Goal: Task Accomplishment & Management: Manage account settings

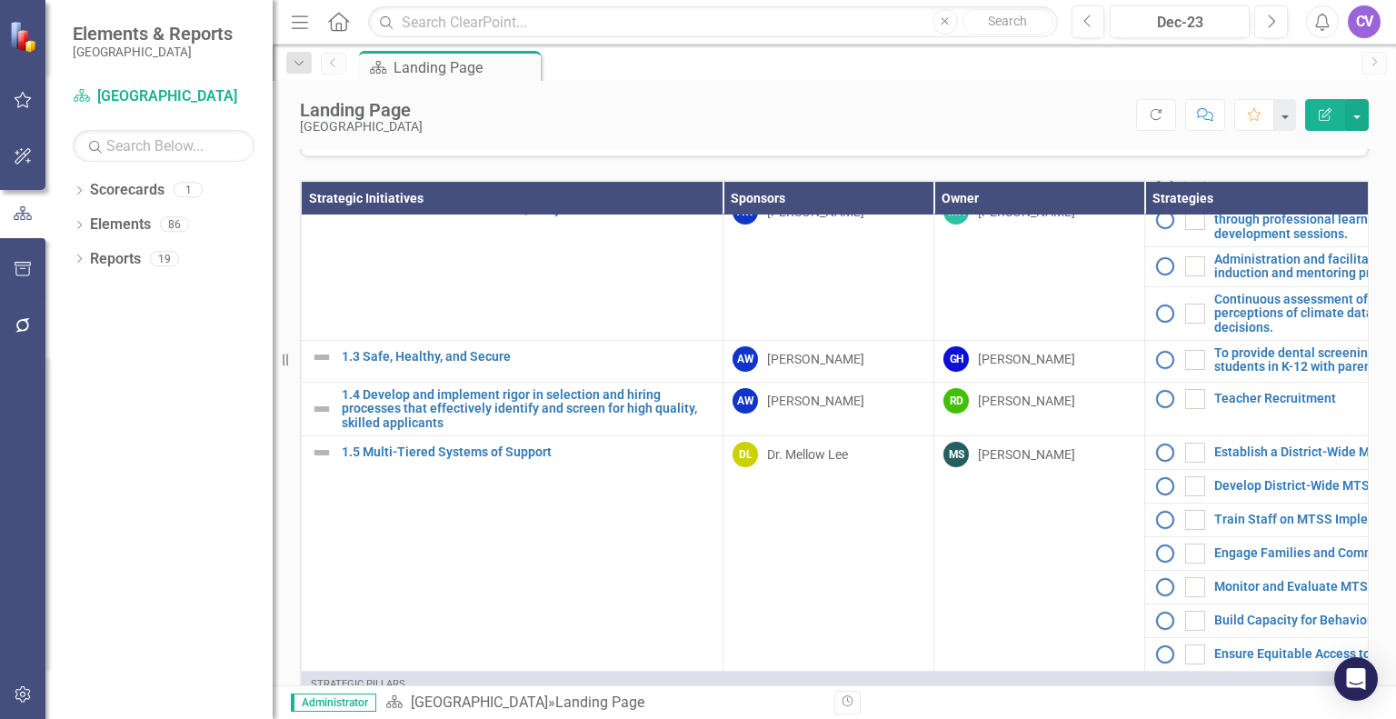
scroll to position [128, 0]
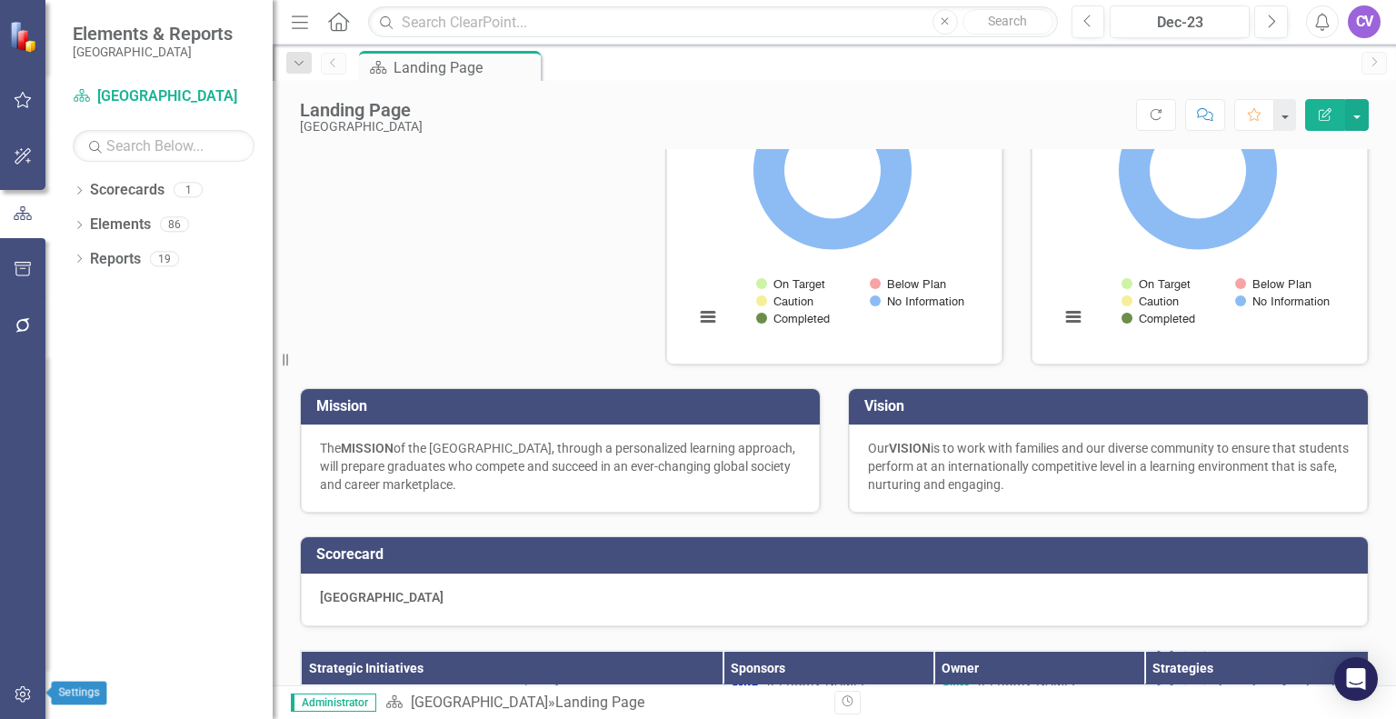
click at [26, 692] on icon "button" at bounding box center [23, 694] width 19 height 15
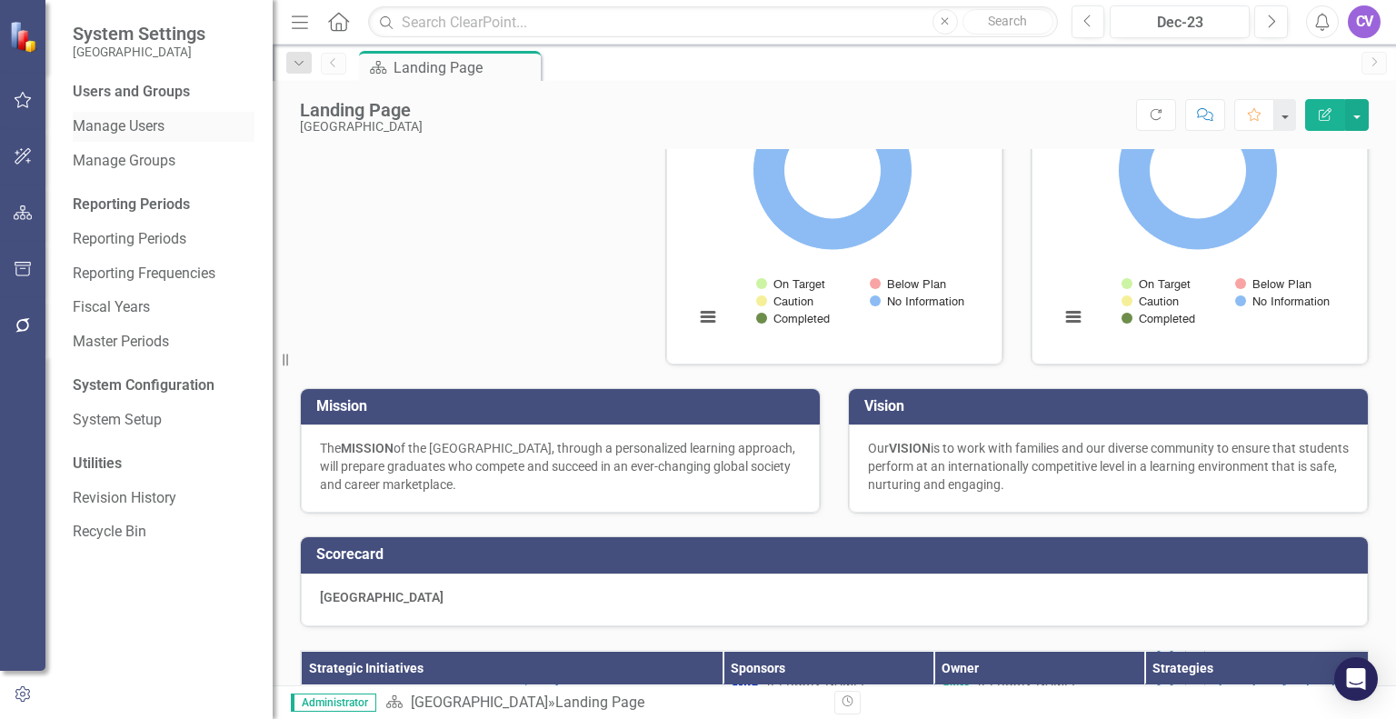
click at [114, 126] on link "Manage Users" at bounding box center [164, 126] width 182 height 21
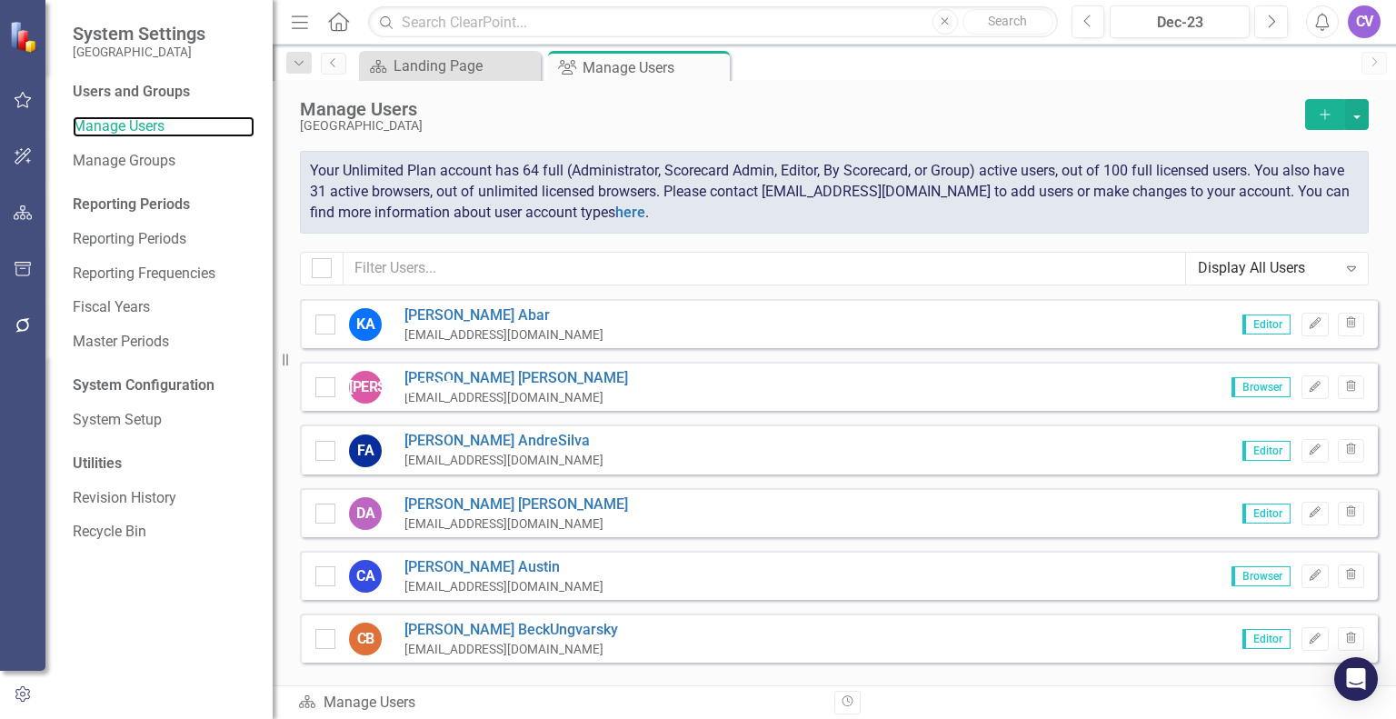
checkbox input "false"
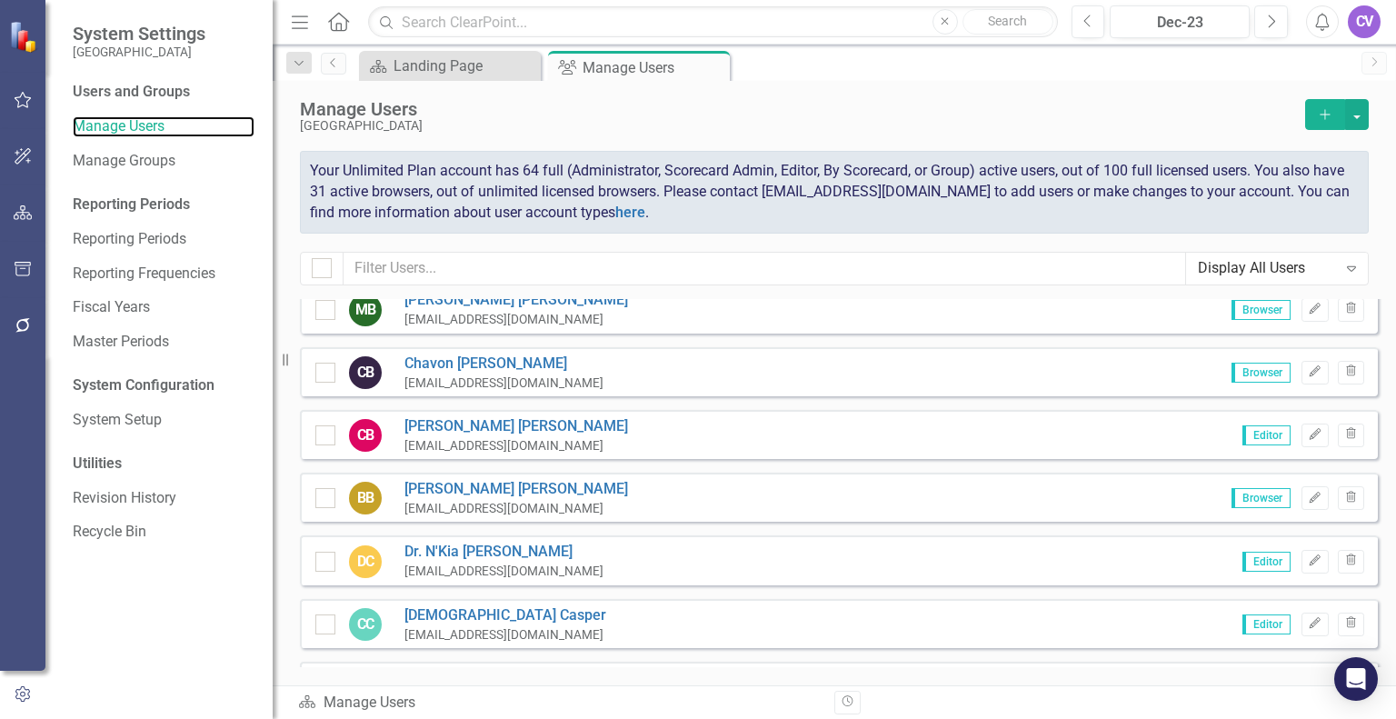
scroll to position [646, 0]
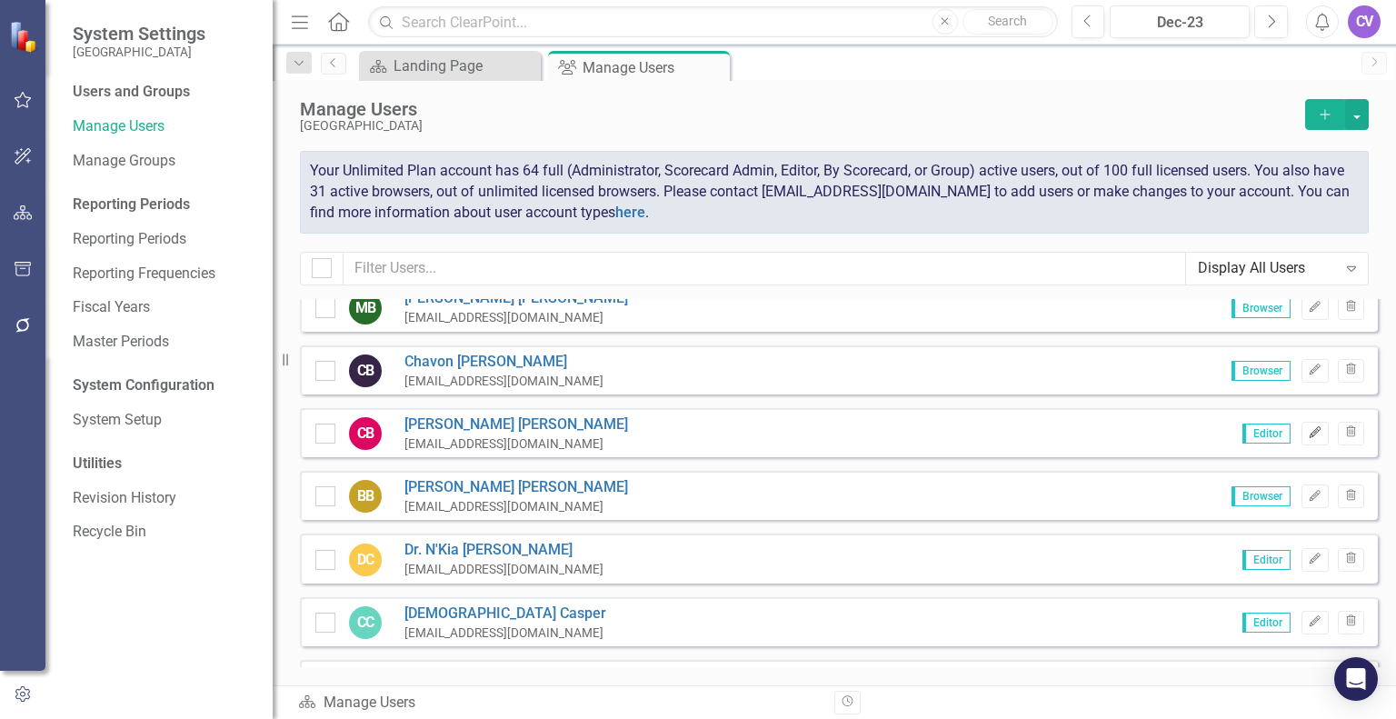
click at [696, 431] on icon "button" at bounding box center [1315, 432] width 11 height 11
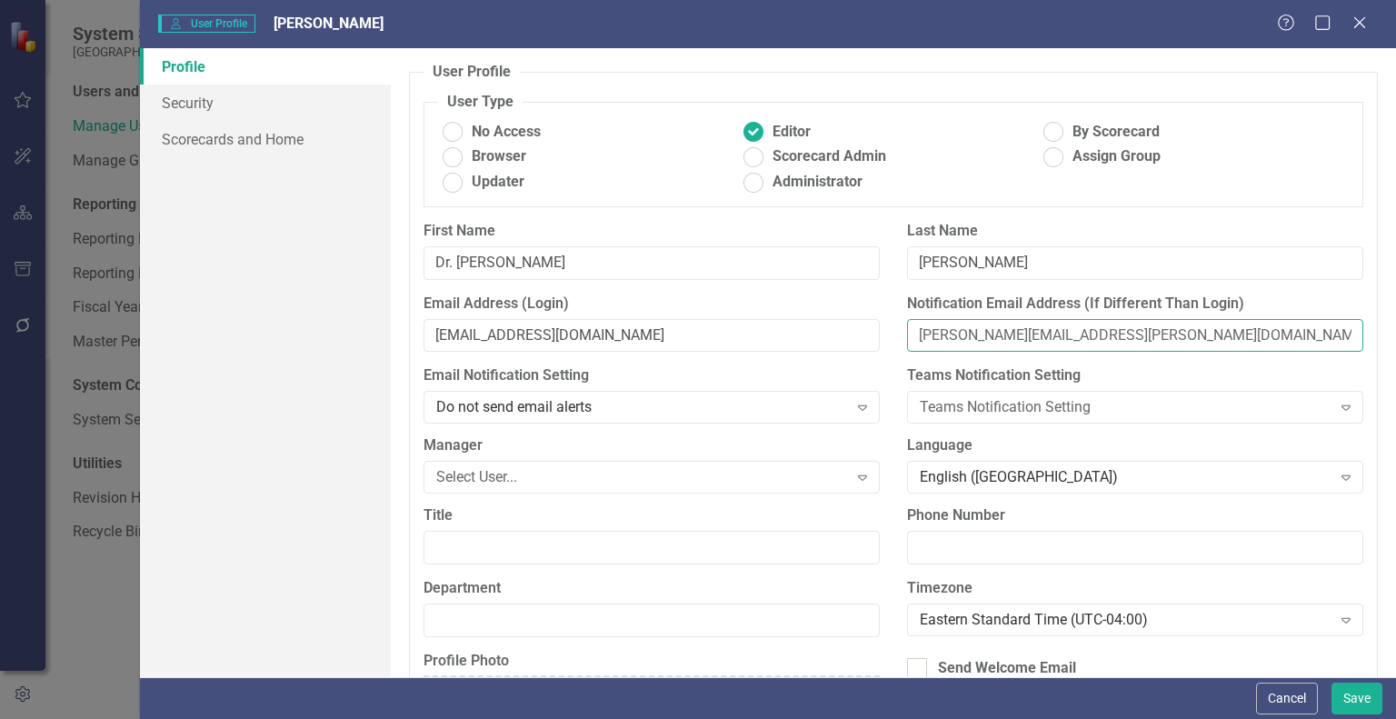
click at [696, 327] on input "Candace.Bruder@beaufort.k12.sc.us" at bounding box center [1135, 336] width 456 height 34
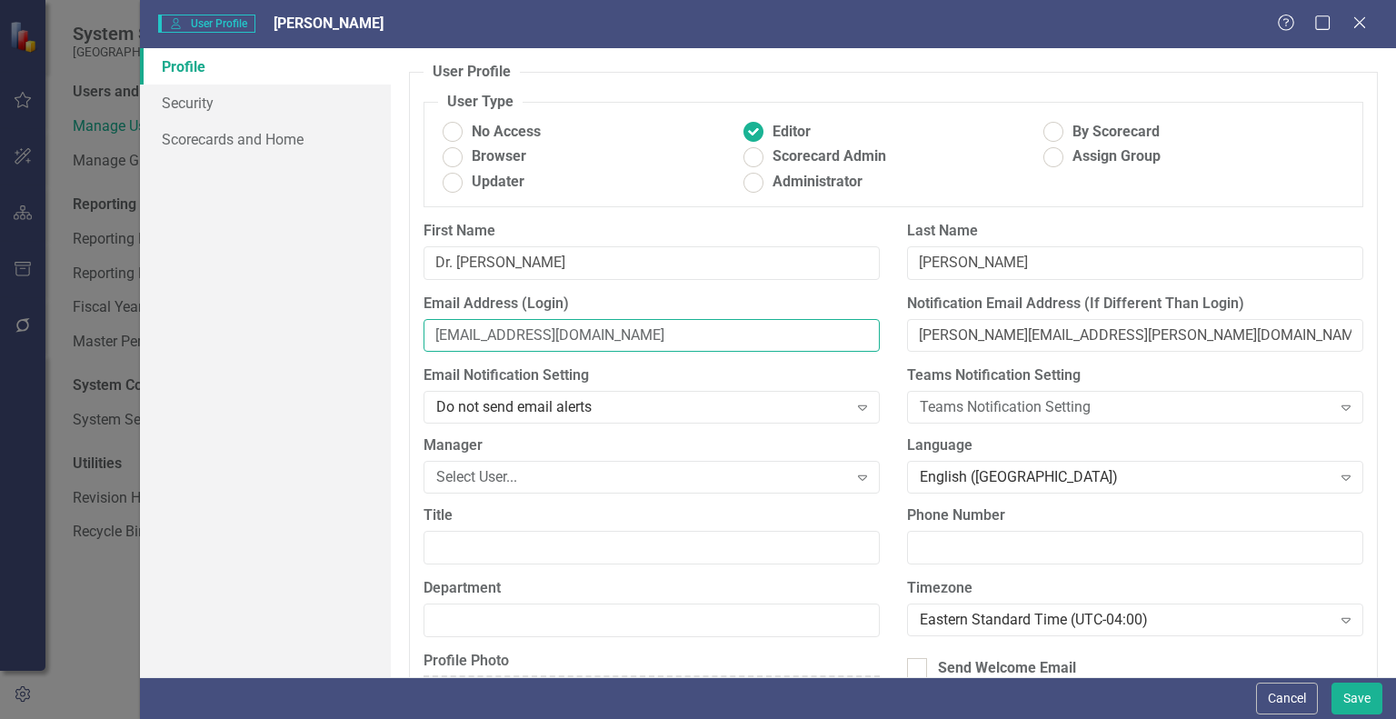
click at [523, 323] on input "1030candacel@beaufort.k12.sc.us" at bounding box center [652, 336] width 456 height 34
paste input "Candace.Bruder"
type input "Candace.Bruder@beaufort.k12.sc.us"
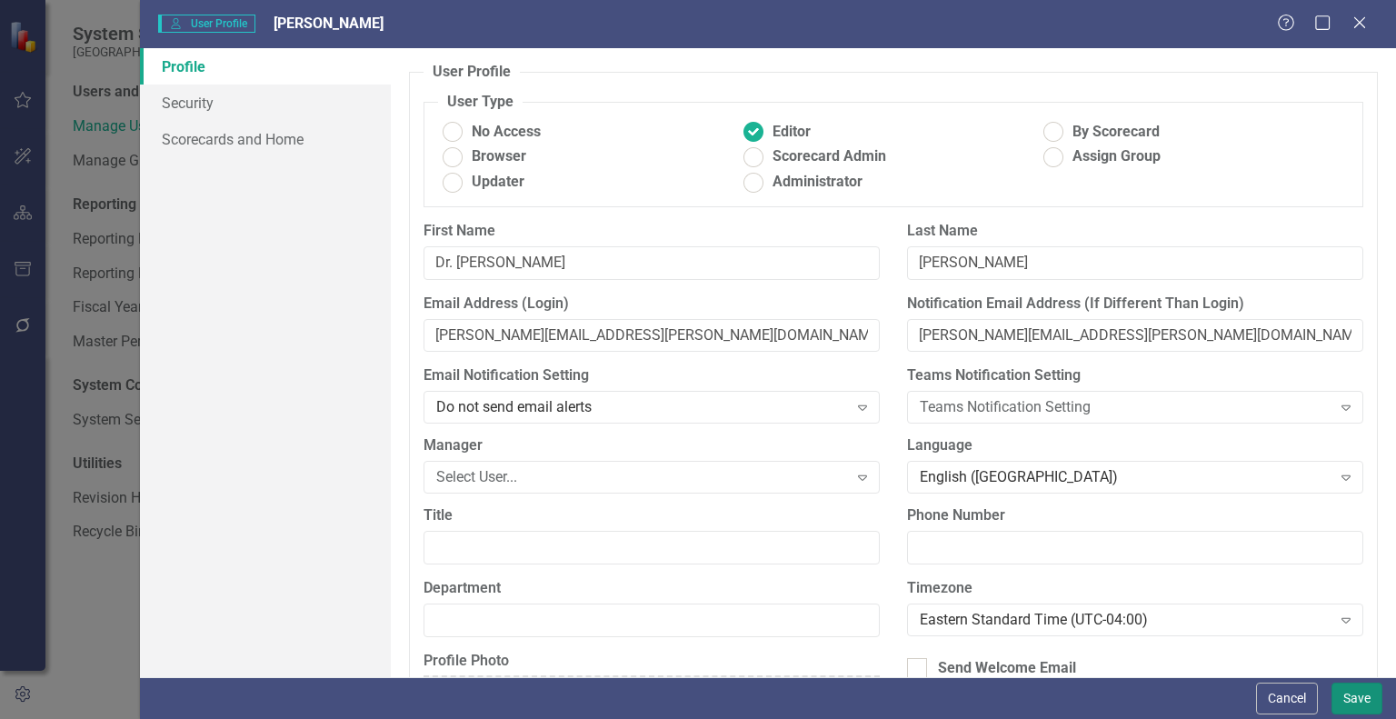
click at [696, 702] on button "Save" at bounding box center [1357, 699] width 51 height 32
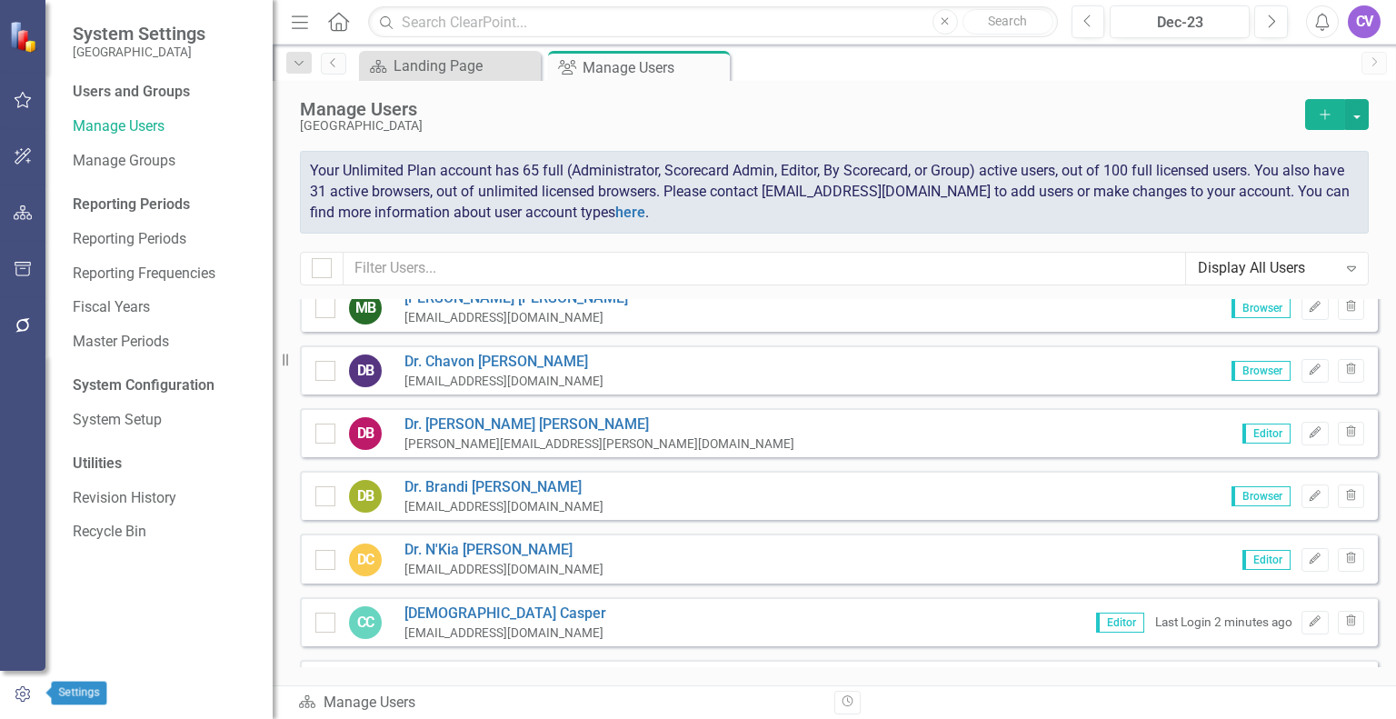
click at [15, 693] on icon "button" at bounding box center [22, 694] width 15 height 16
click at [696, 69] on icon "Close" at bounding box center [713, 67] width 18 height 15
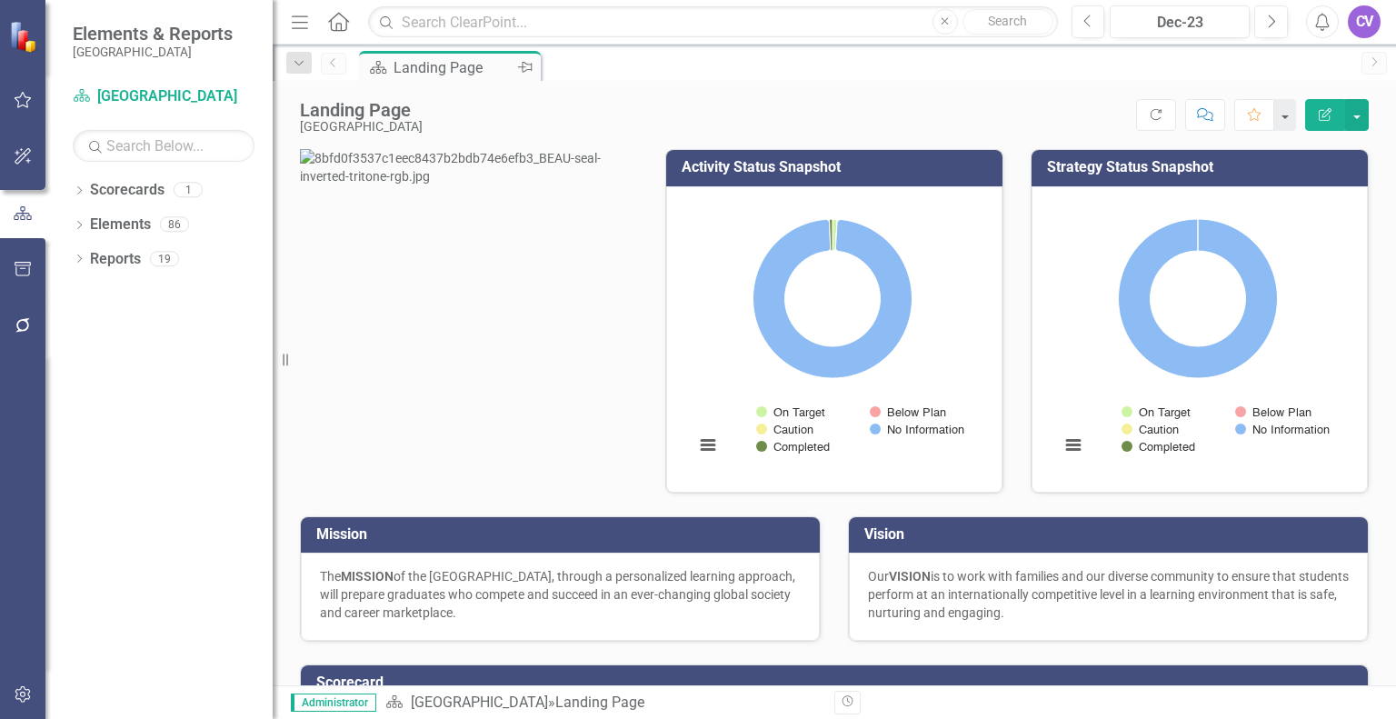
click at [456, 65] on div "Landing Page" at bounding box center [454, 67] width 120 height 23
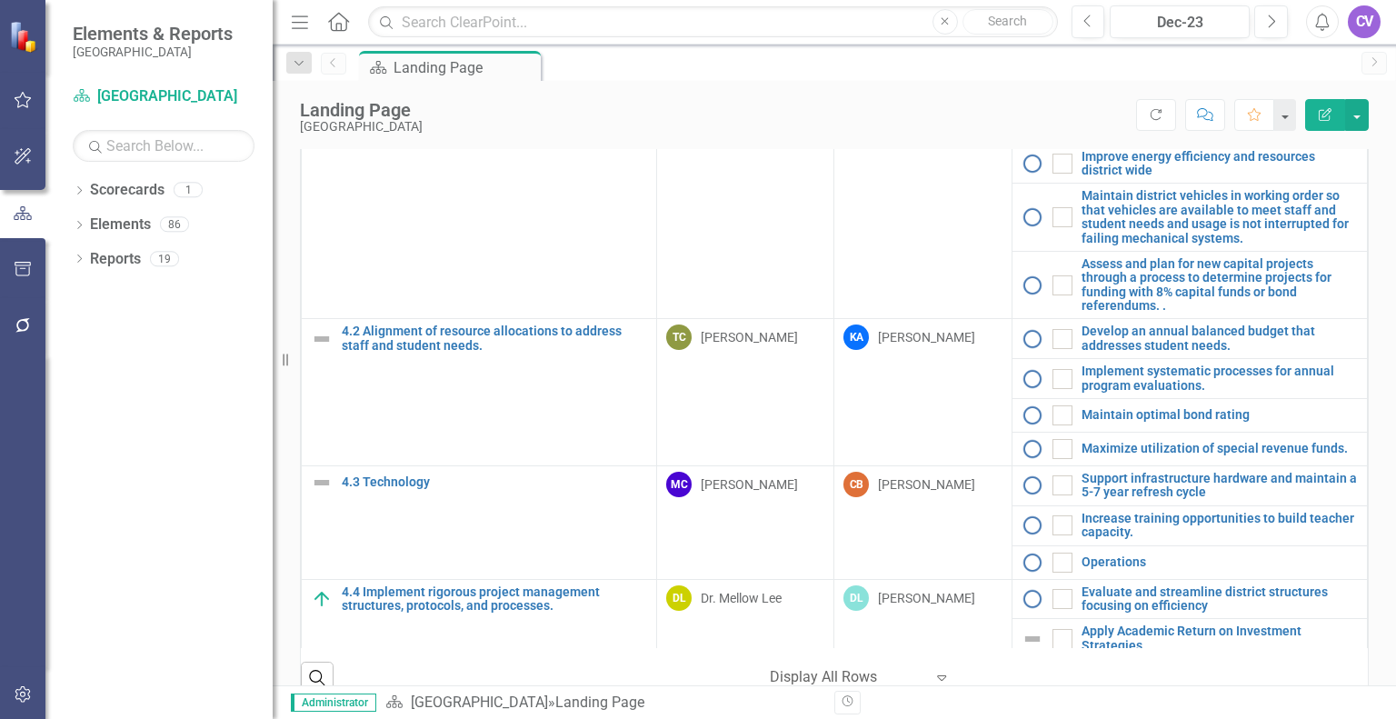
scroll to position [725, 0]
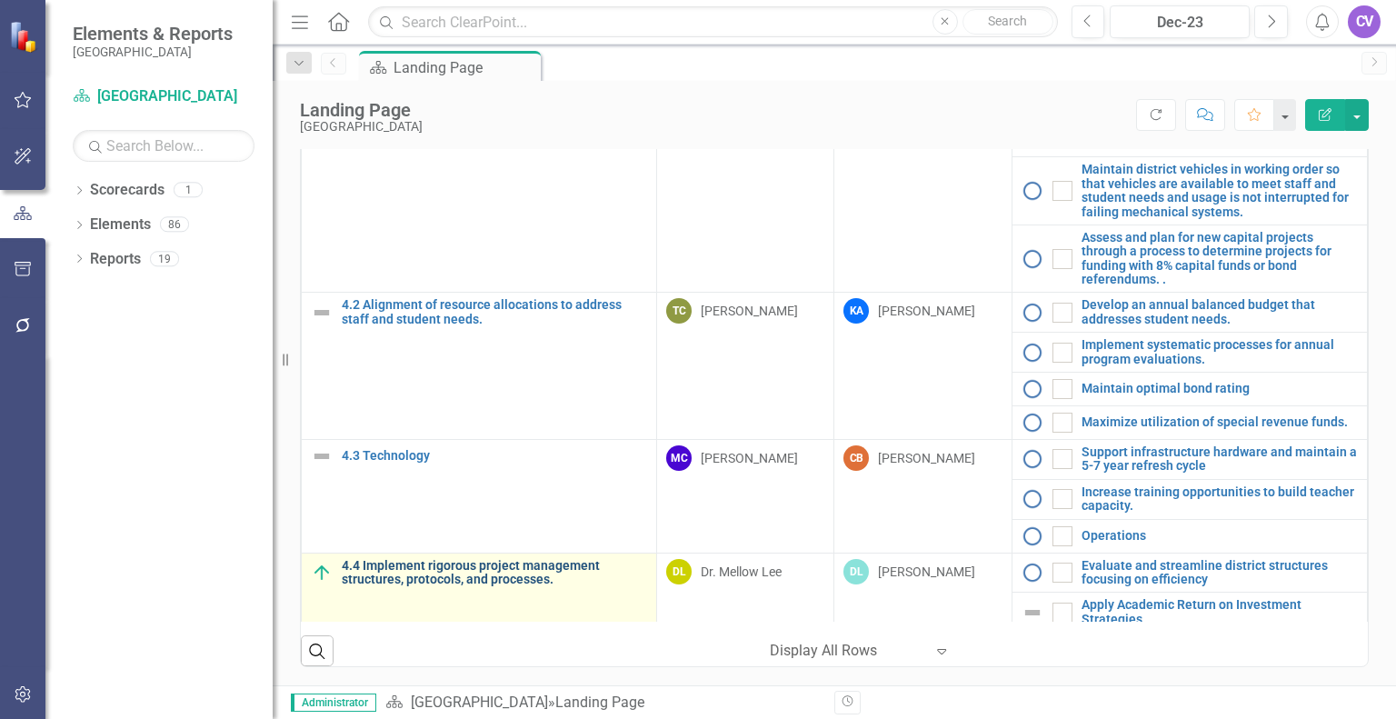
click at [492, 567] on link "4.4 Implement rigorous project management structures, protocols, and processes." at bounding box center [494, 573] width 305 height 28
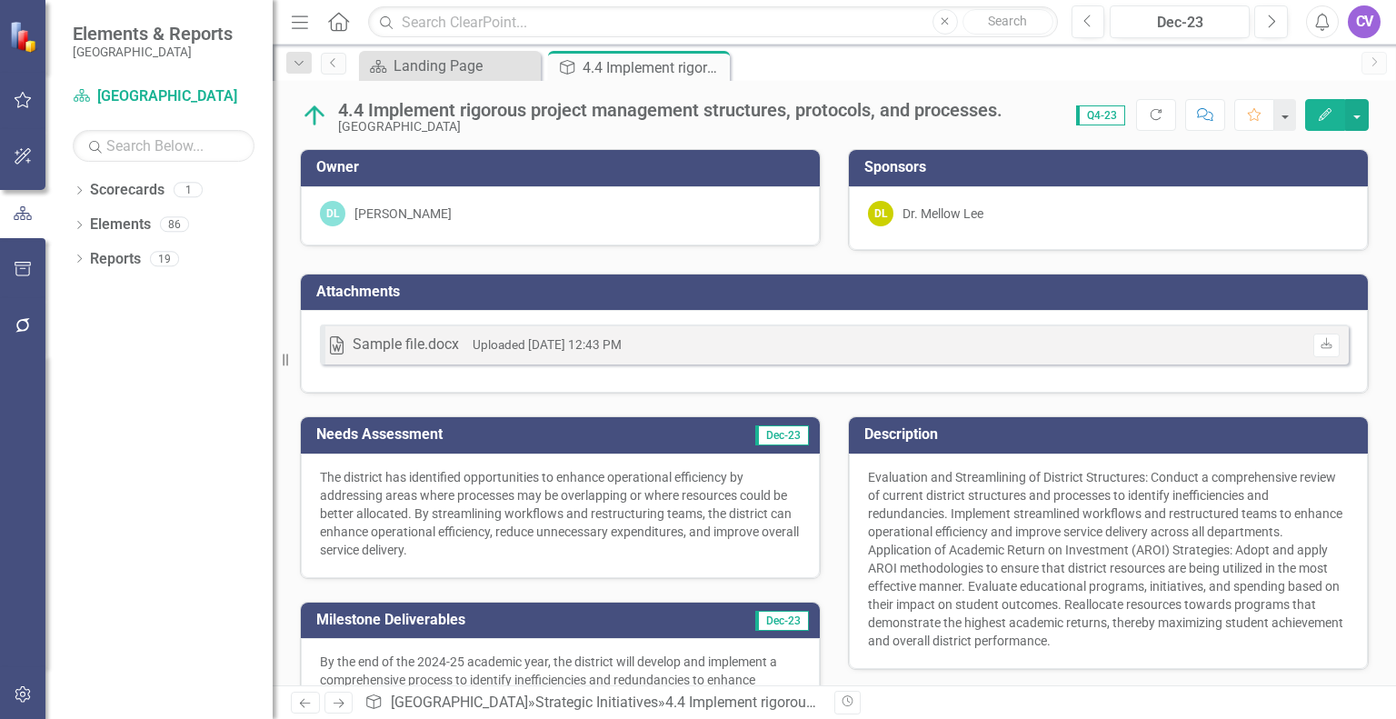
click at [124, 345] on div "Dropdown Scorecards 1 Beaufort County School District Dropdown Elements 86 Drop…" at bounding box center [158, 447] width 227 height 544
click at [22, 687] on icon "button" at bounding box center [23, 694] width 19 height 15
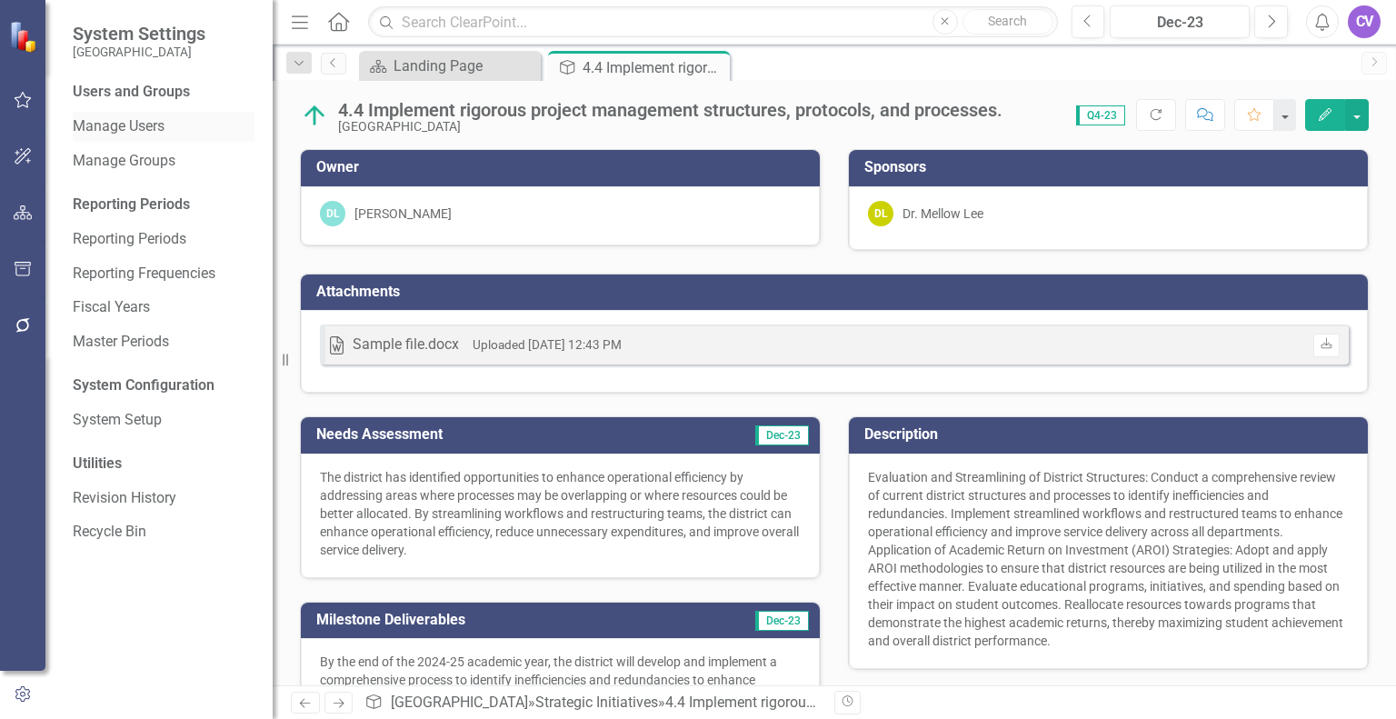
click at [133, 141] on div "Manage Users" at bounding box center [164, 127] width 182 height 30
click at [134, 133] on link "Manage Users" at bounding box center [164, 126] width 182 height 21
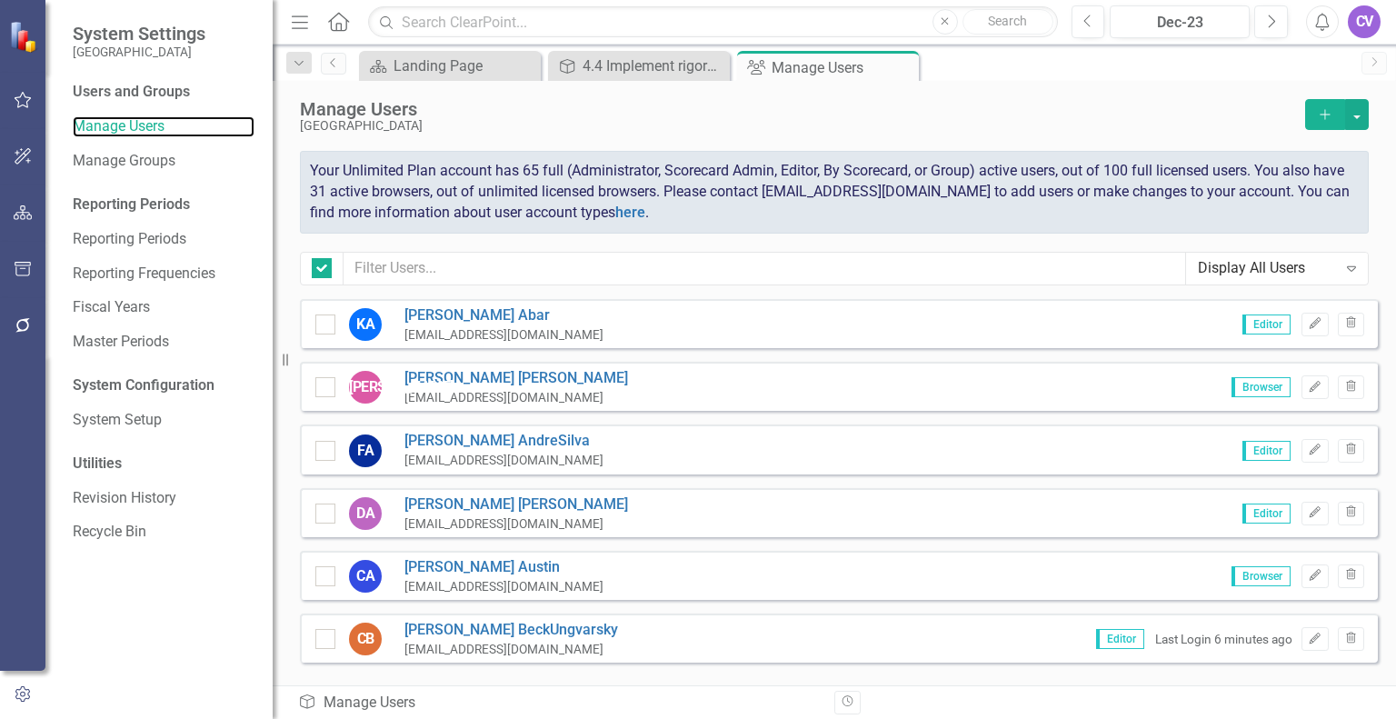
checkbox input "false"
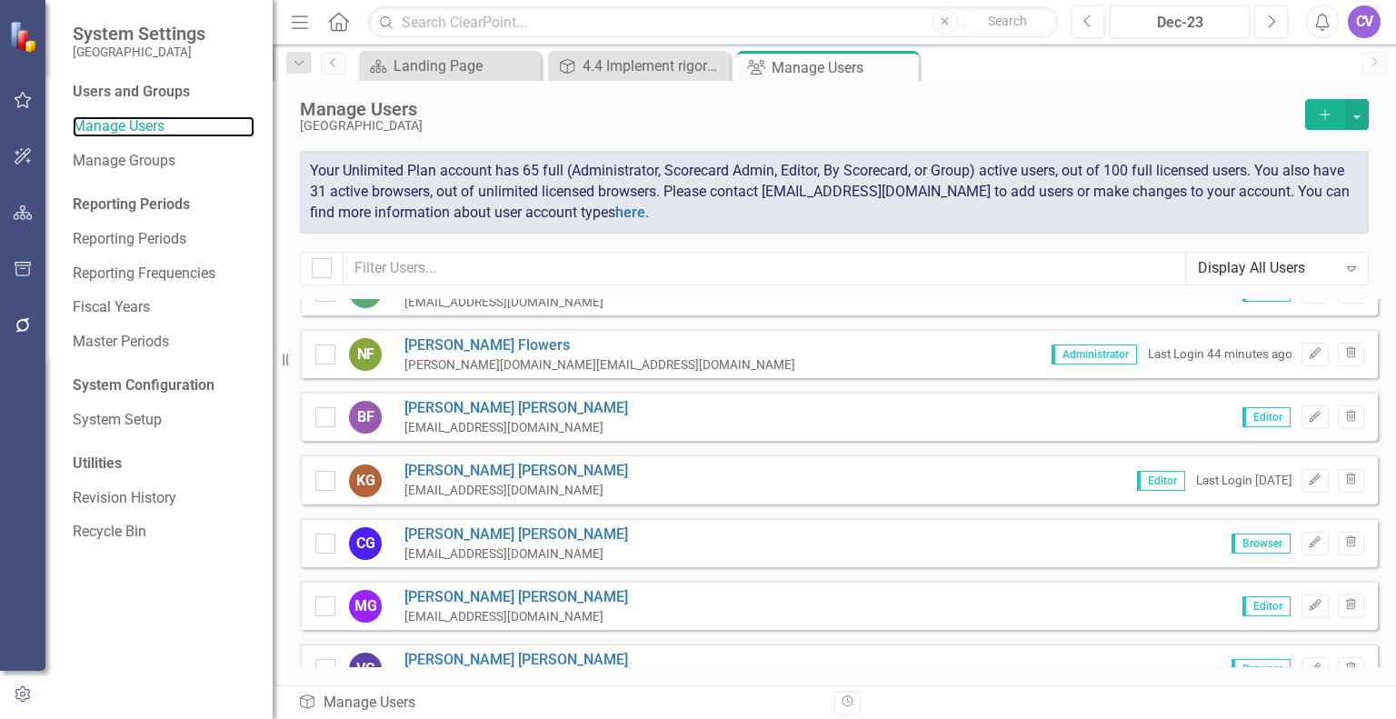
scroll to position [1734, 0]
click at [696, 473] on icon "button" at bounding box center [1315, 478] width 11 height 11
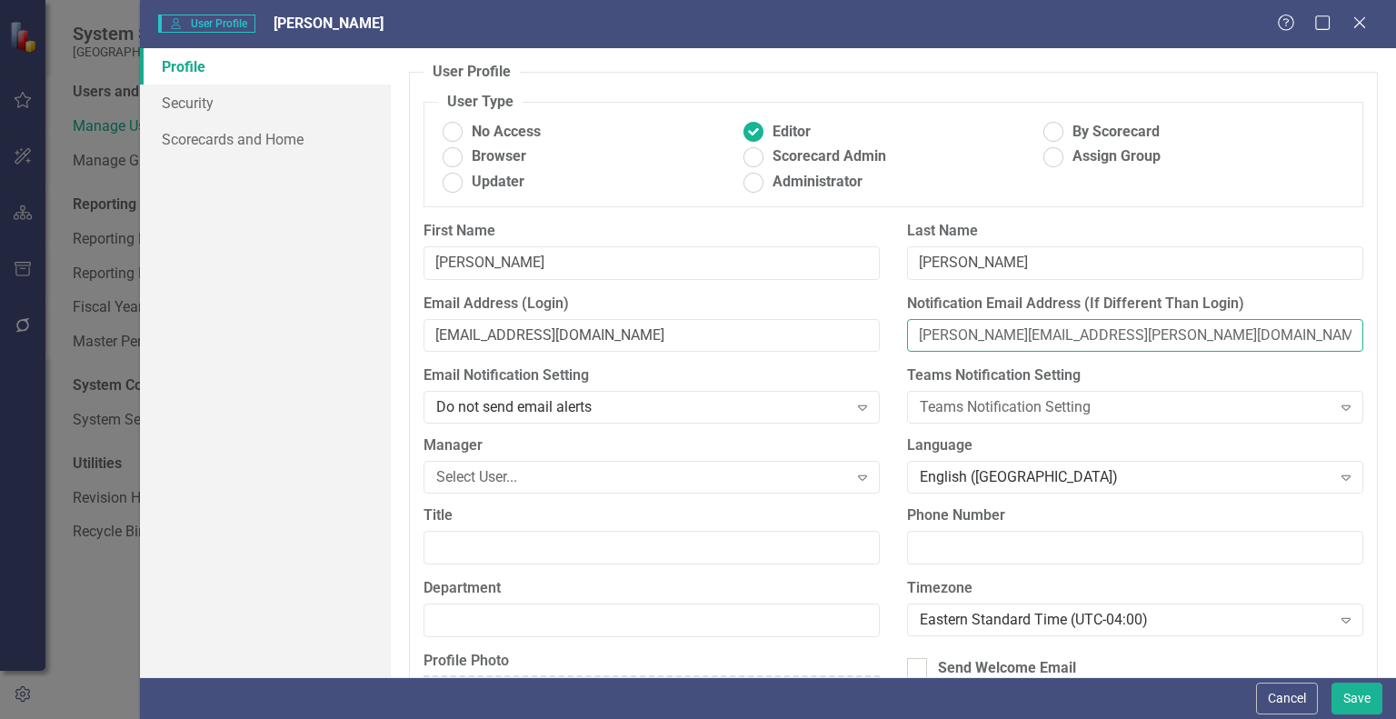
drag, startPoint x: 1142, startPoint y: 332, endPoint x: 877, endPoint y: 325, distance: 264.6
click at [696, 325] on div "Email Address (Login) 0221karenm@beaufort.k12.sc.us Notification Email Address …" at bounding box center [893, 330] width 967 height 73
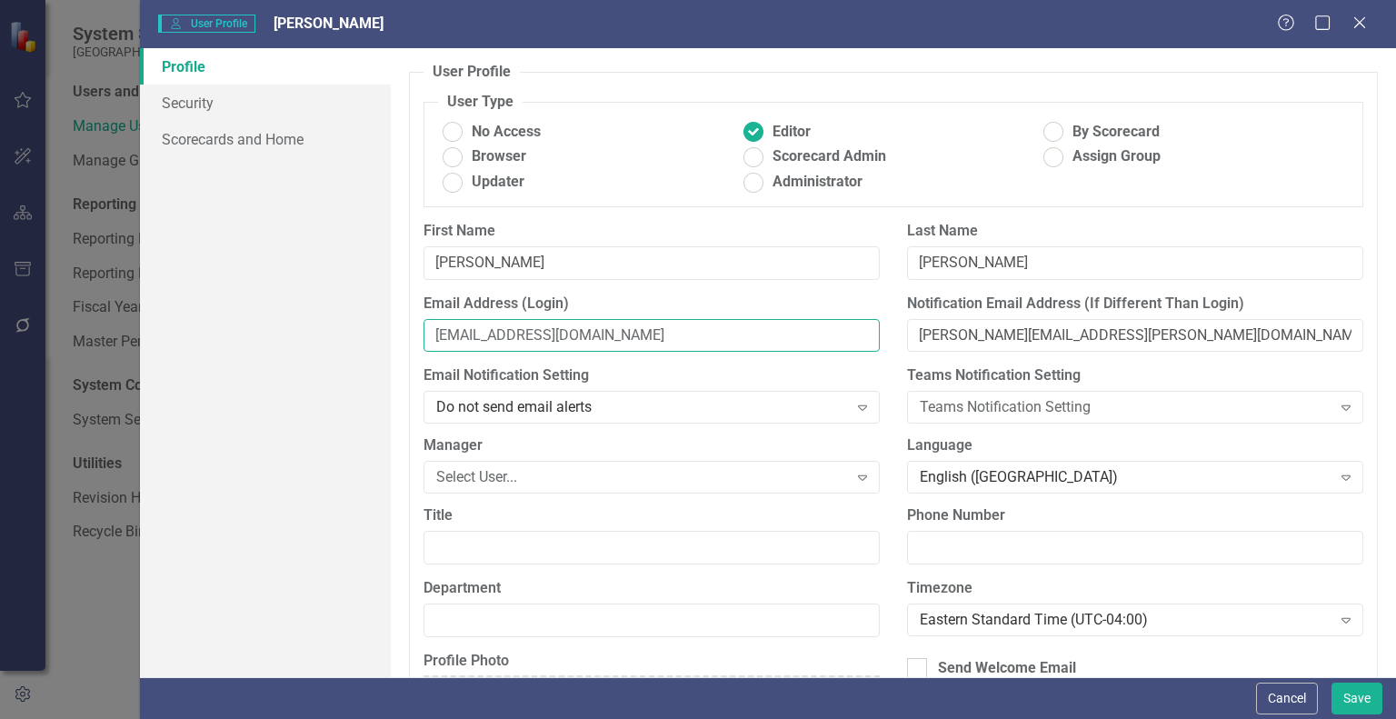
drag, startPoint x: 671, startPoint y: 338, endPoint x: 247, endPoint y: 350, distance: 423.8
click at [247, 350] on div "Profile Security Scorecards and Home User Profile ClearPoint has a wealth of op…" at bounding box center [768, 362] width 1256 height 629
paste input "Karen.Gilbert"
type input "Karen.Gilbert@beaufort.k12.sc.us"
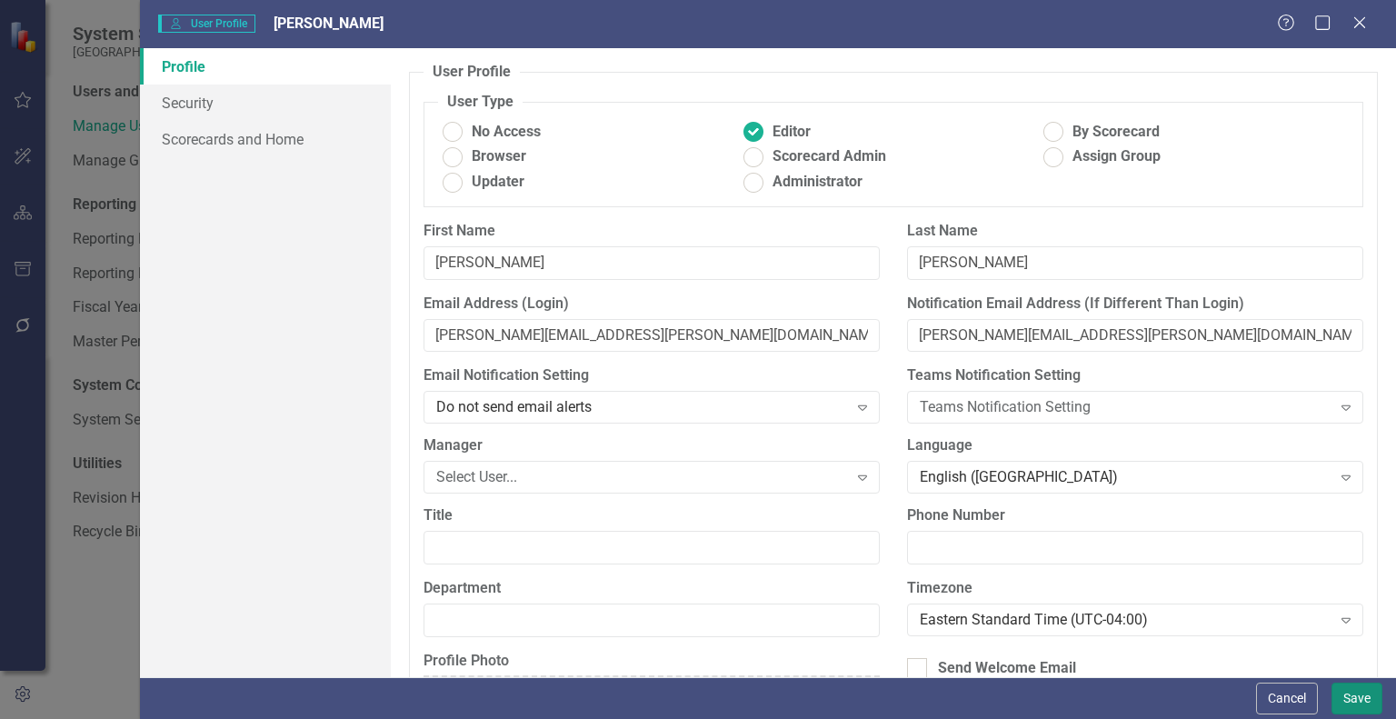
click at [696, 698] on button "Save" at bounding box center [1357, 699] width 51 height 32
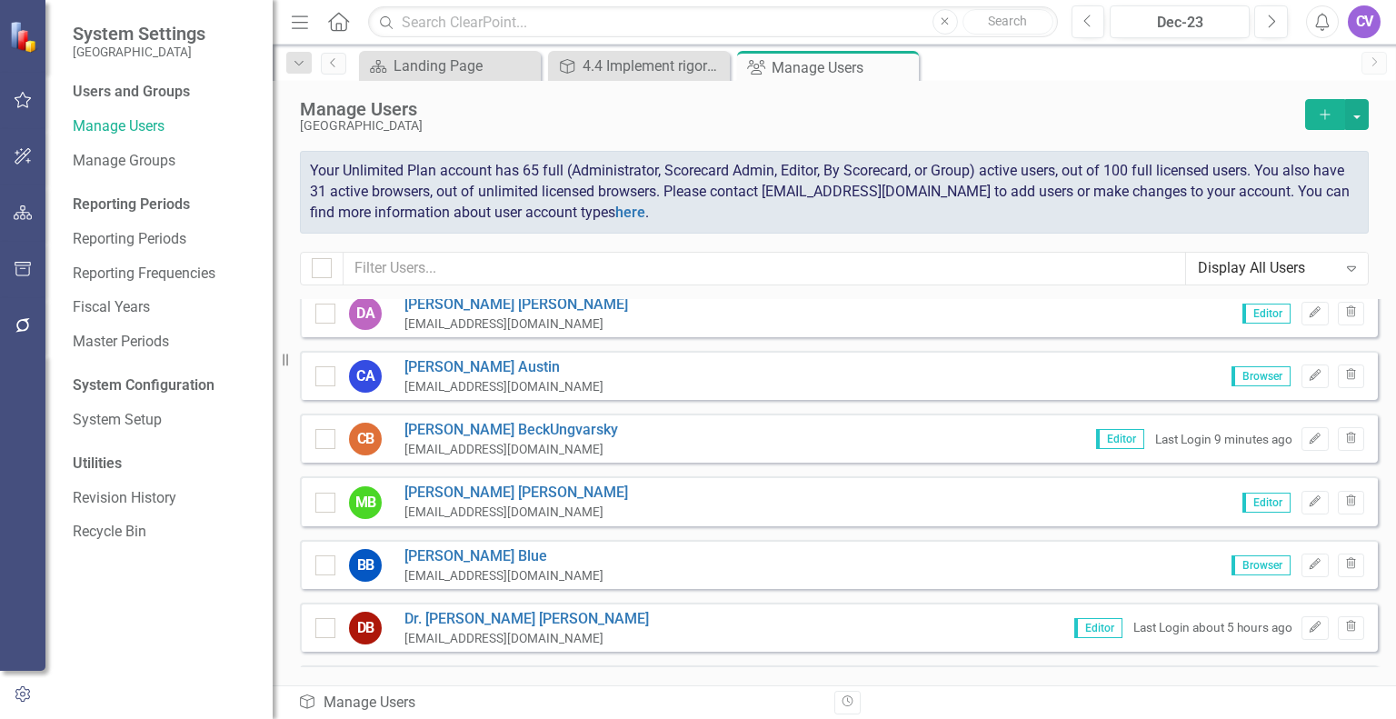
scroll to position [199, 0]
click at [560, 275] on input "text" at bounding box center [765, 269] width 843 height 34
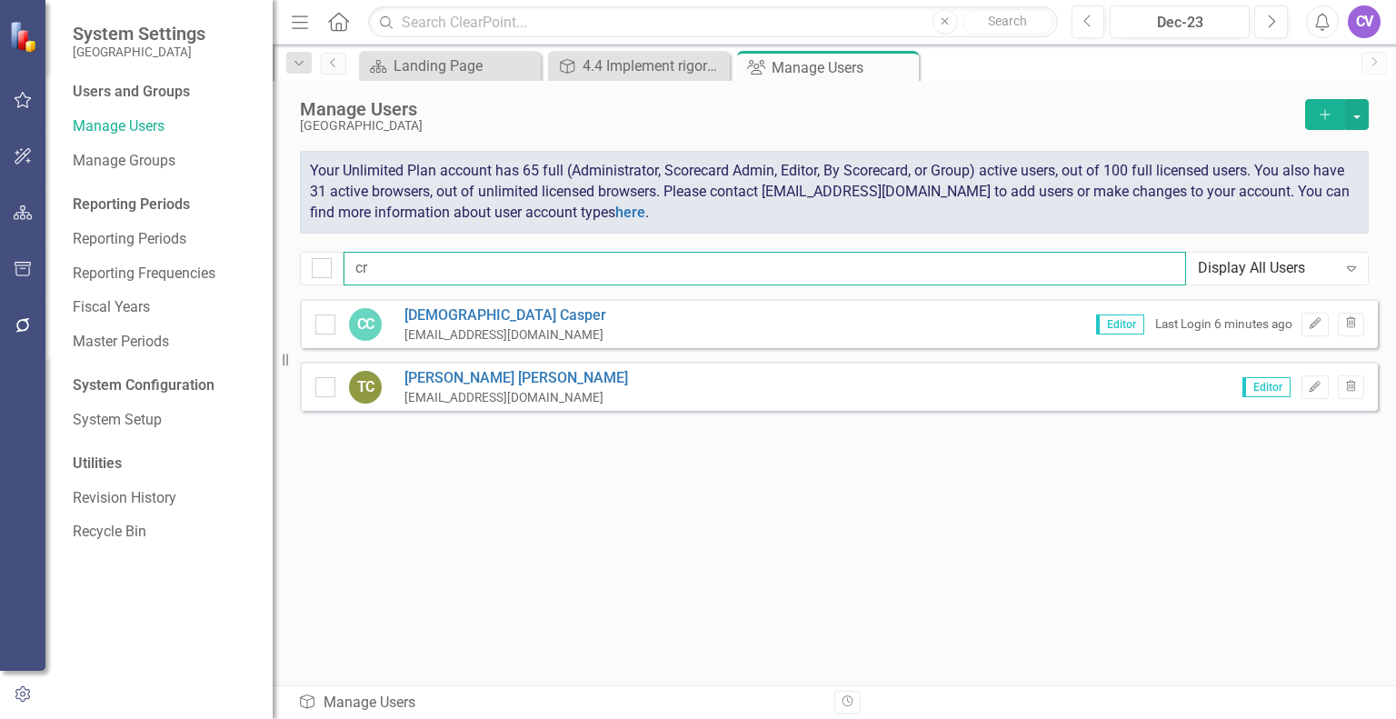
scroll to position [0, 0]
type input "c"
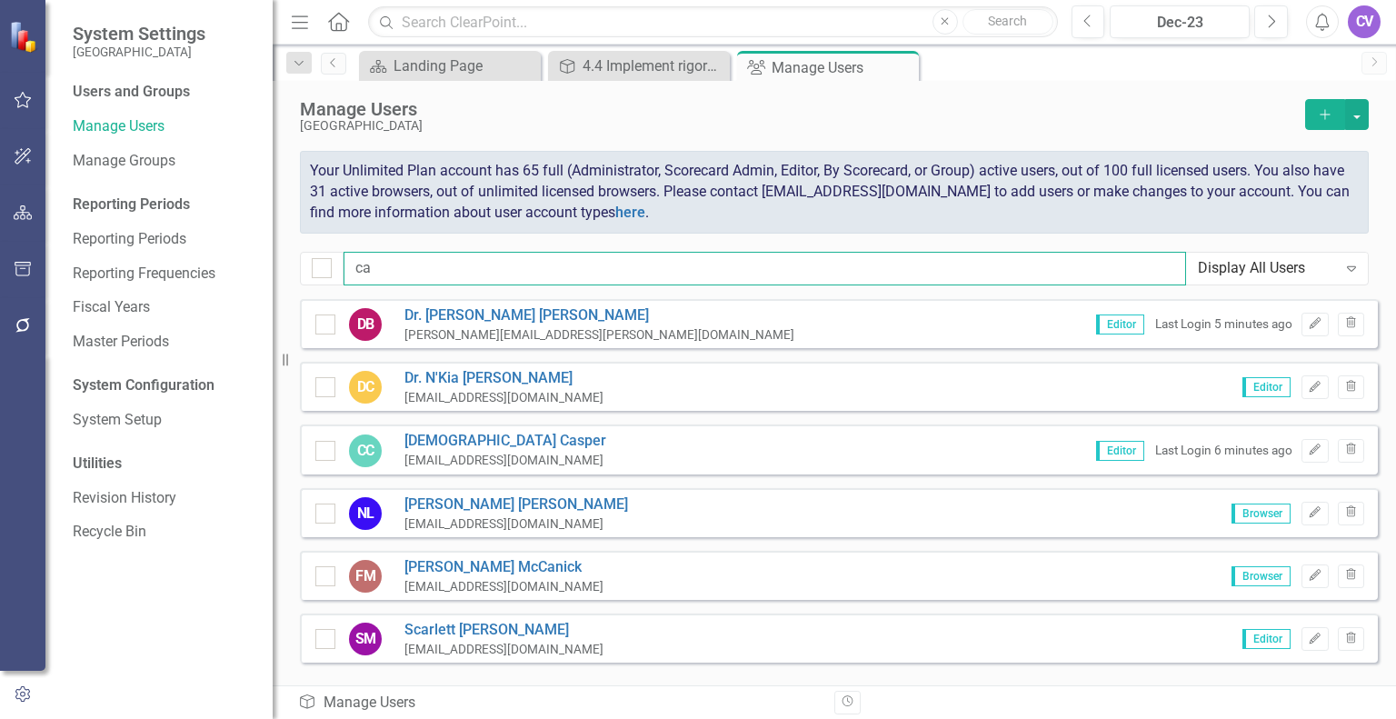
type input "c"
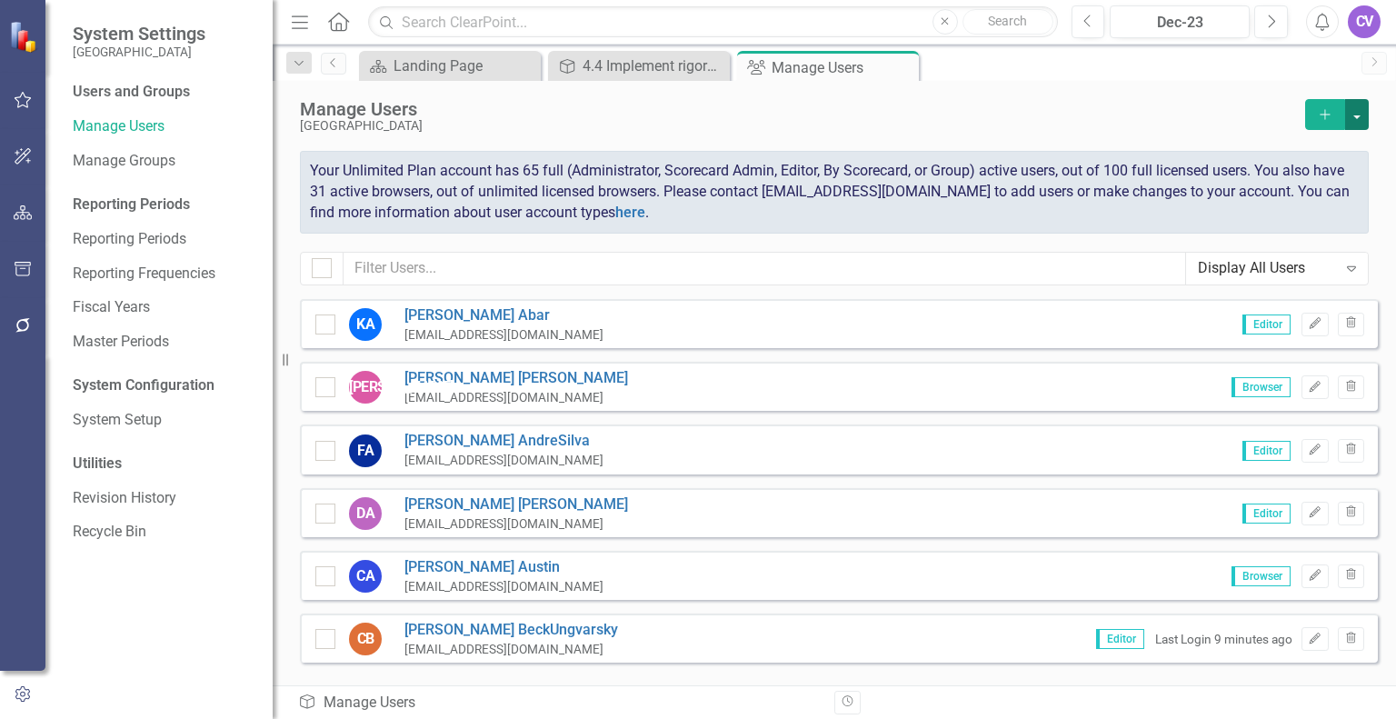
click at [696, 109] on button "button" at bounding box center [1358, 114] width 24 height 31
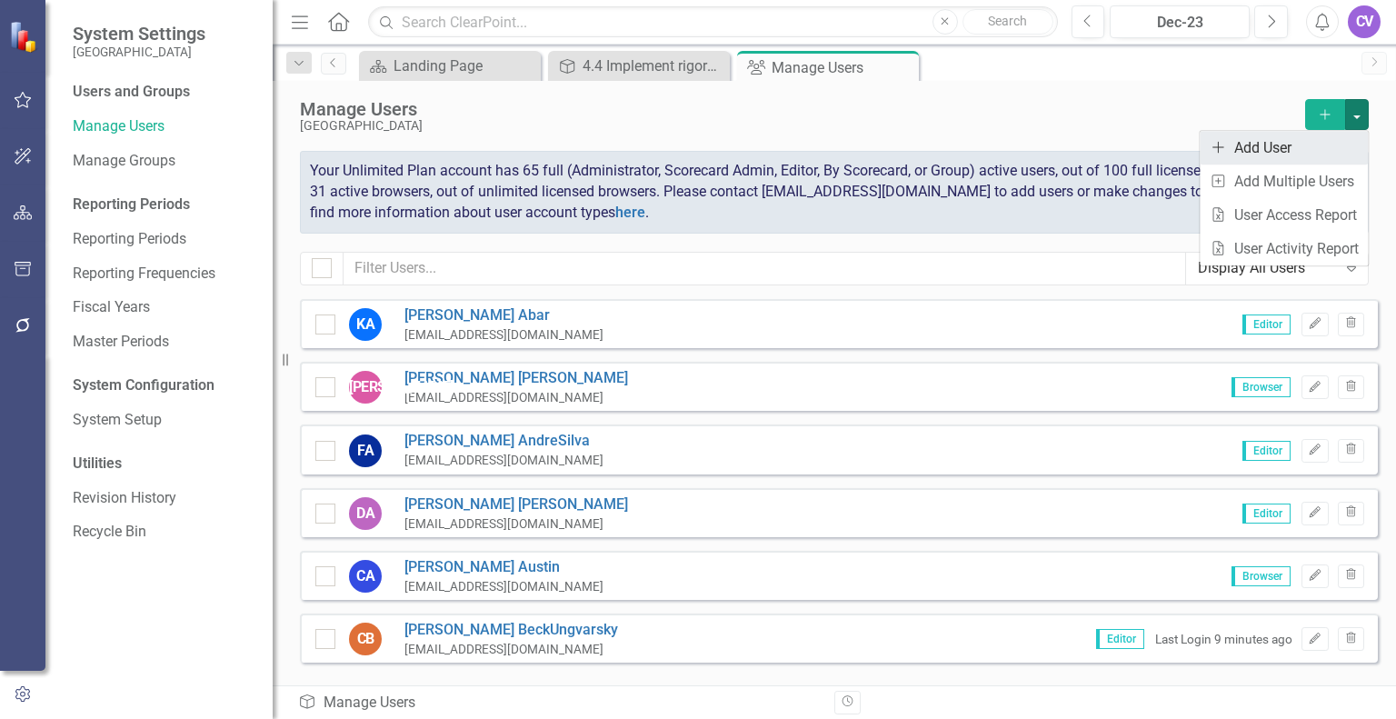
click at [696, 145] on link "icon.addUser Add User" at bounding box center [1284, 148] width 168 height 34
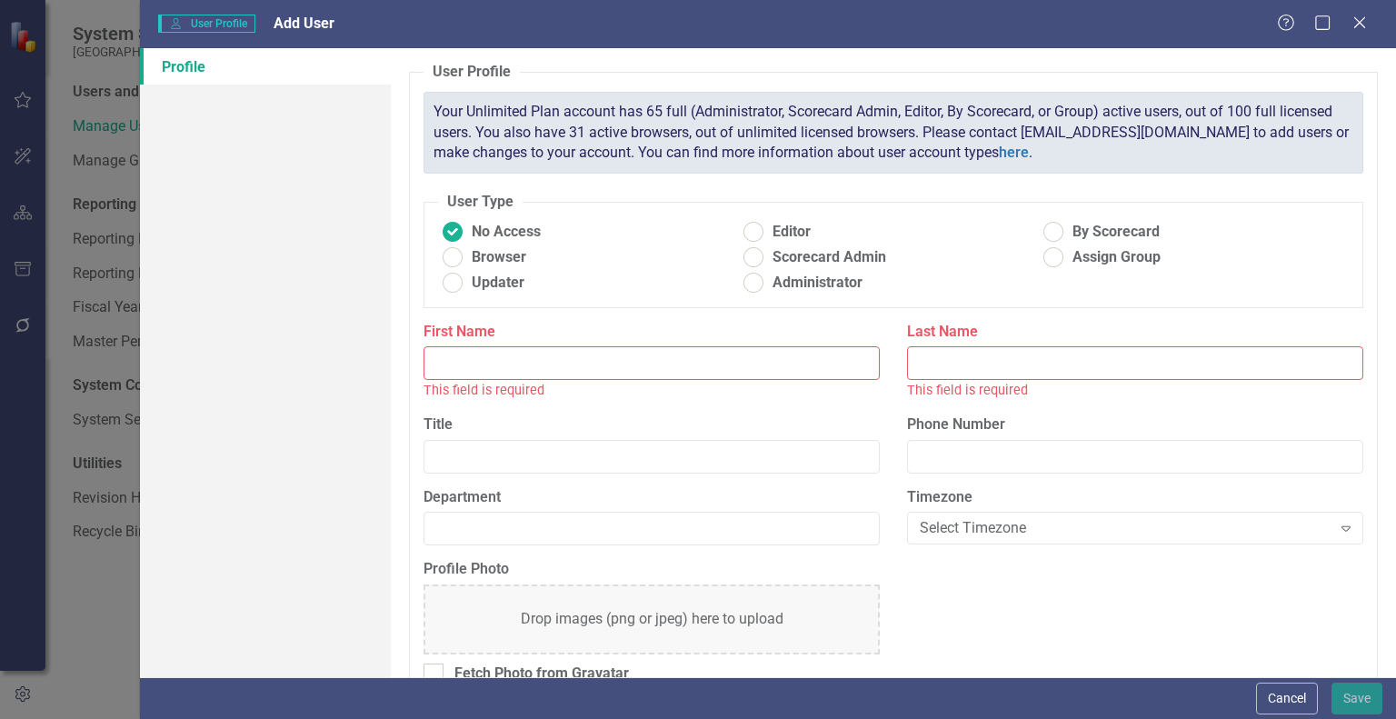
click at [670, 375] on input "First Name" at bounding box center [652, 363] width 456 height 34
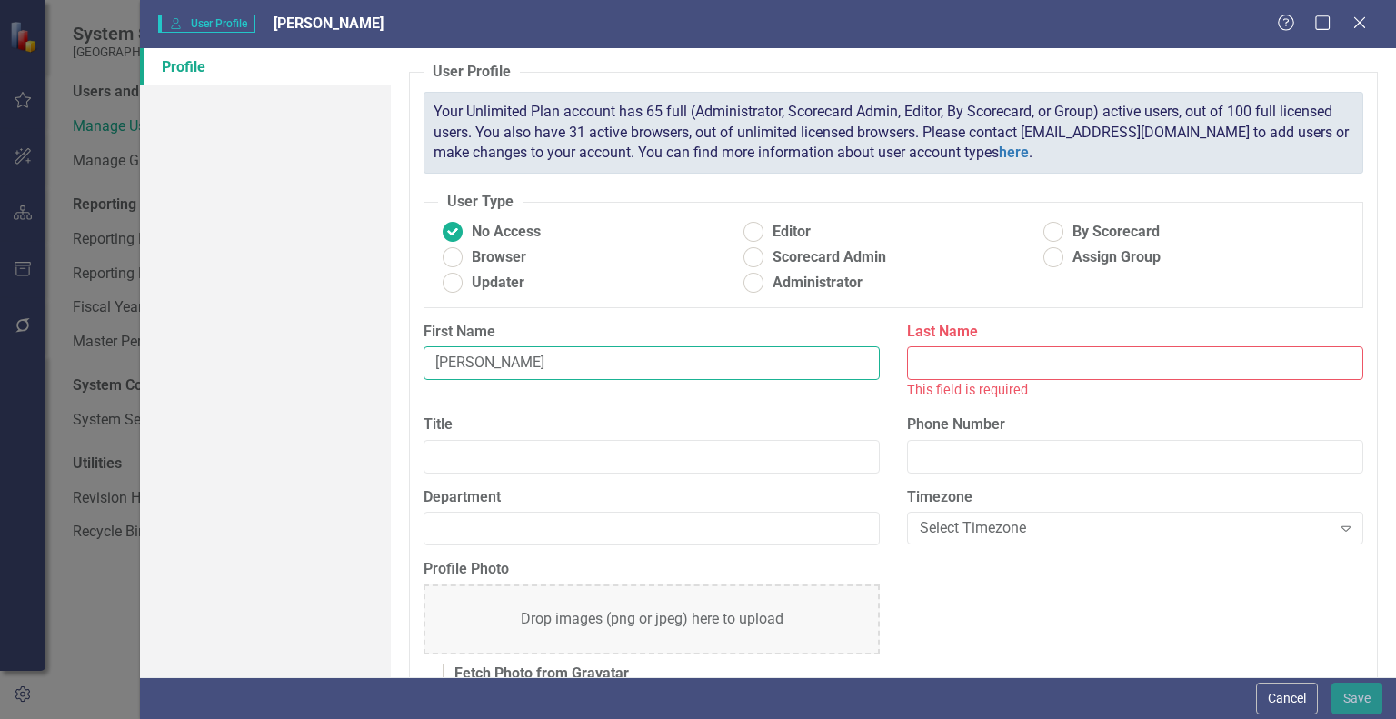
type input "Carol"
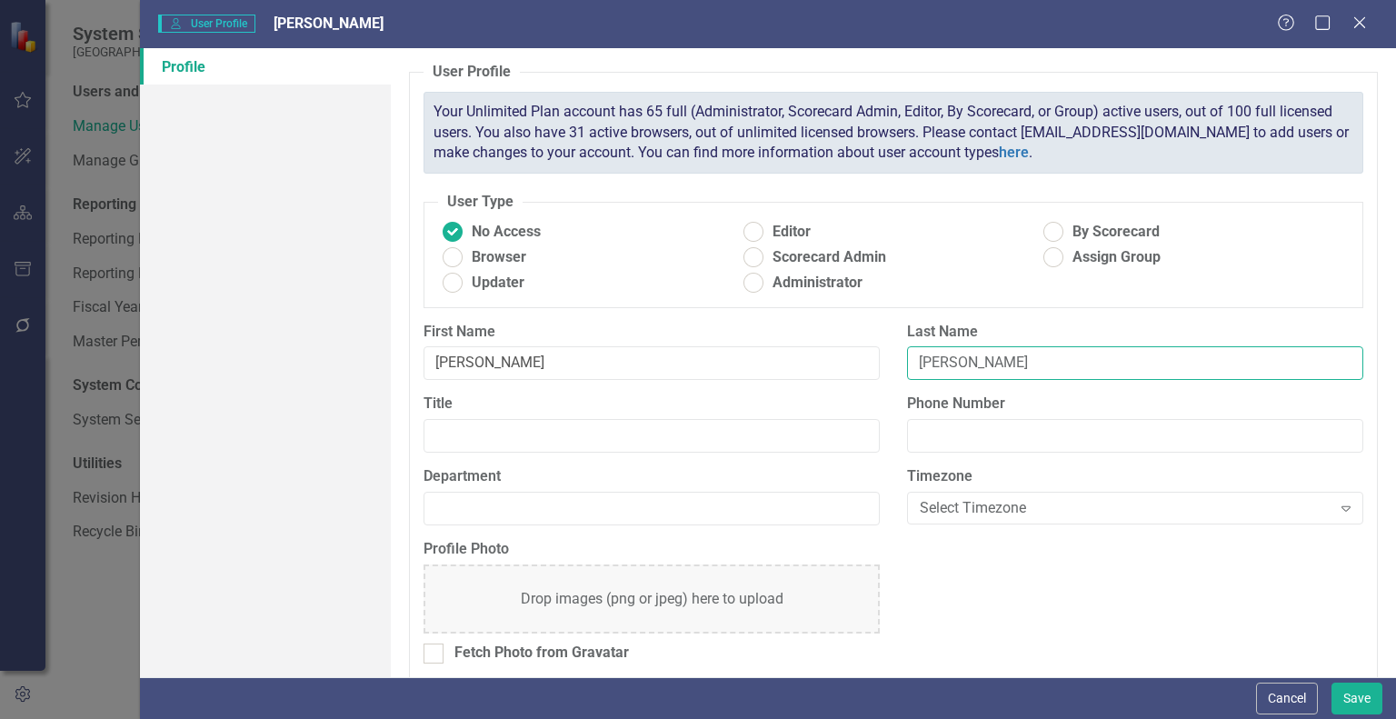
type input "Crutchfield"
click at [696, 276] on ins at bounding box center [753, 283] width 28 height 28
click at [696, 276] on input "Administrator" at bounding box center [753, 283] width 28 height 28
radio input "true"
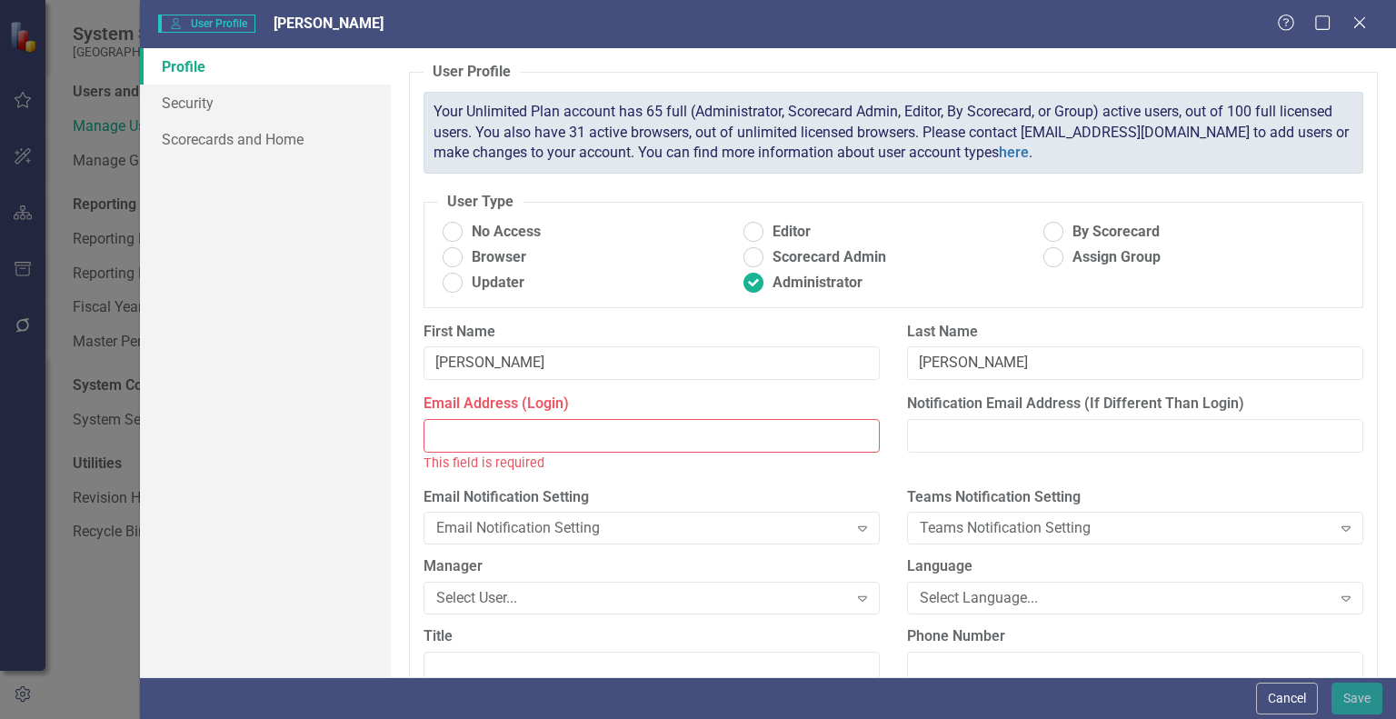
click at [686, 426] on input "Email Address (Login)" at bounding box center [652, 436] width 456 height 34
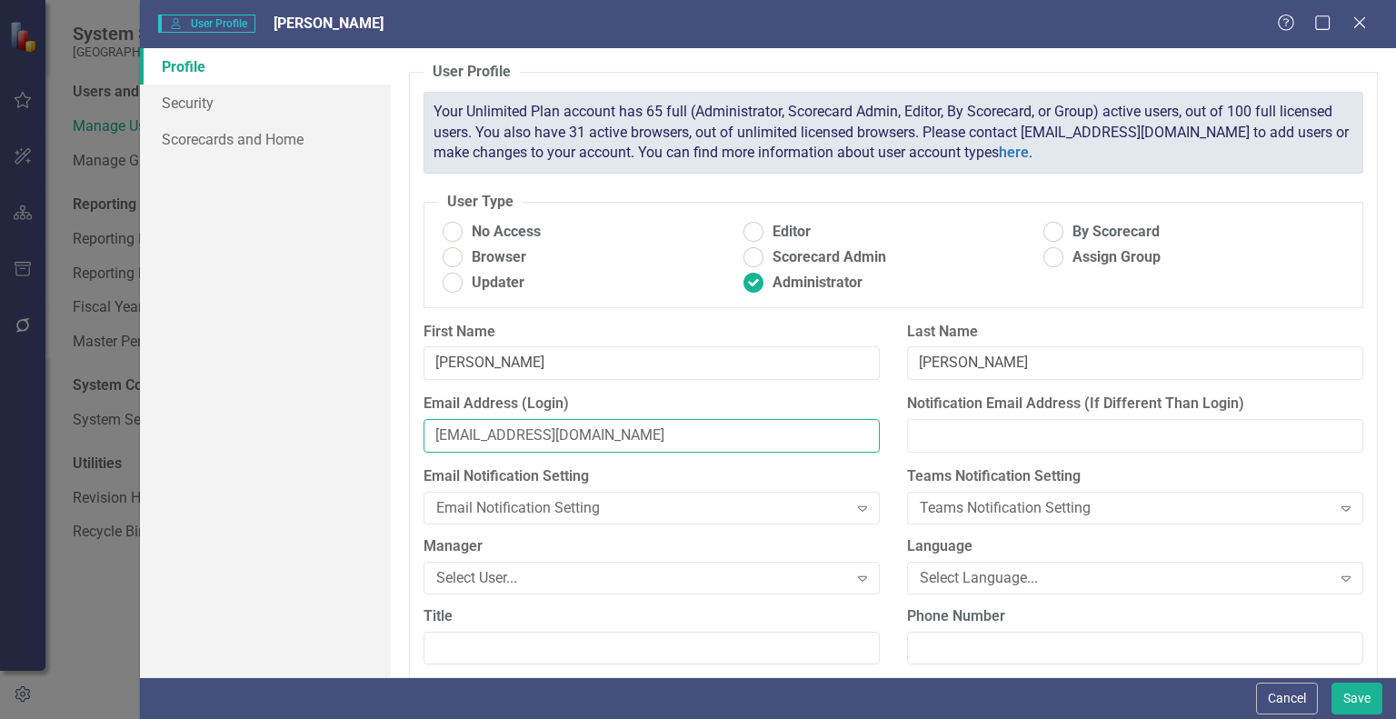
type input "1129carolc@beaufort.k12.sc.us"
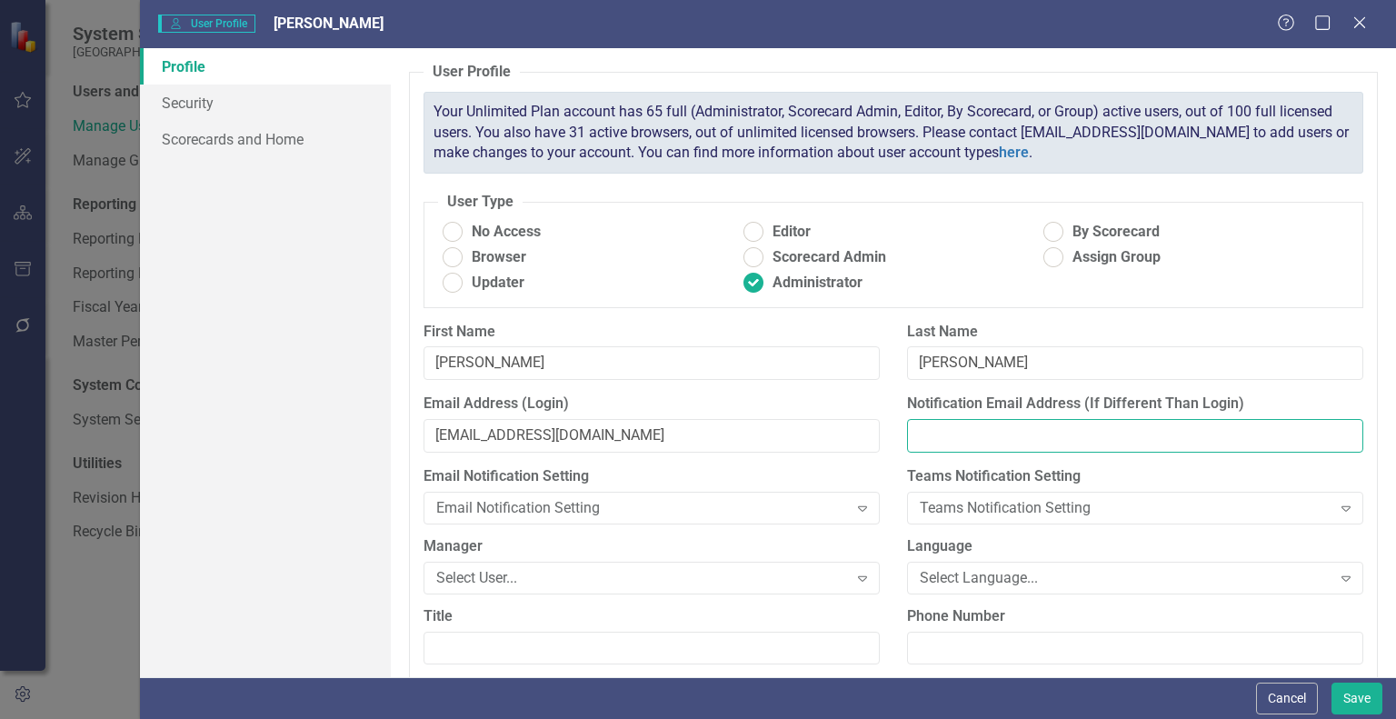
click at [696, 430] on input "Notification Email Address (If Different Than Login)" at bounding box center [1135, 436] width 456 height 34
type input "carol.crutchfield@beaufort.k12.sc.us"
click at [696, 574] on div "Select User..." at bounding box center [641, 577] width 411 height 21
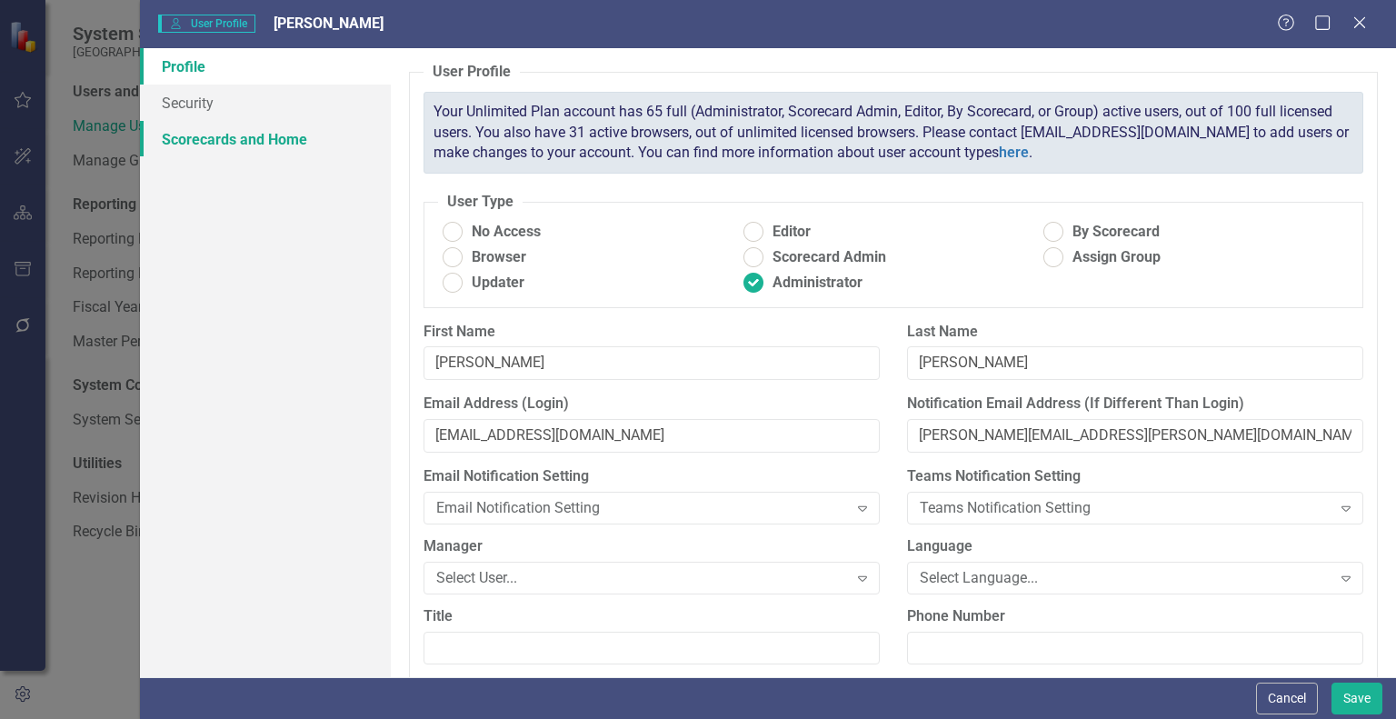
click at [181, 148] on link "Scorecards and Home" at bounding box center [265, 139] width 251 height 36
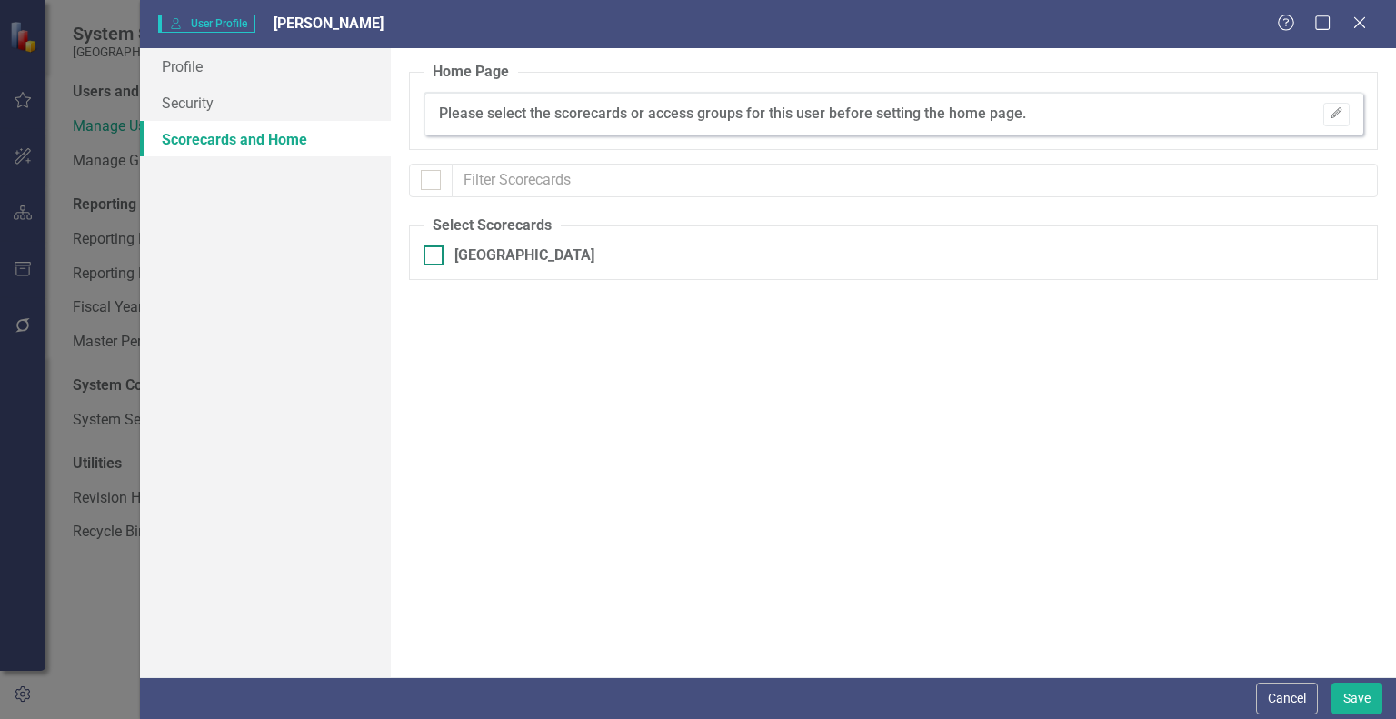
click at [433, 255] on input "[GEOGRAPHIC_DATA]" at bounding box center [430, 251] width 12 height 12
checkbox input "true"
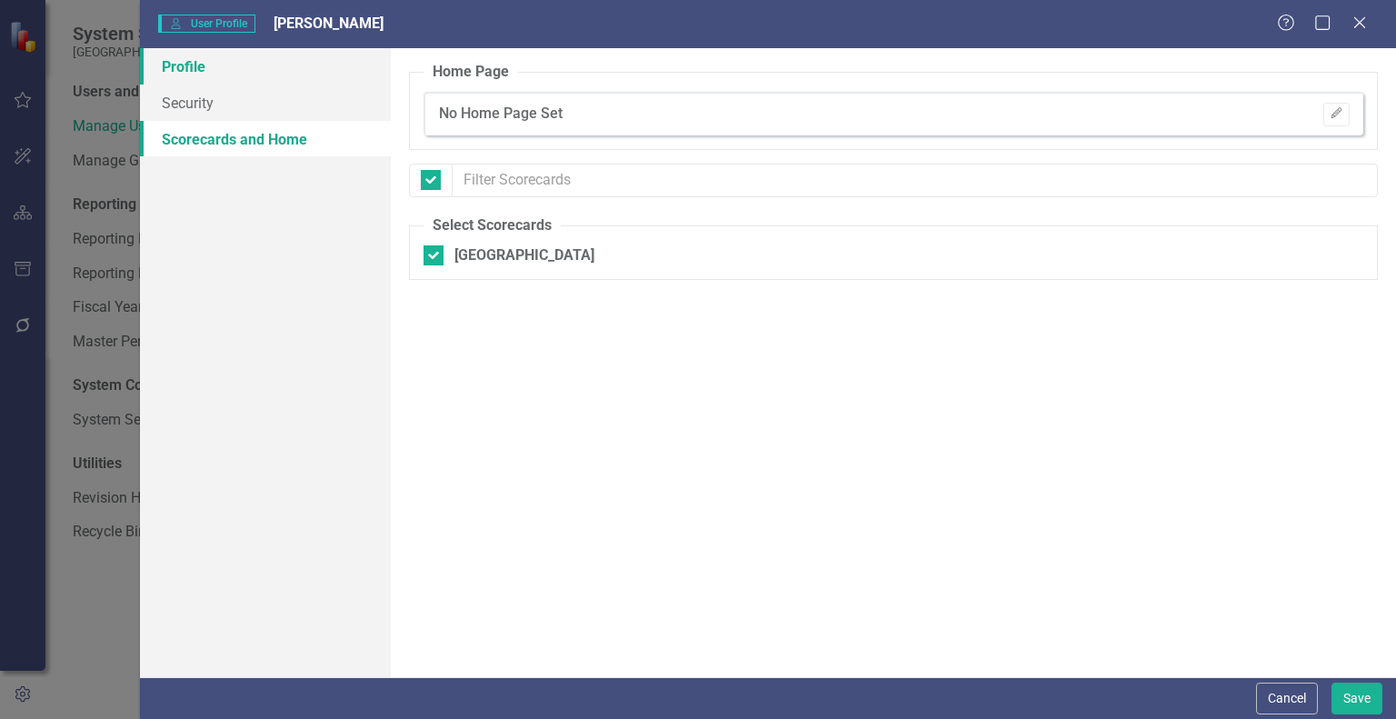
click at [265, 72] on link "Profile" at bounding box center [265, 66] width 251 height 36
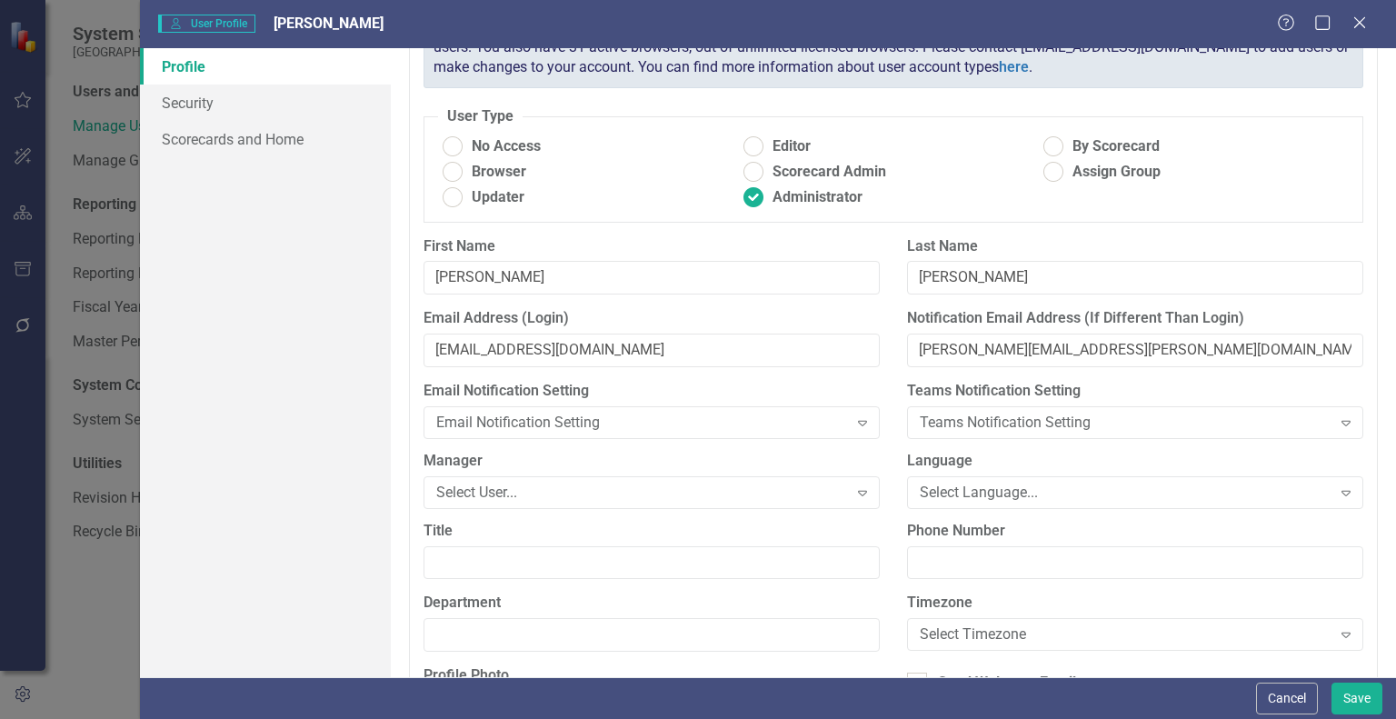
scroll to position [73, 0]
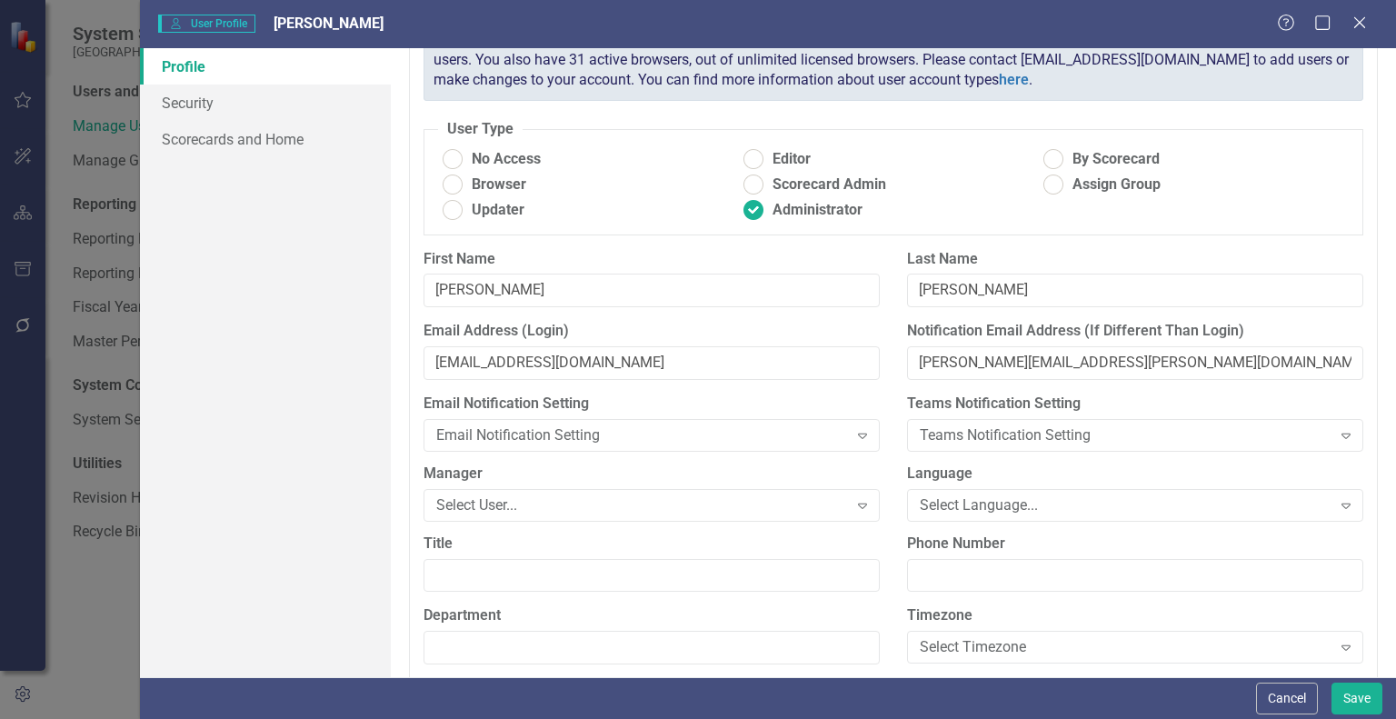
click at [696, 166] on ins at bounding box center [753, 159] width 28 height 28
click at [696, 166] on input "Editor" at bounding box center [753, 159] width 28 height 28
radio input "true"
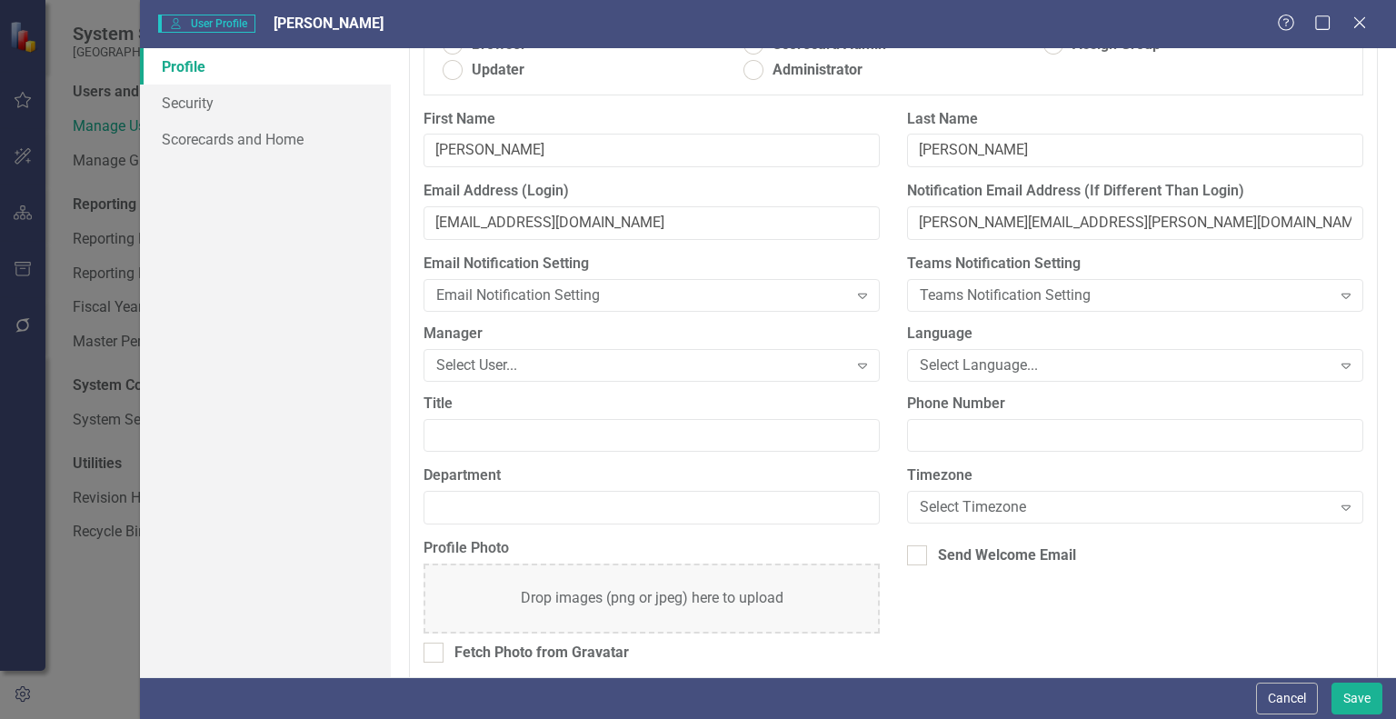
scroll to position [223, 0]
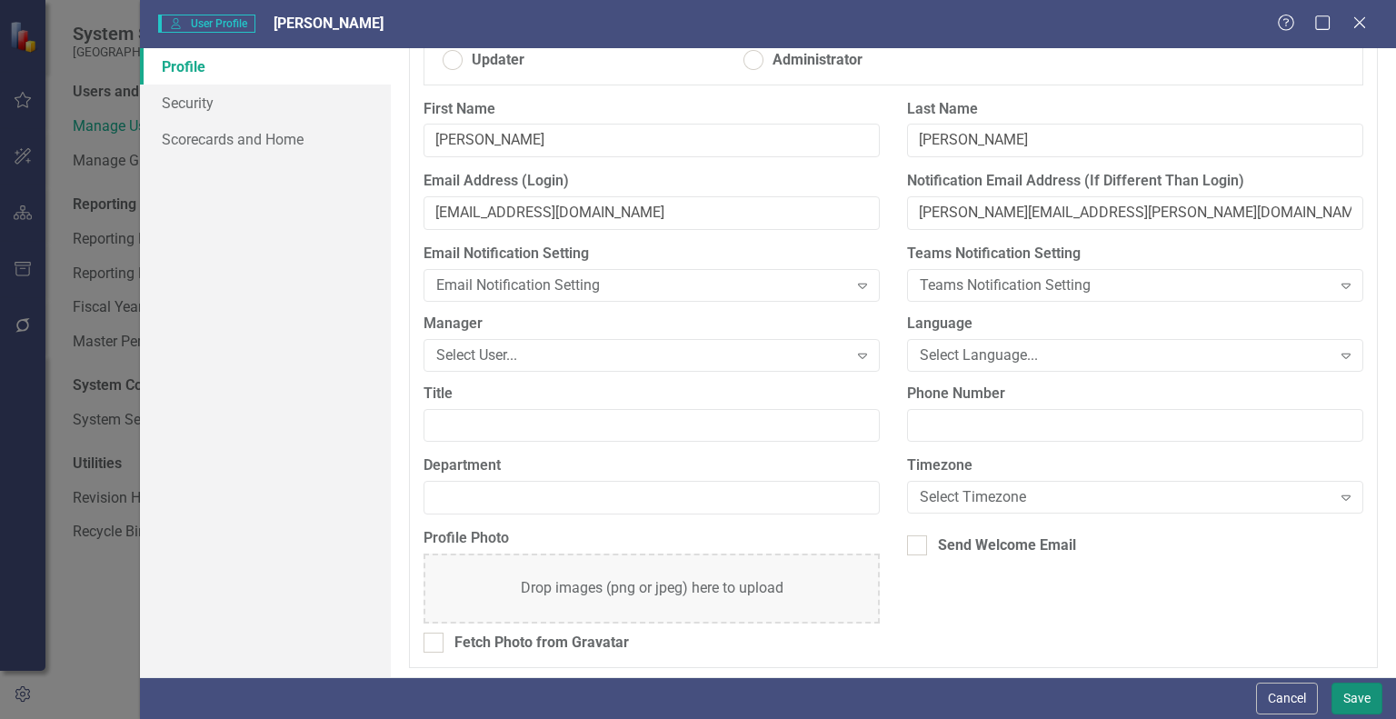
click at [696, 704] on button "Save" at bounding box center [1357, 699] width 51 height 32
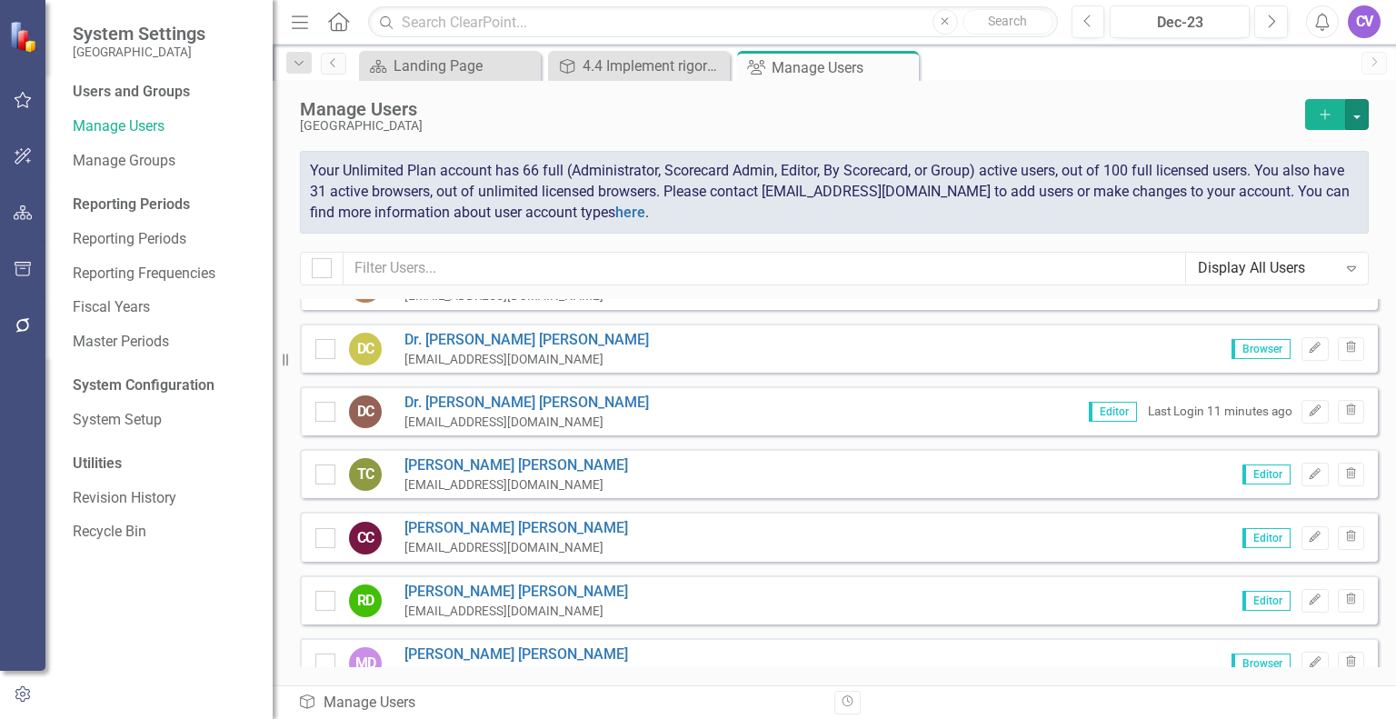
scroll to position [1158, 0]
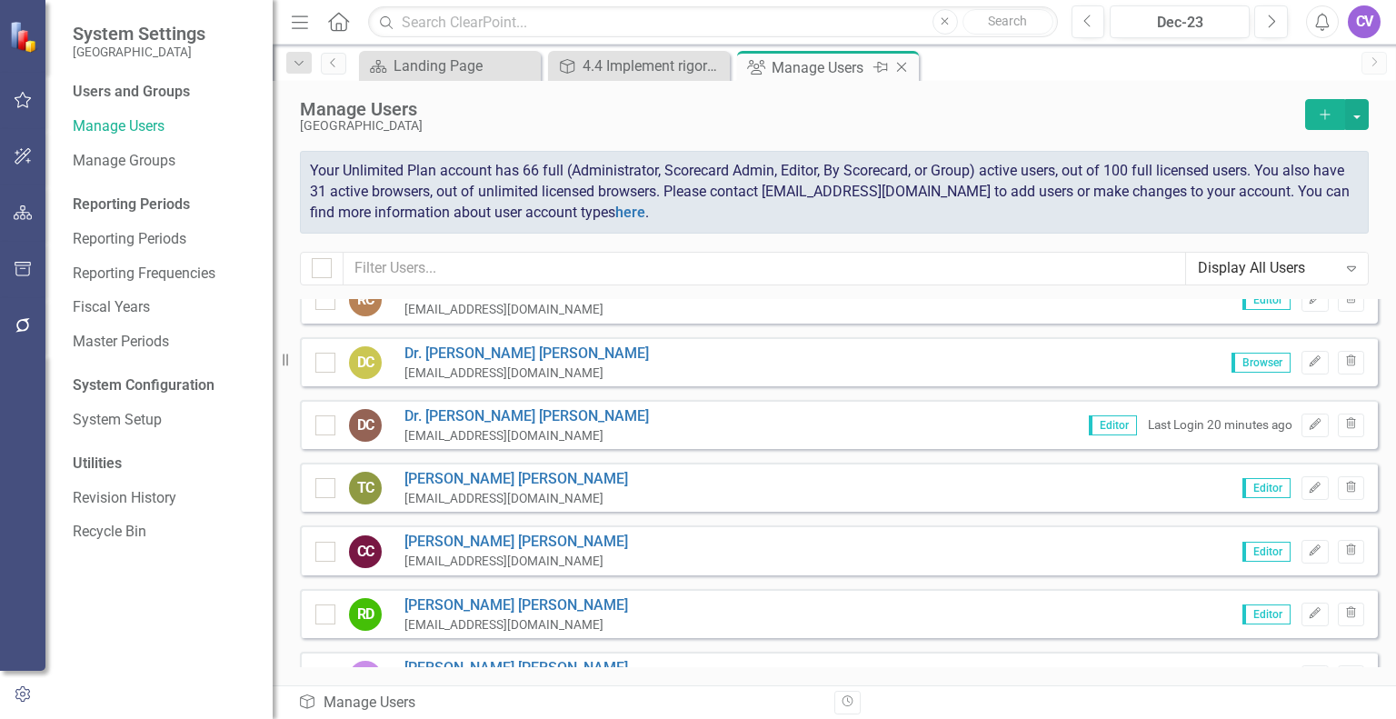
click at [696, 64] on icon "Close" at bounding box center [902, 67] width 18 height 15
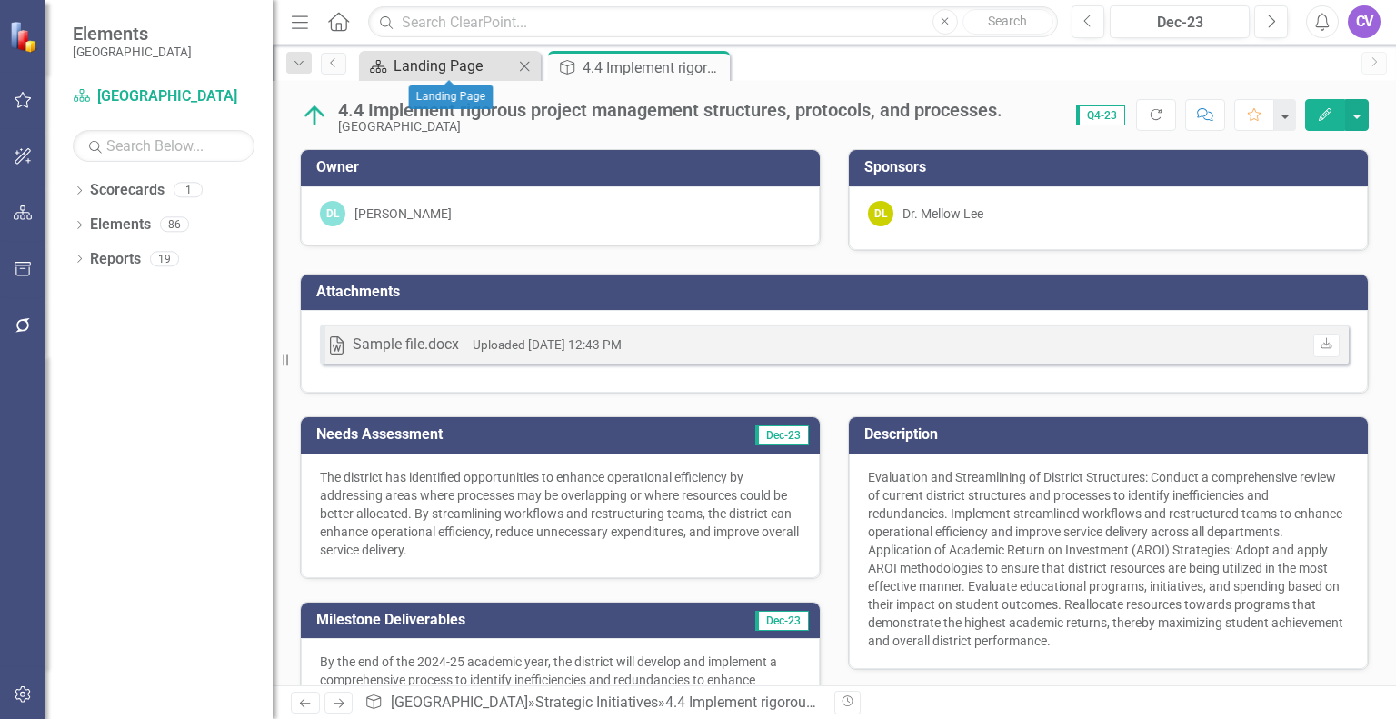
click at [463, 57] on div "Landing Page" at bounding box center [454, 66] width 120 height 23
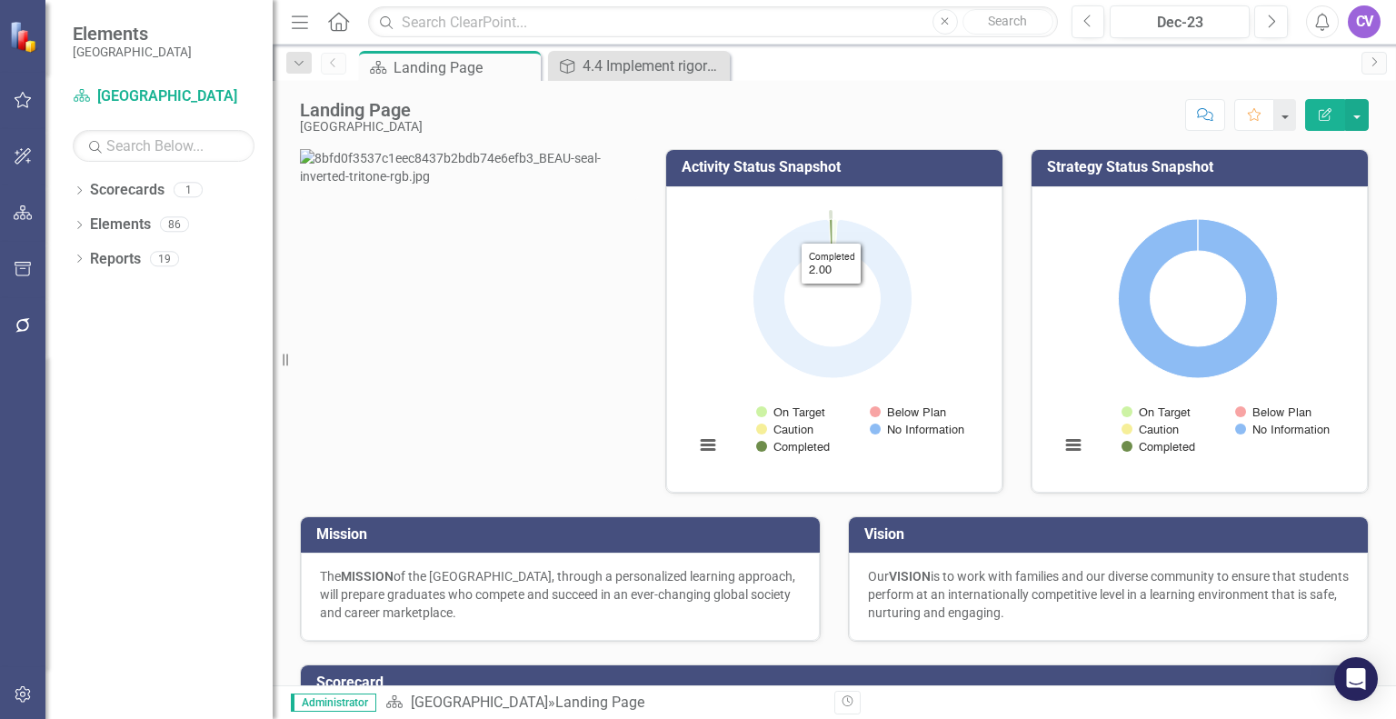
click at [830, 228] on icon "Completed, 2." at bounding box center [831, 235] width 3 height 32
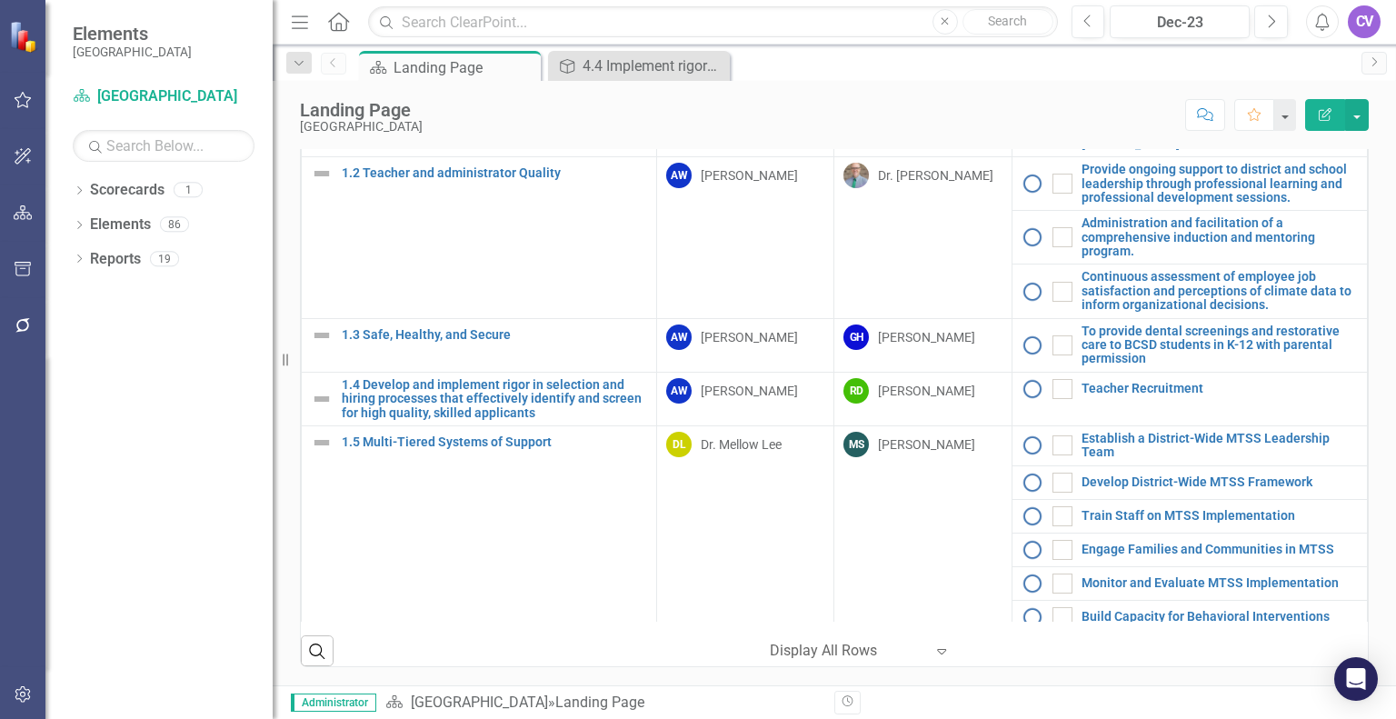
scroll to position [161, 0]
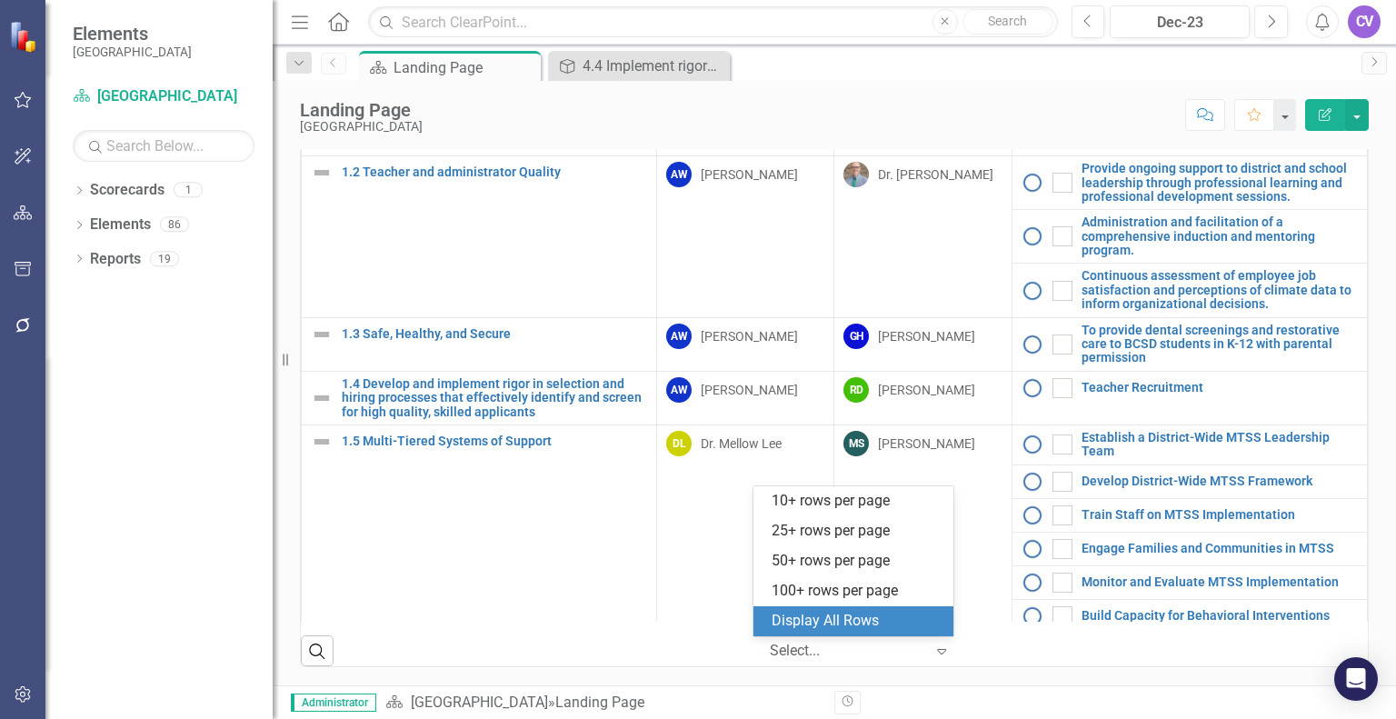
click at [891, 618] on div "Display All Rows" at bounding box center [857, 621] width 171 height 21
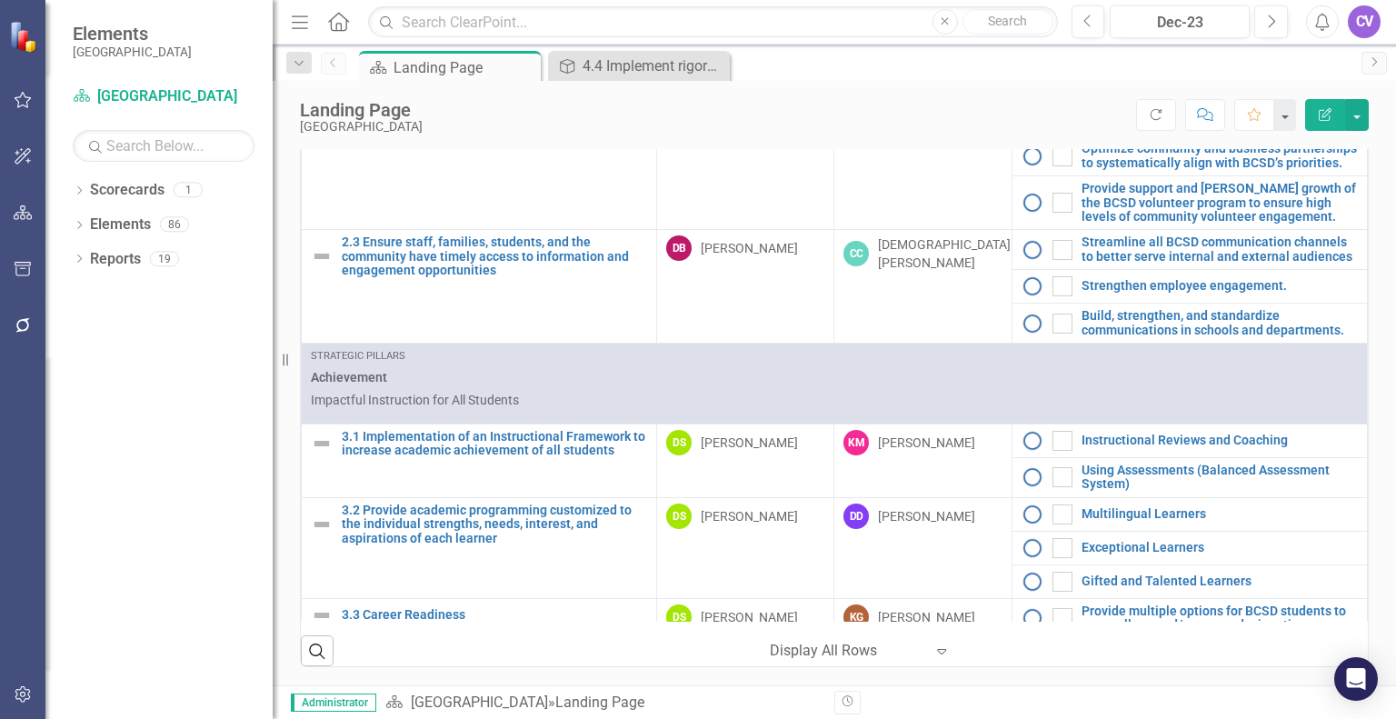
scroll to position [967, 0]
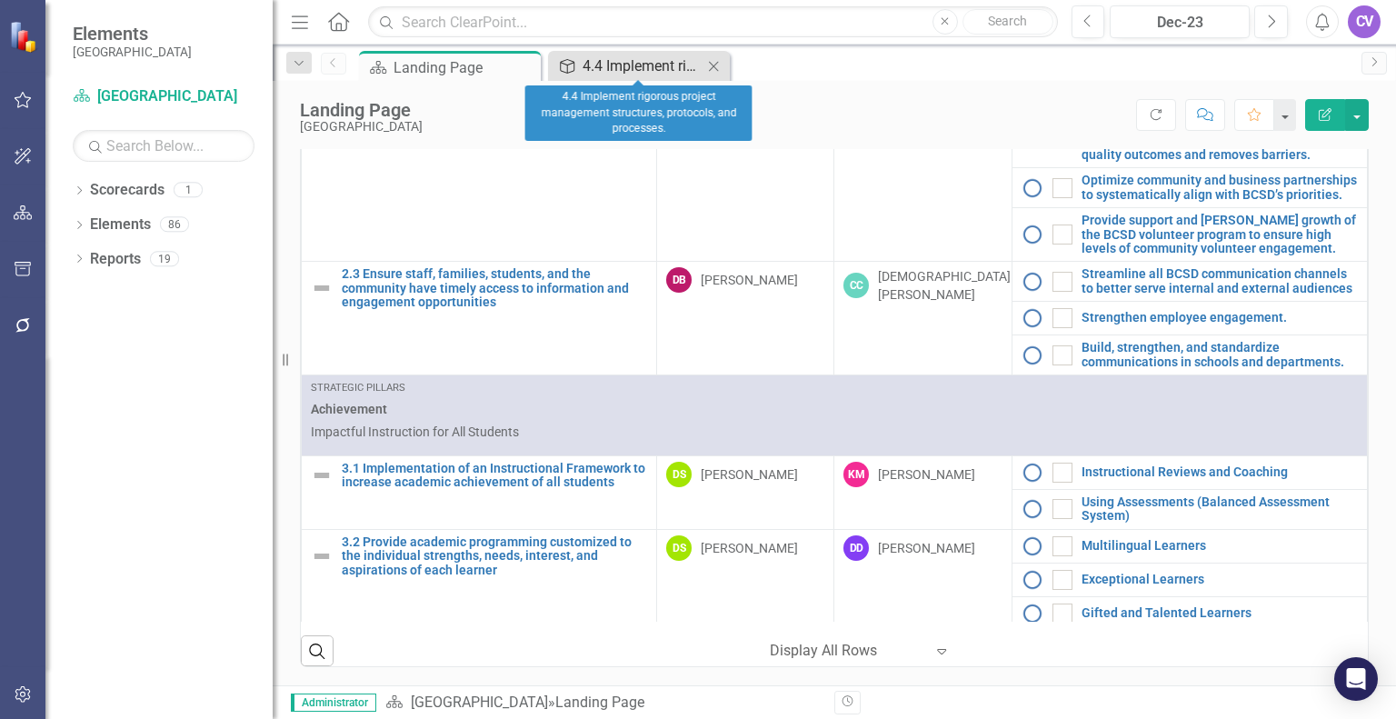
click at [636, 61] on div "4.4 Implement rigorous project management structures, protocols, and processes." at bounding box center [643, 66] width 120 height 23
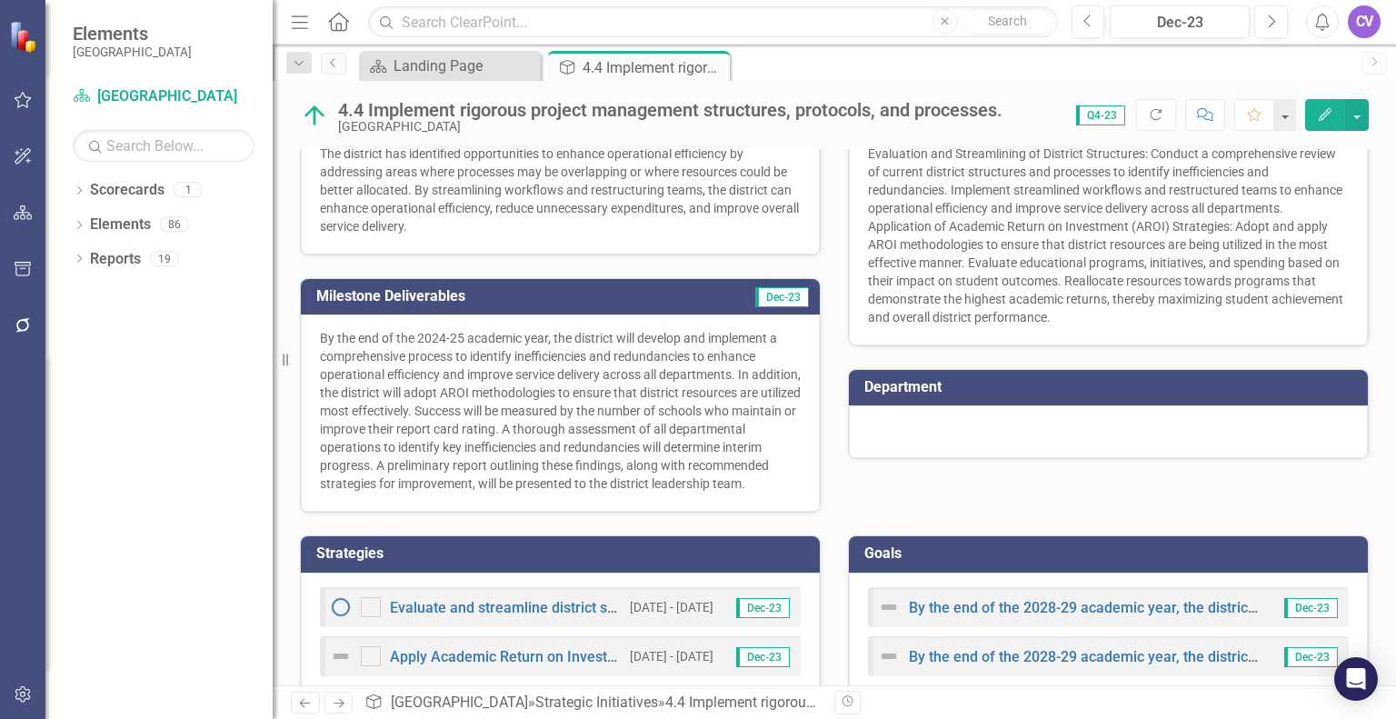
scroll to position [375, 0]
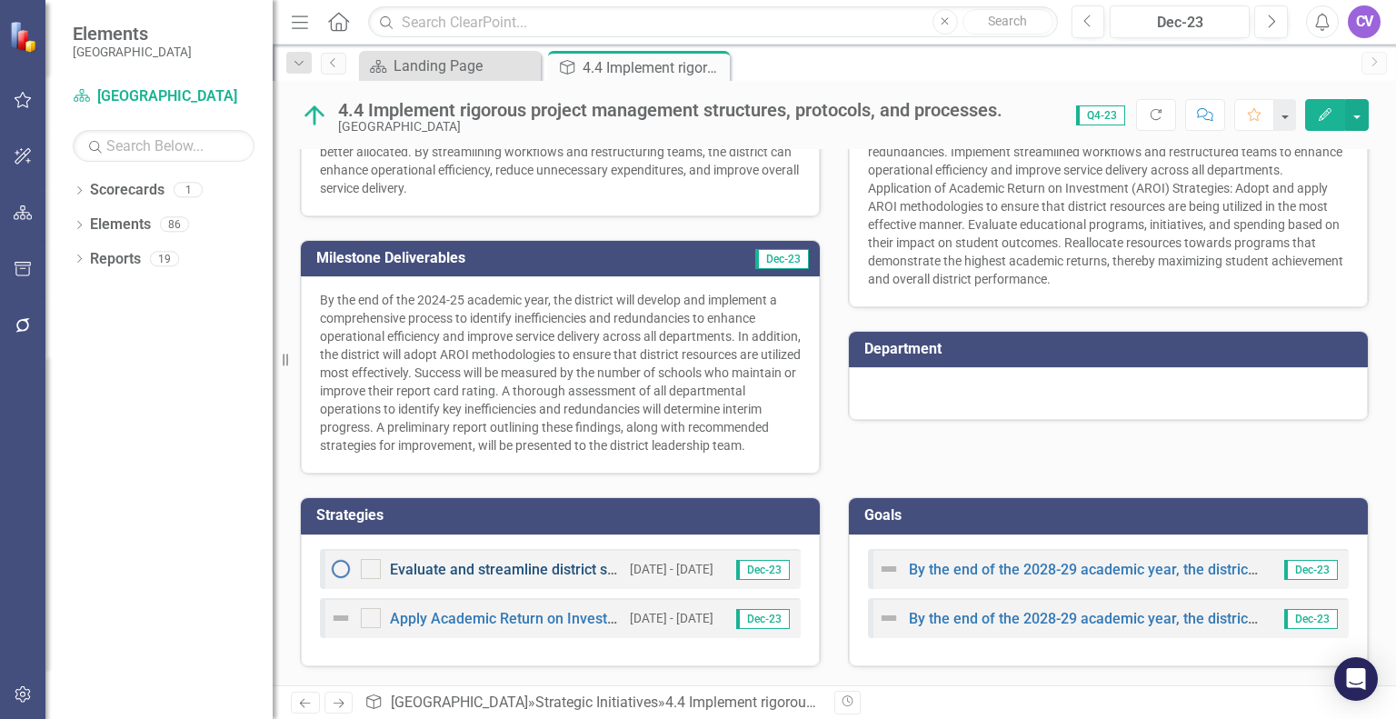
click at [465, 569] on link "Evaluate and streamline district structures focusing on efficiency" at bounding box center [601, 569] width 423 height 17
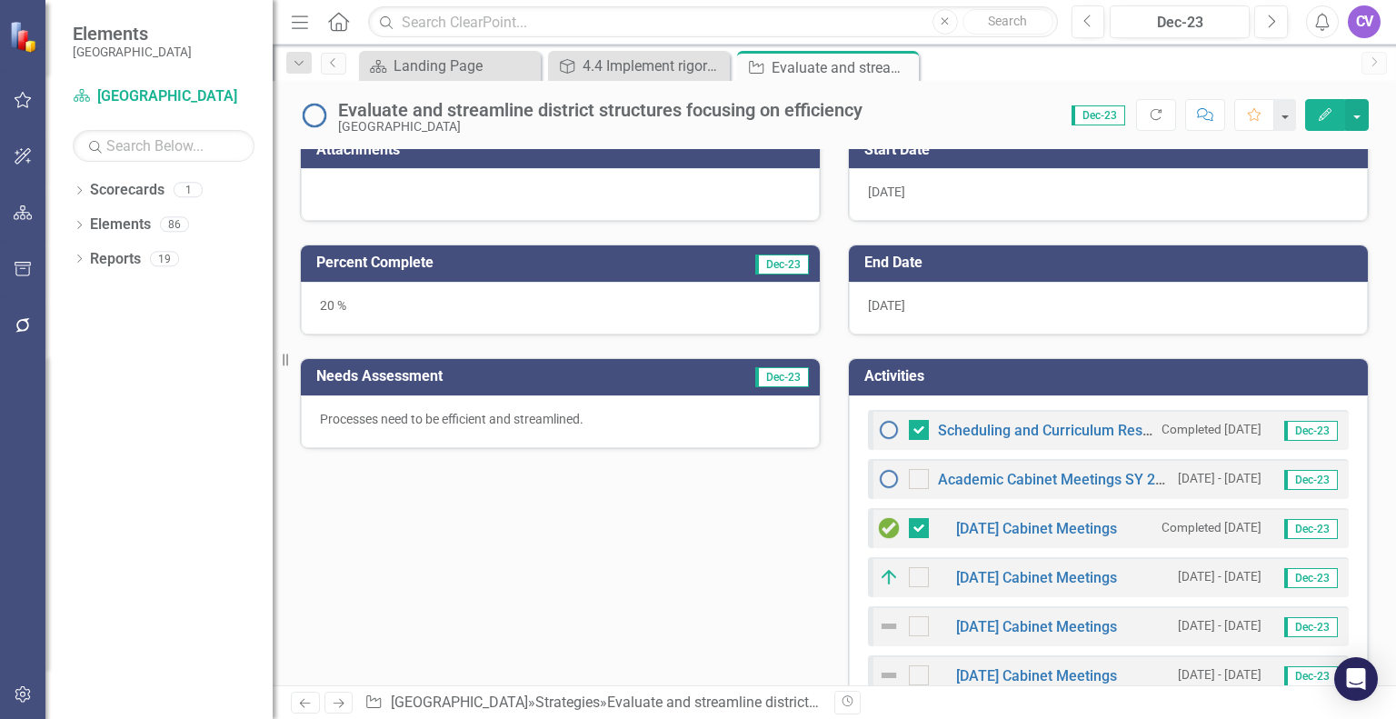
scroll to position [375, 0]
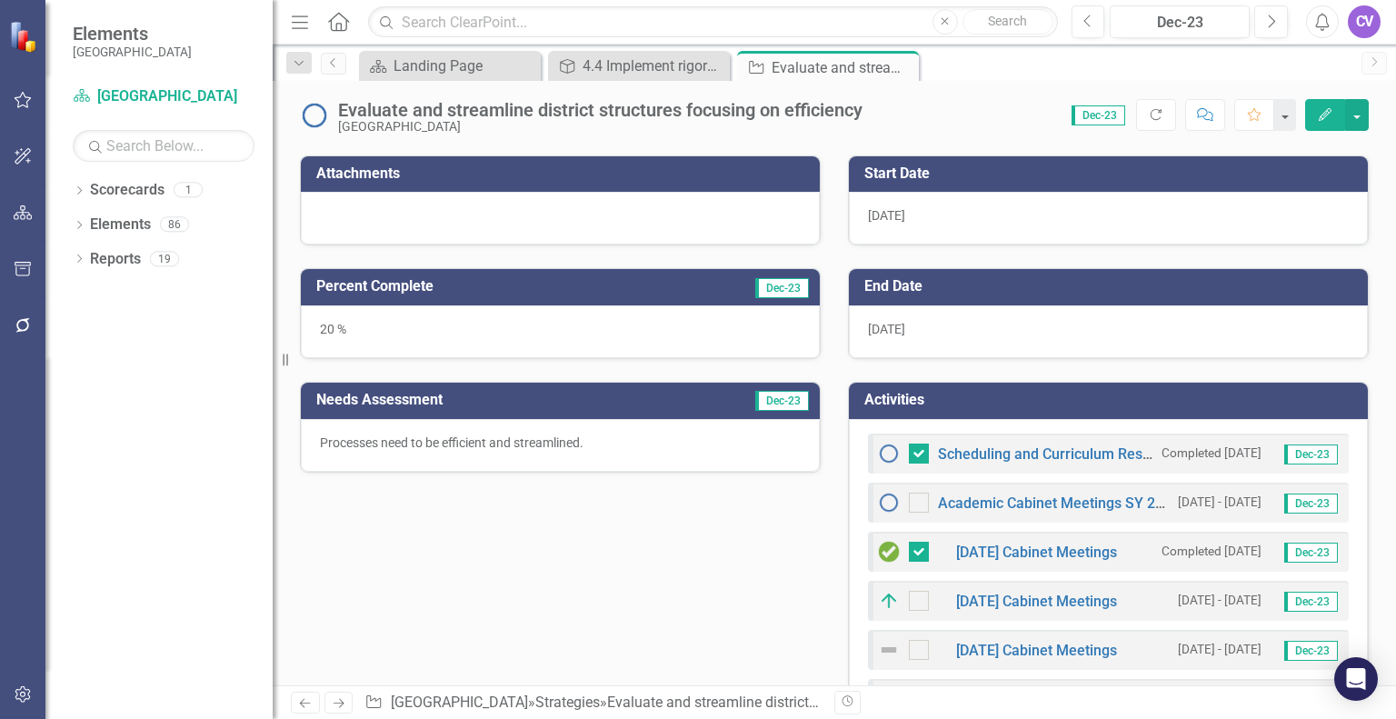
checkbox input "false"
checkbox input "true"
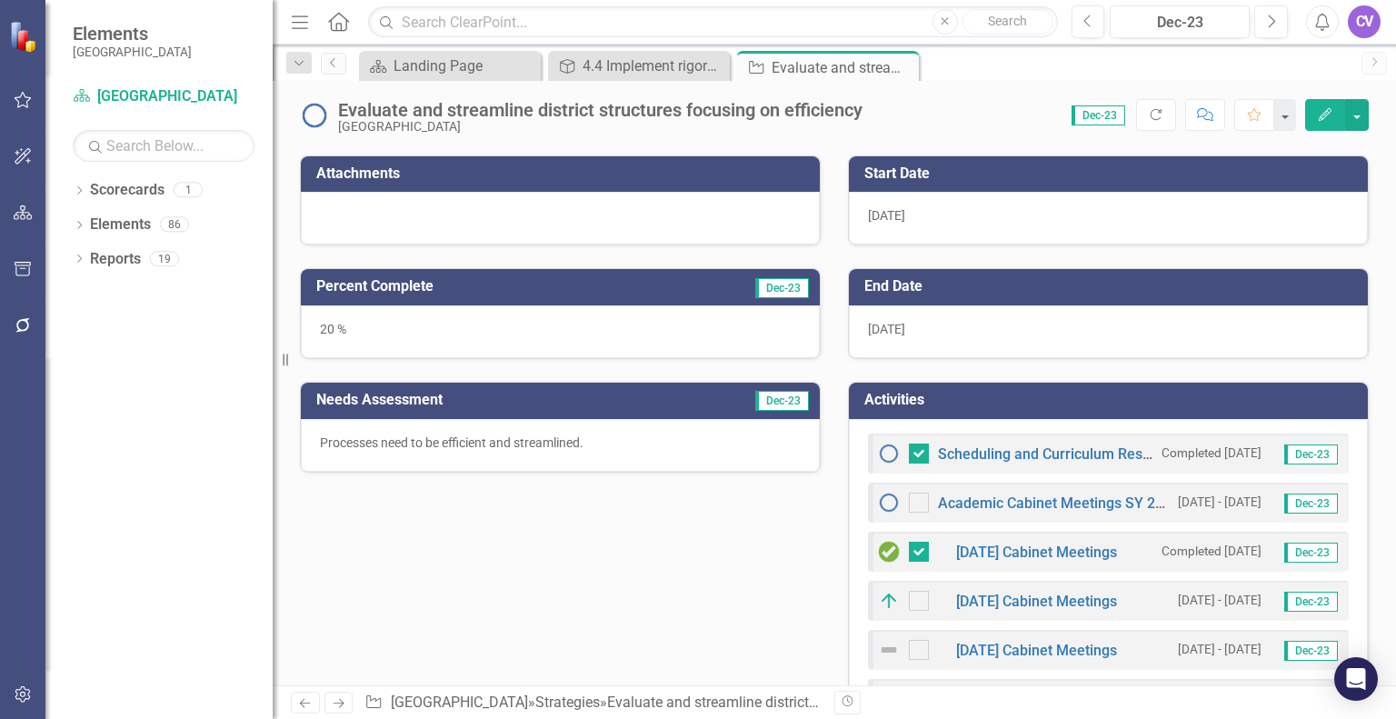
checkbox input "true"
checkbox input "false"
checkbox input "true"
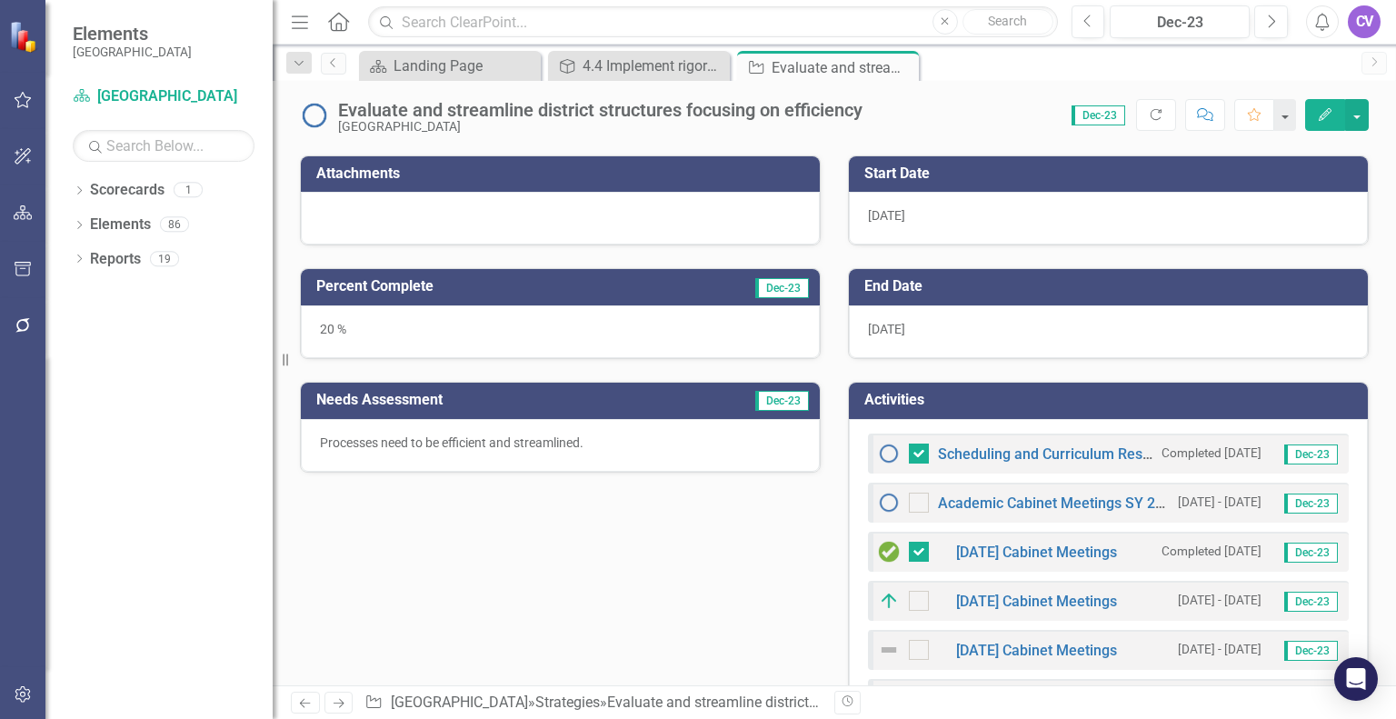
checkbox input "true"
checkbox input "false"
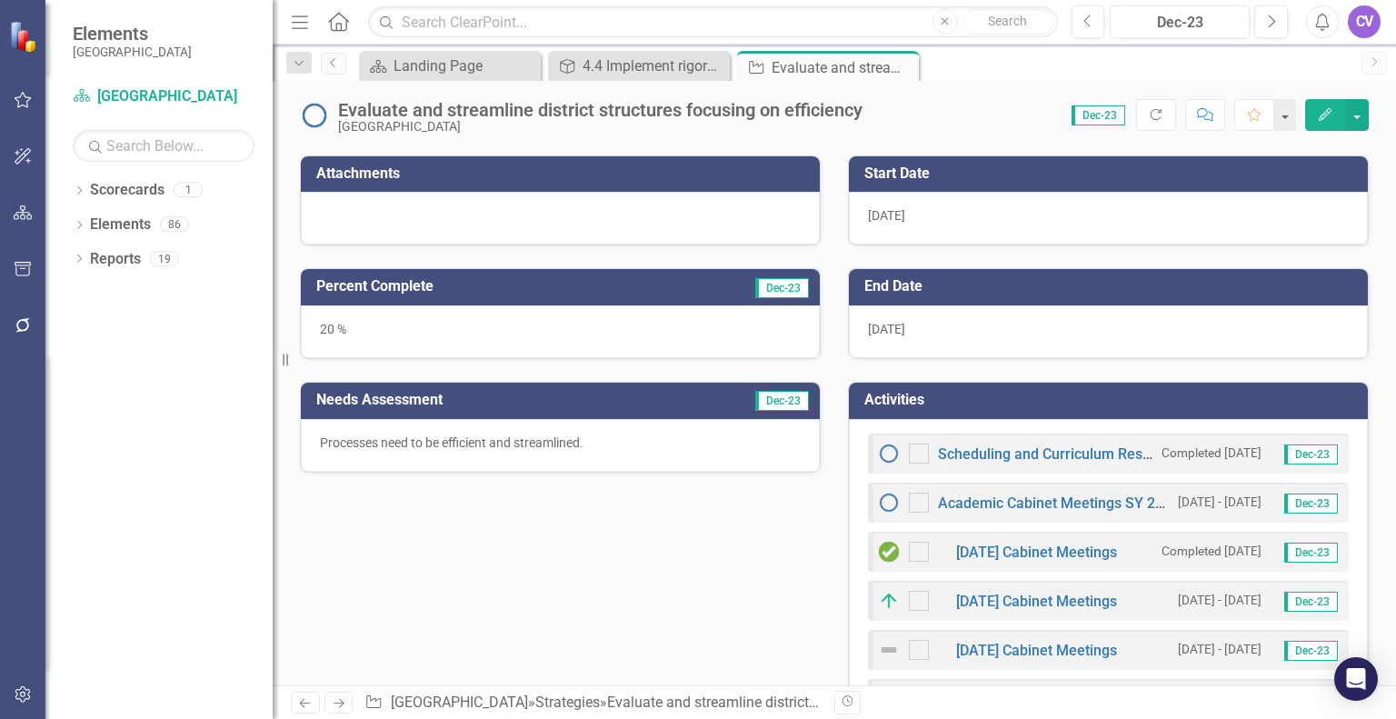
checkbox input "true"
checkbox input "false"
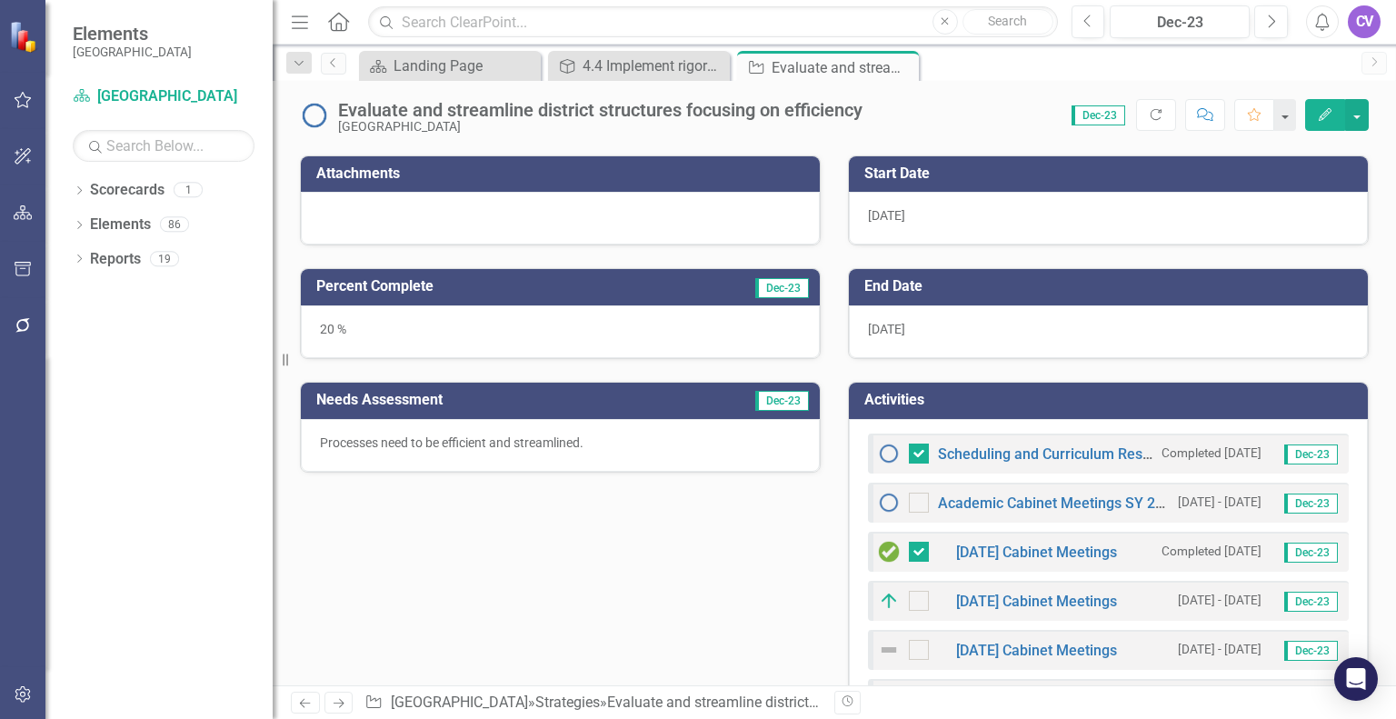
checkbox input "false"
checkbox input "true"
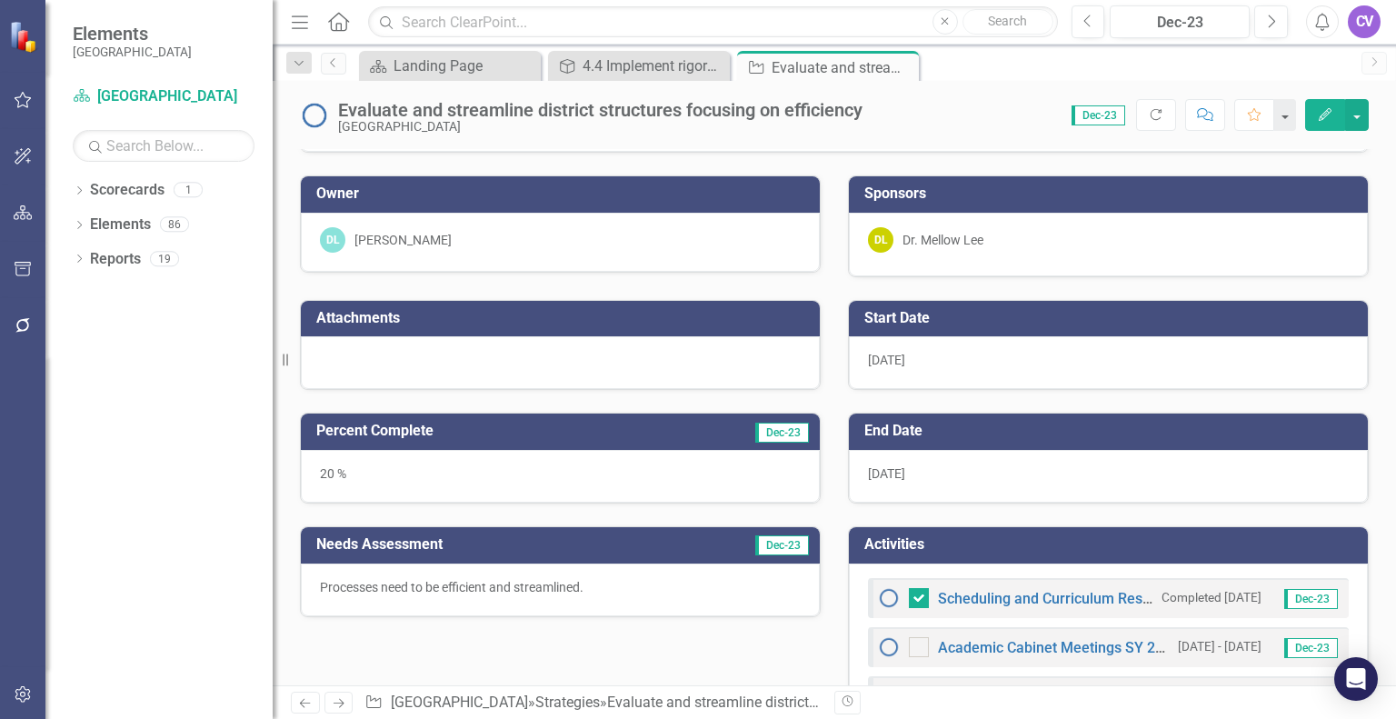
scroll to position [240, 0]
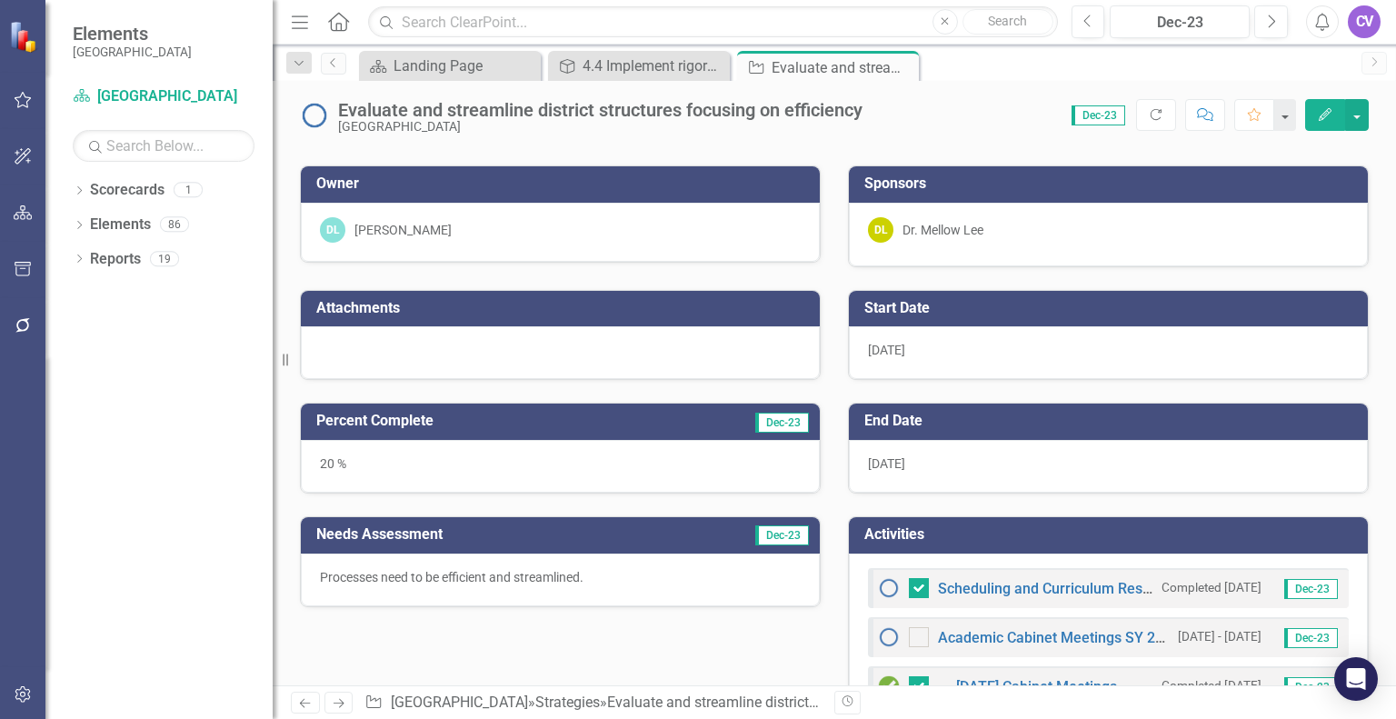
click at [1090, 526] on h3 "Activities" at bounding box center [1112, 534] width 495 height 16
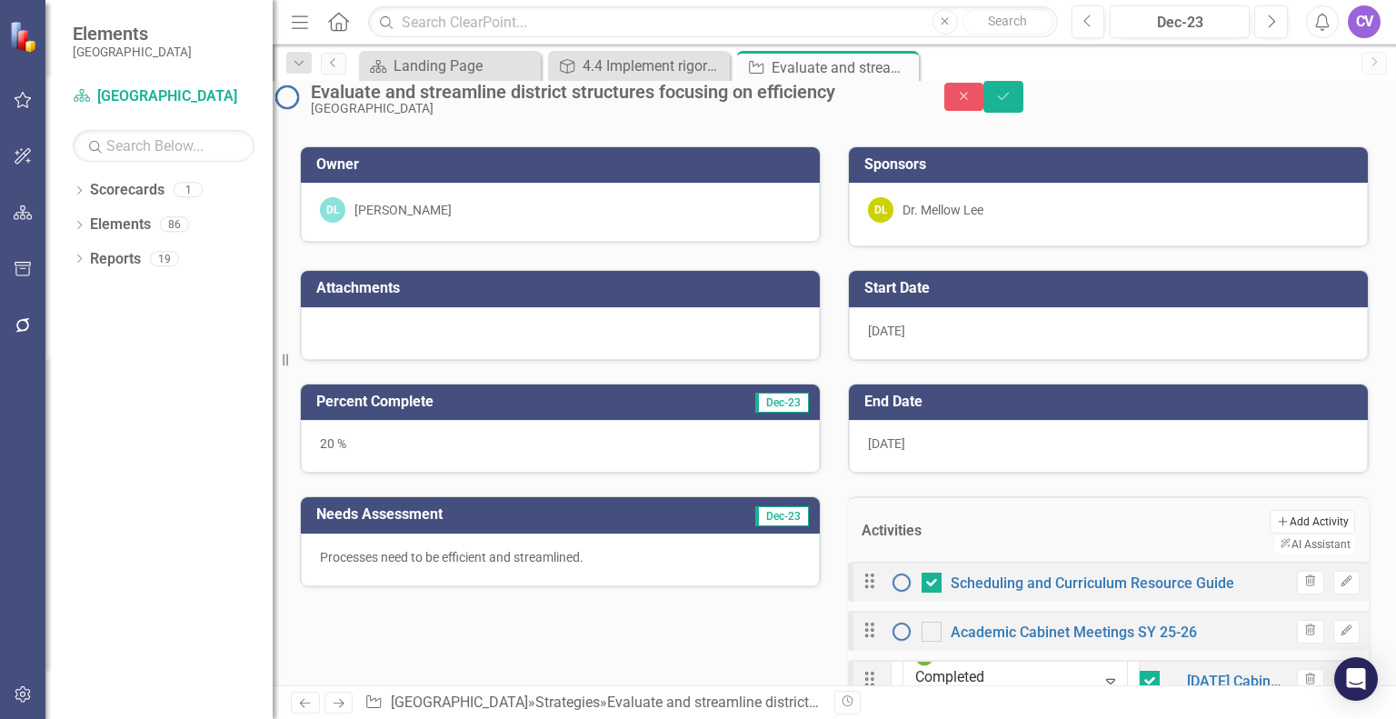
click at [1270, 534] on button "Add Add Activity" at bounding box center [1312, 522] width 85 height 24
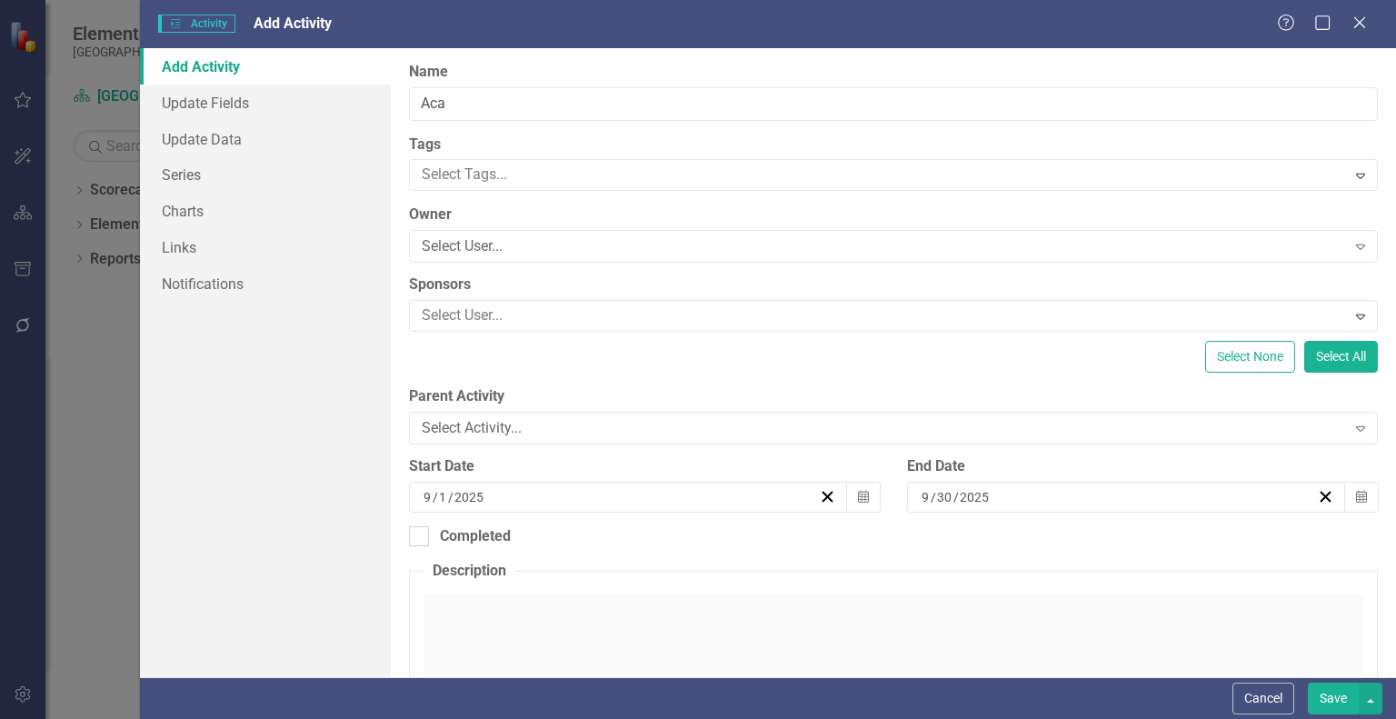
scroll to position [240, 0]
type input "Academic Cabinet Meetings 24-25 SY"
click at [833, 181] on div at bounding box center [880, 175] width 931 height 25
checkbox input "false"
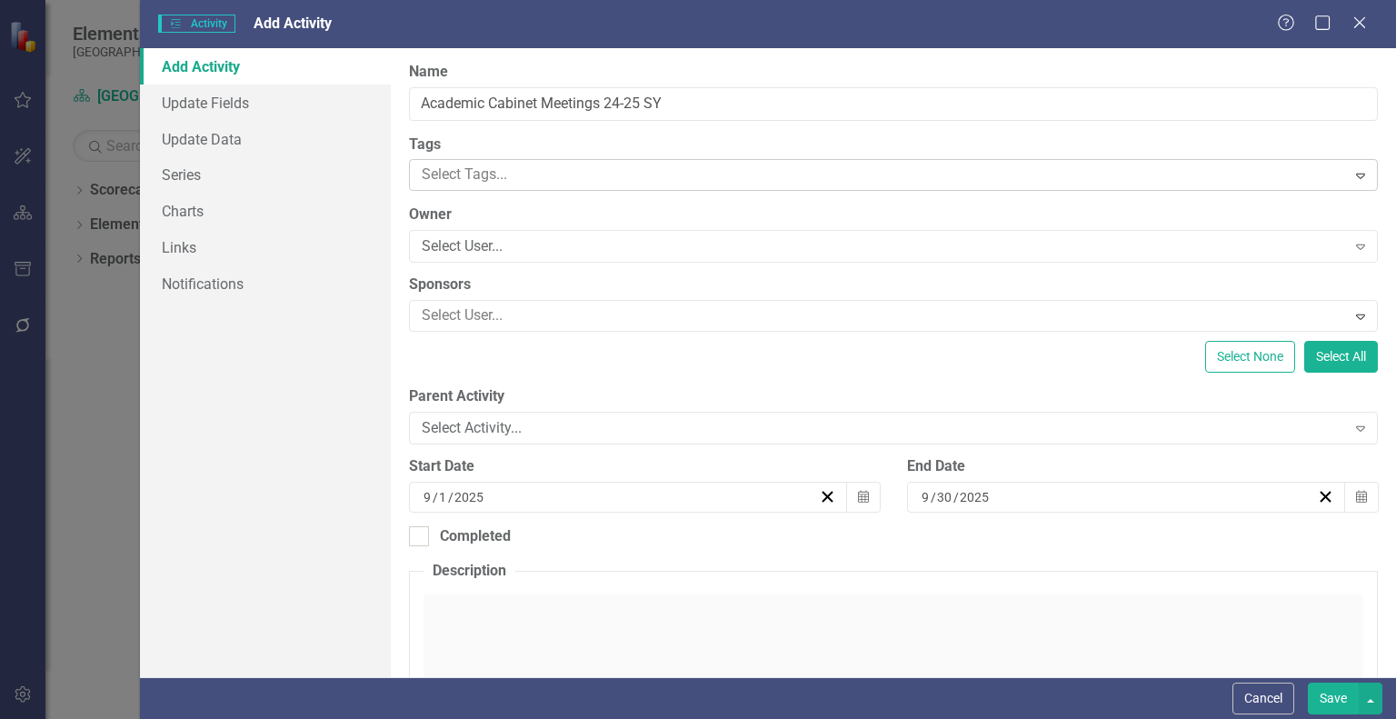
checkbox input "false"
checkbox input "true"
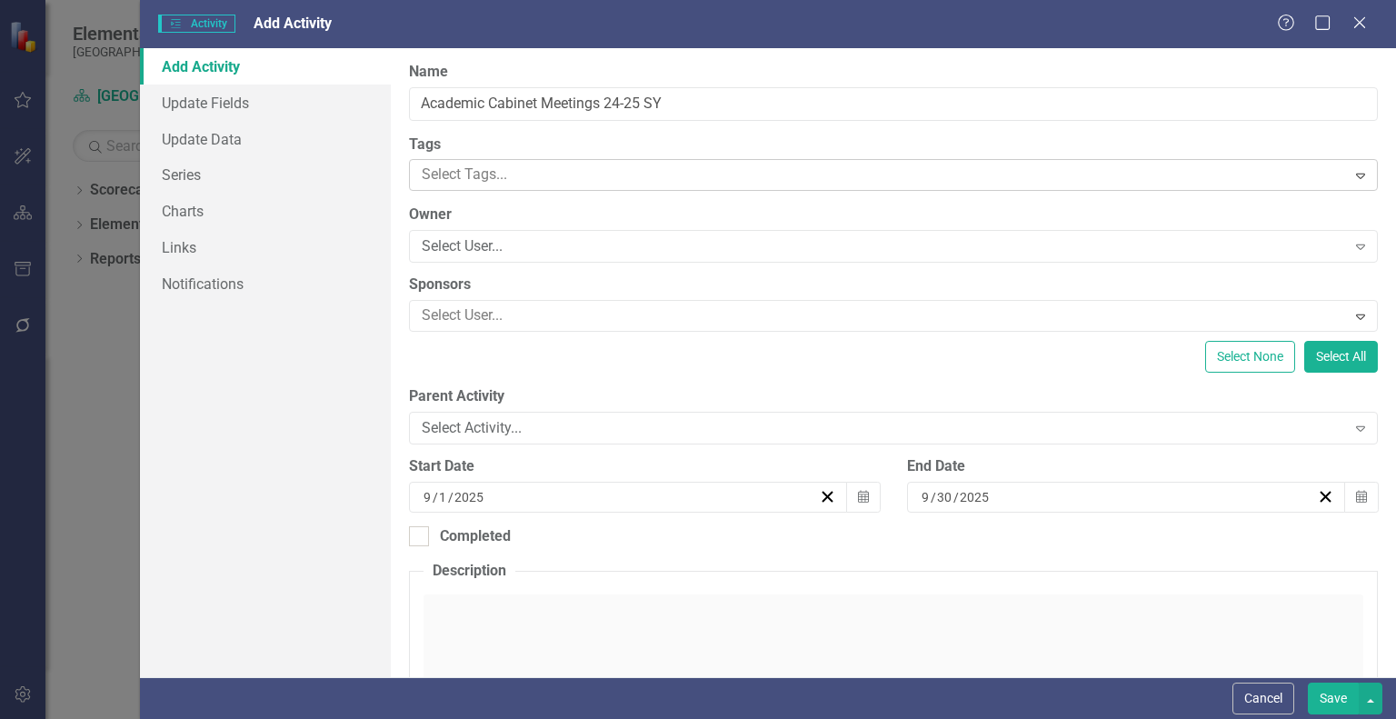
checkbox input "false"
checkbox input "true"
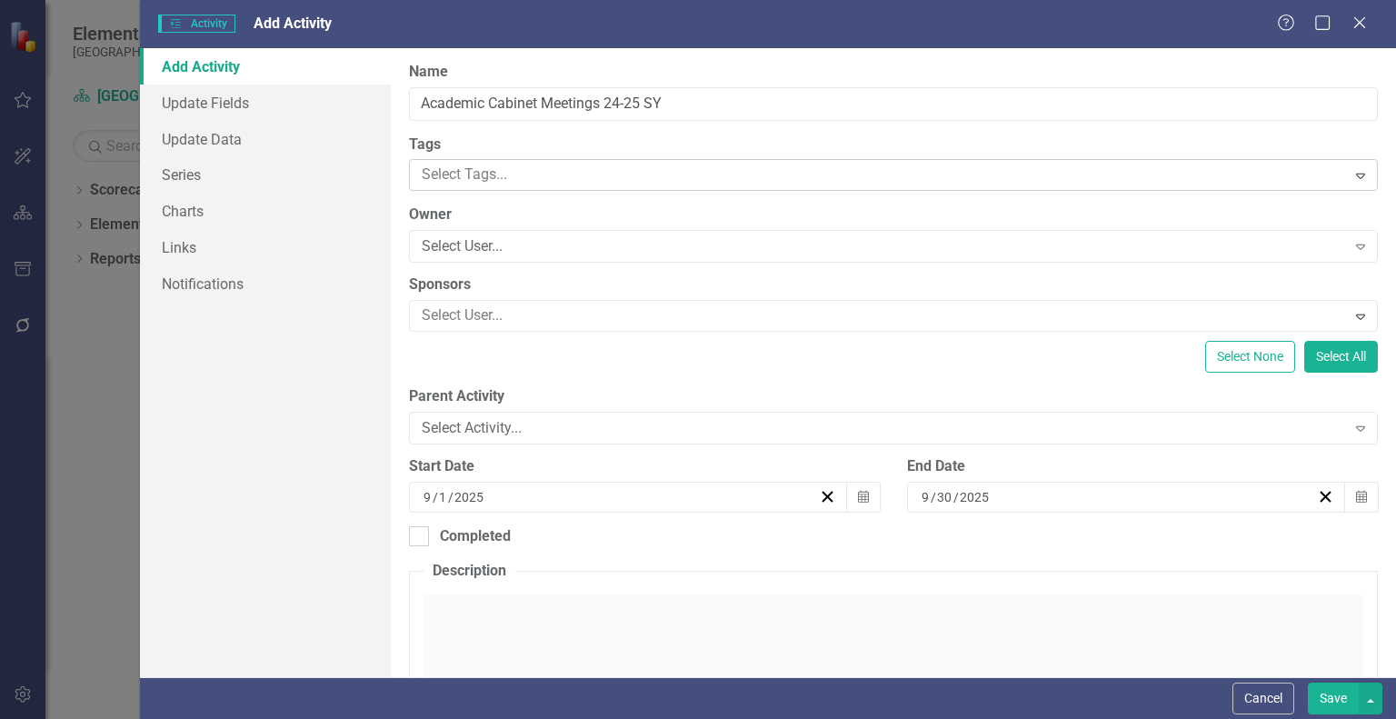
checkbox input "true"
click at [863, 491] on button "Calendar" at bounding box center [863, 497] width 35 height 31
click at [451, 513] on button "«" at bounding box center [431, 533] width 40 height 40
click at [491, 513] on button "‹" at bounding box center [471, 533] width 40 height 40
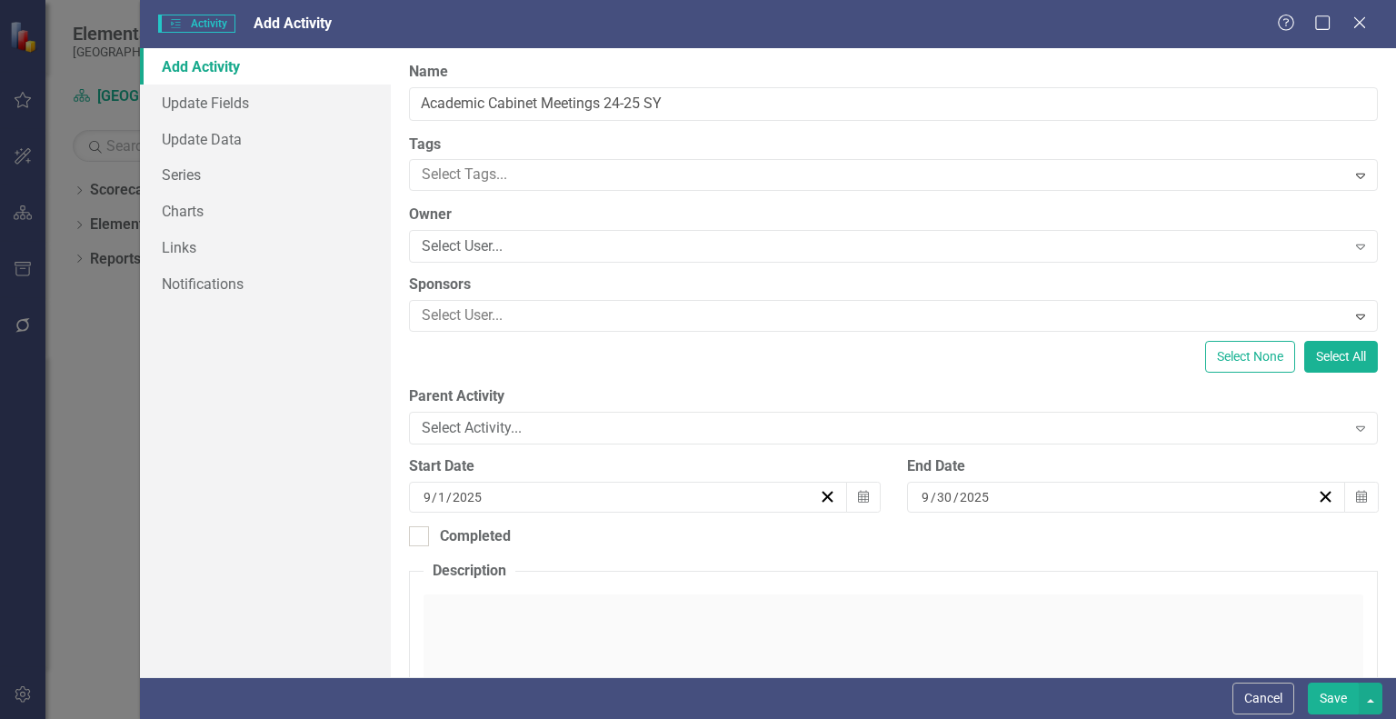
click at [727, 513] on button "»" at bounding box center [707, 533] width 40 height 40
click at [546, 609] on button "6" at bounding box center [523, 625] width 45 height 33
click at [1356, 493] on icon "Calendar" at bounding box center [1361, 497] width 11 height 13
click at [1186, 513] on button "›" at bounding box center [1166, 533] width 40 height 40
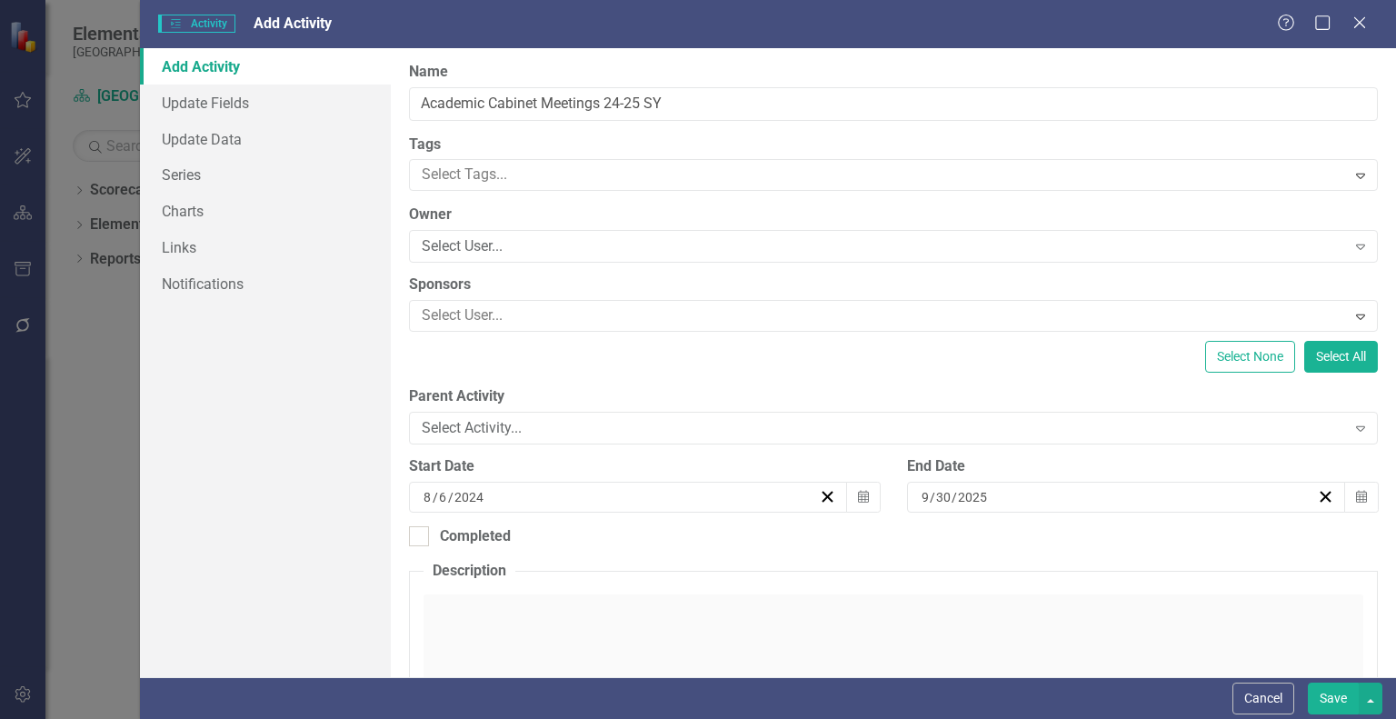
click at [989, 513] on button "‹" at bounding box center [969, 533] width 40 height 40
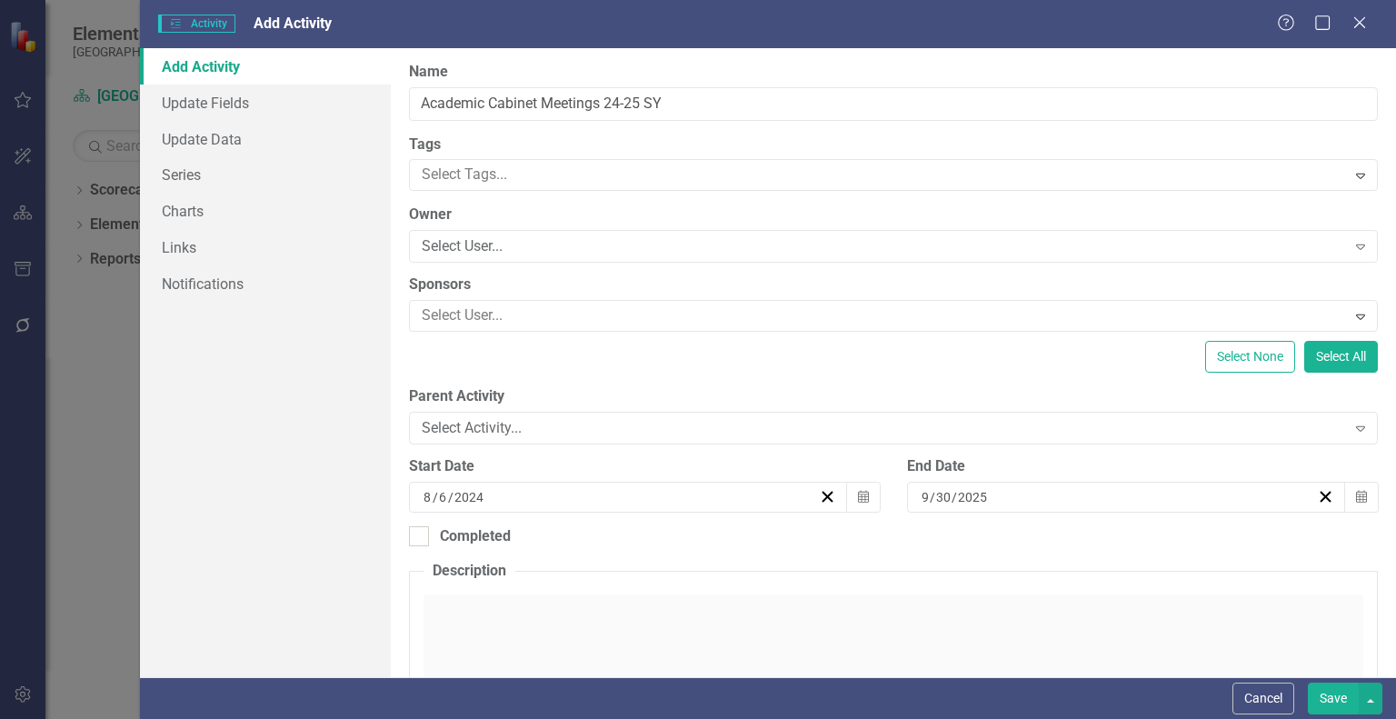
click at [989, 513] on button "‹" at bounding box center [969, 533] width 40 height 40
checkbox input "false"
checkbox input "true"
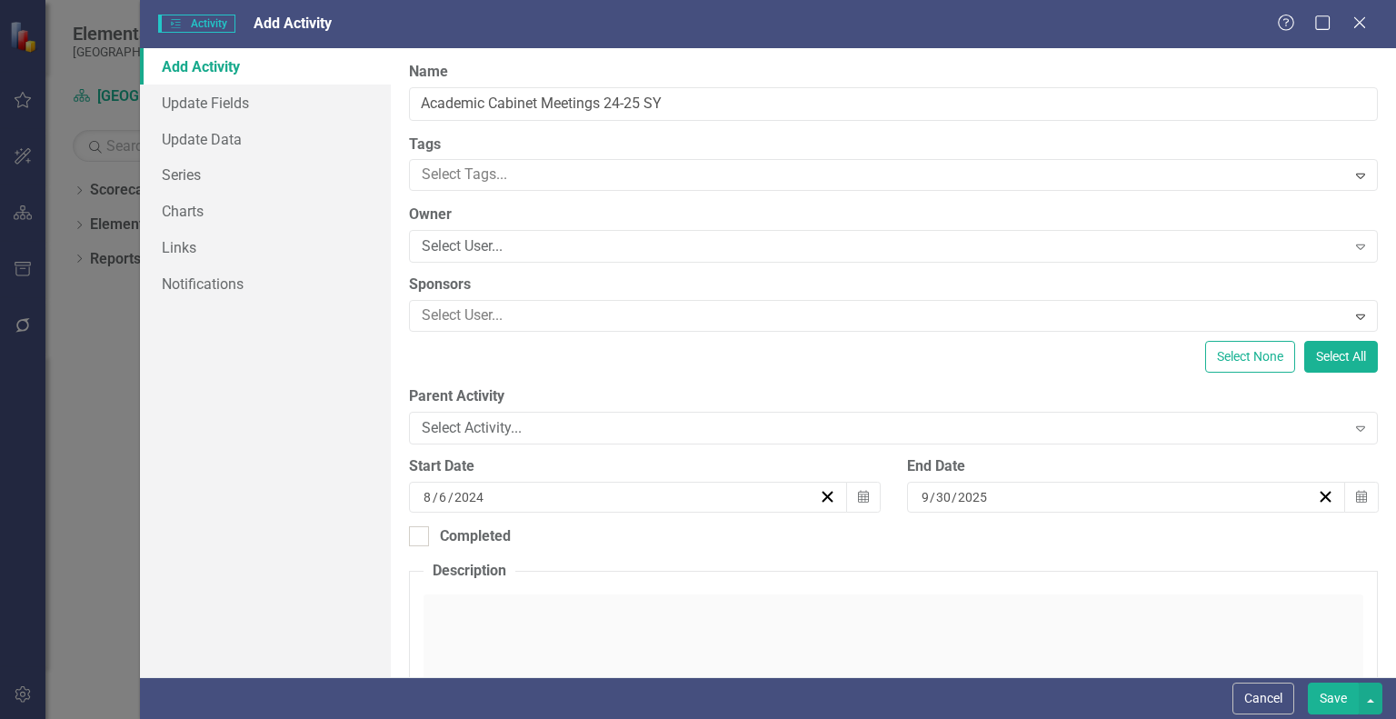
checkbox input "true"
click at [1186, 513] on button "›" at bounding box center [1166, 533] width 40 height 40
click at [989, 513] on button "‹" at bounding box center [969, 533] width 40 height 40
click at [1165, 716] on abbr "30" at bounding box center [1157, 723] width 15 height 15
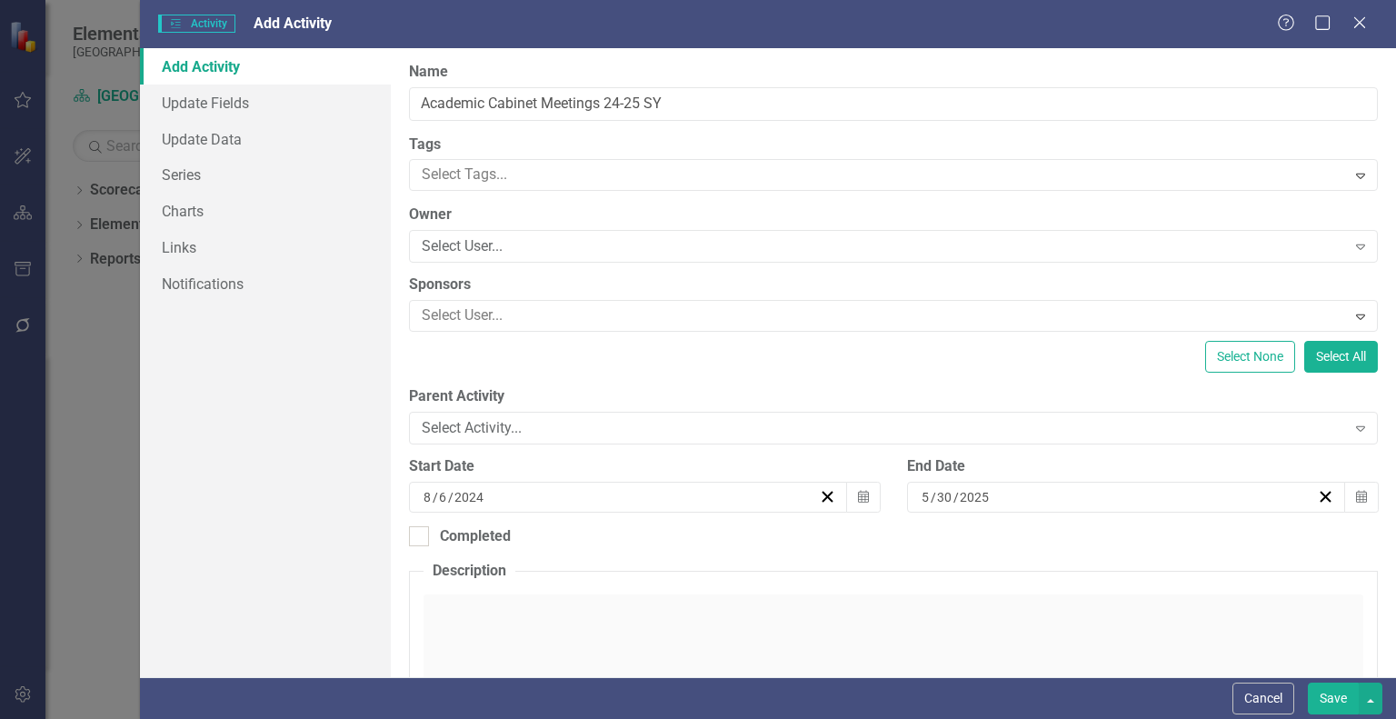
click at [1196, 488] on div "[DATE]" at bounding box center [1118, 497] width 398 height 18
click at [1120, 716] on abbr "29" at bounding box center [1113, 723] width 15 height 15
click at [1321, 691] on button "Save" at bounding box center [1333, 699] width 51 height 32
checkbox input "false"
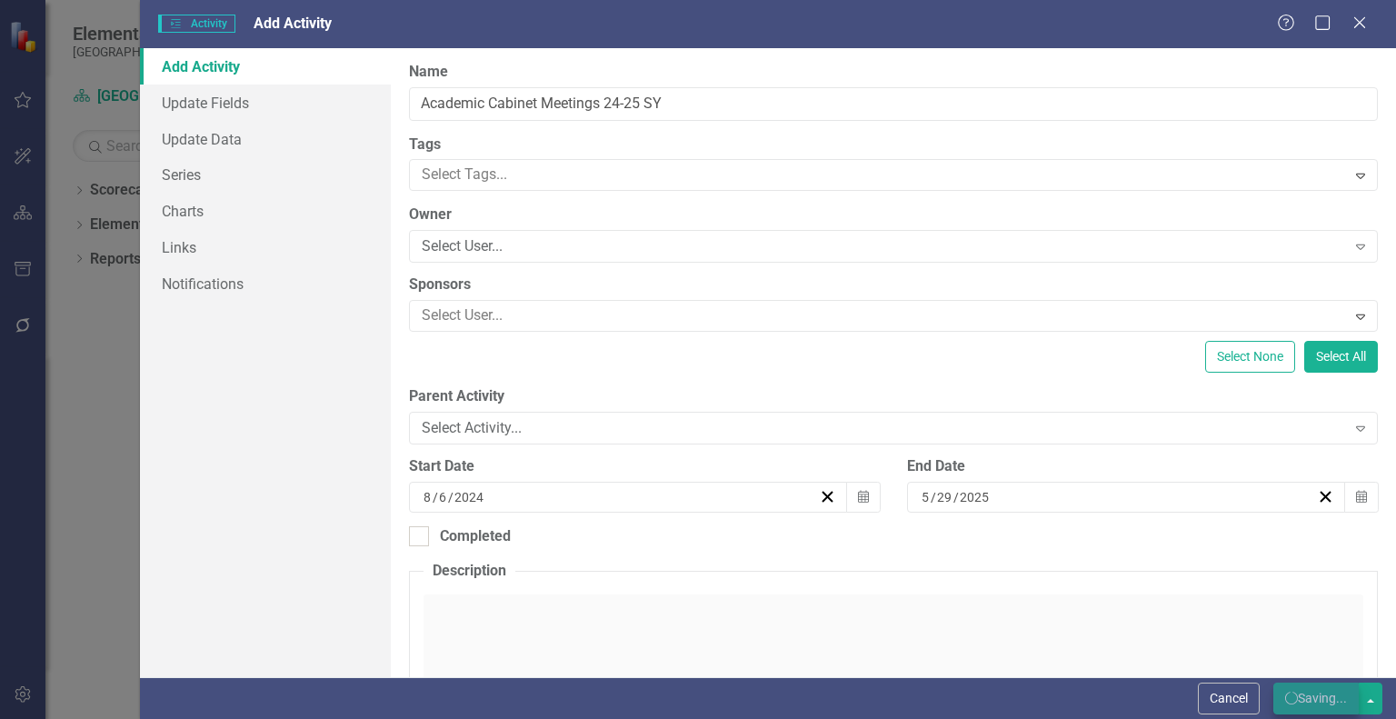
checkbox input "false"
checkbox input "true"
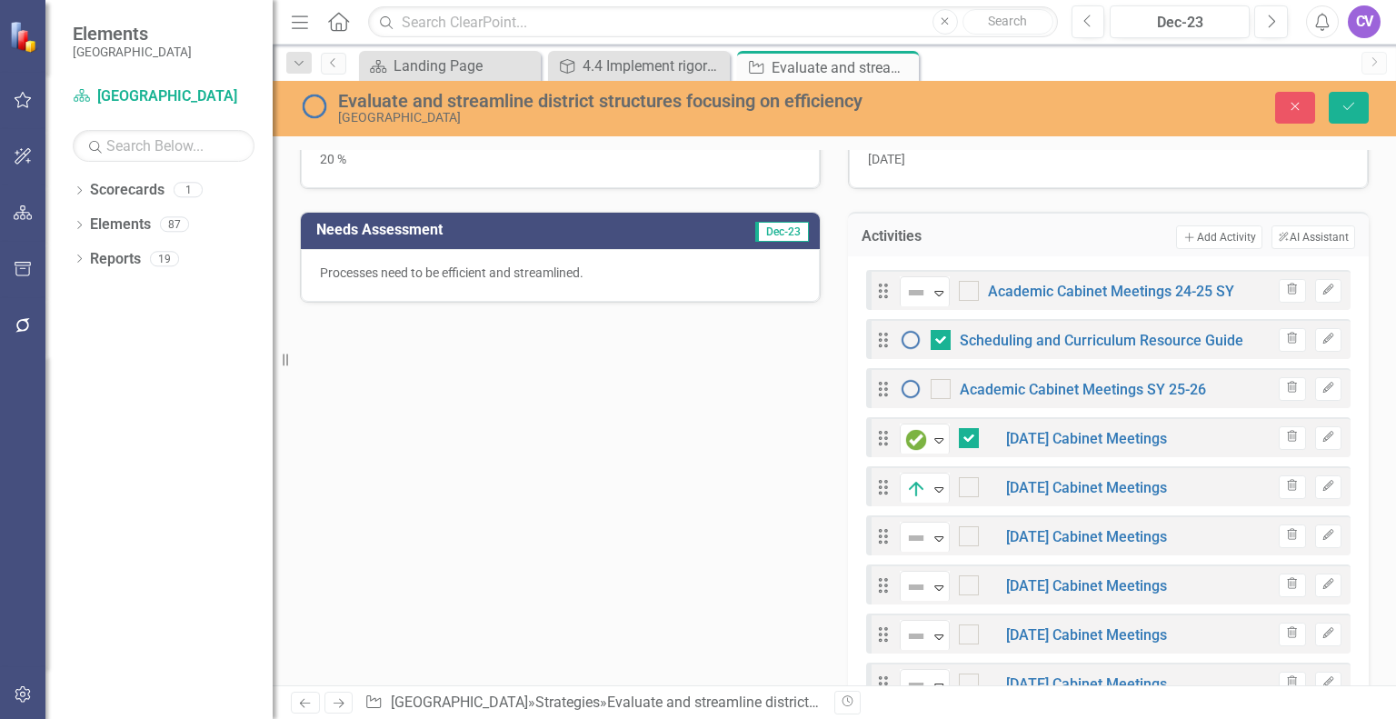
scroll to position [542, 0]
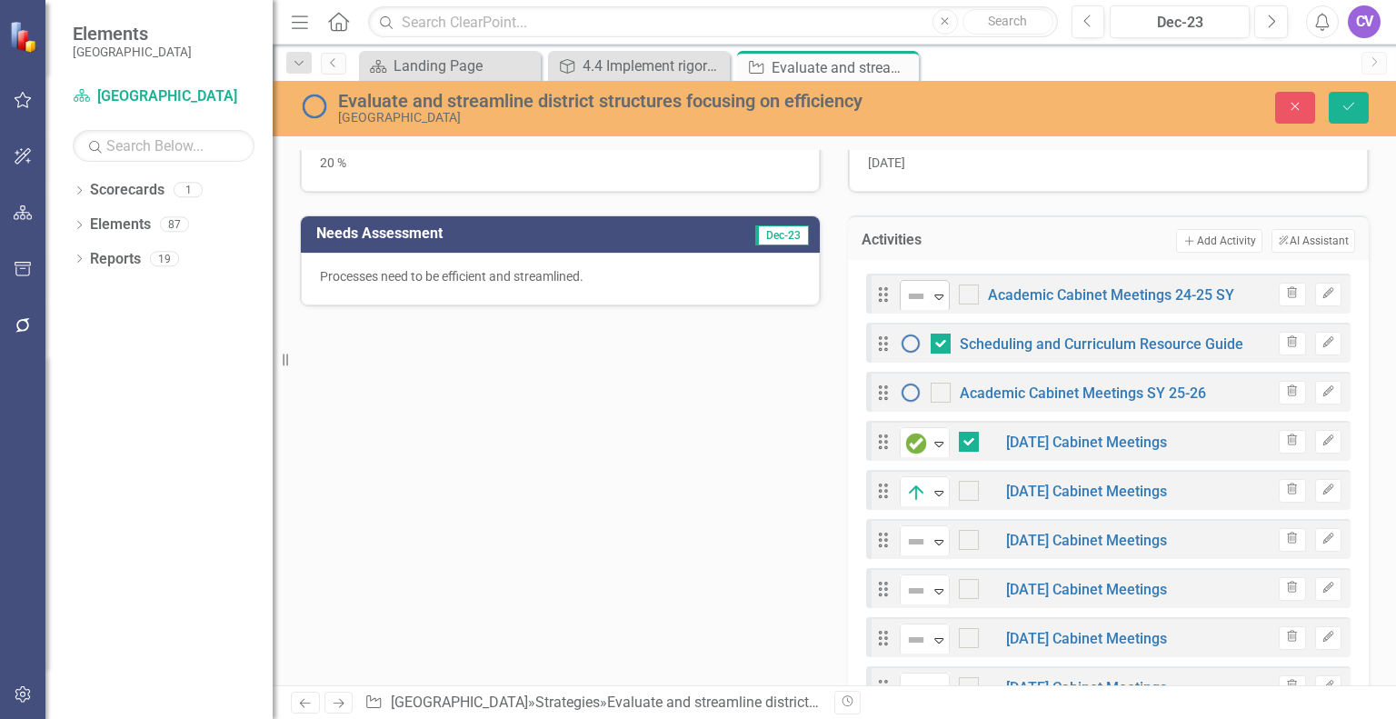
click at [935, 290] on icon "Expand" at bounding box center [939, 296] width 18 height 15
click at [923, 284] on div "Completed" at bounding box center [917, 296] width 27 height 25
click at [930, 291] on icon "Expand" at bounding box center [939, 296] width 18 height 15
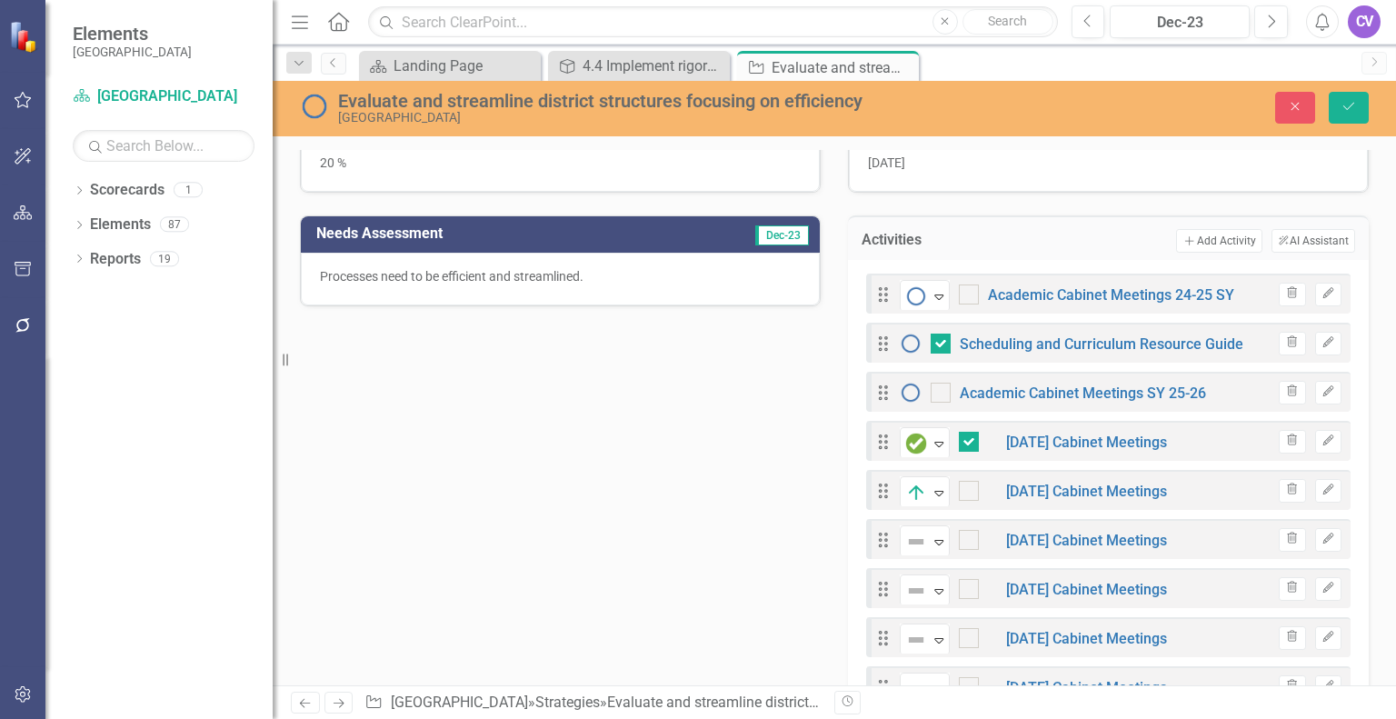
click at [1350, 109] on icon "Save" at bounding box center [1349, 106] width 16 height 13
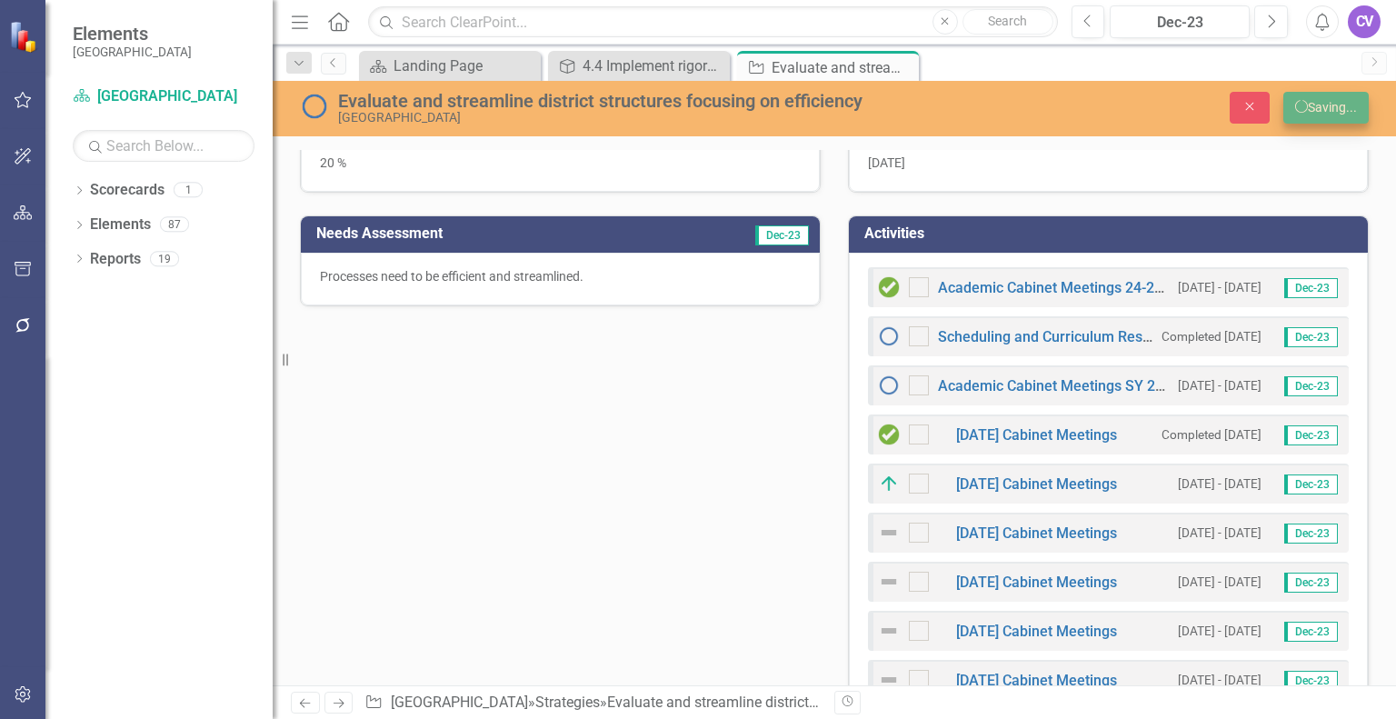
checkbox input "false"
checkbox input "true"
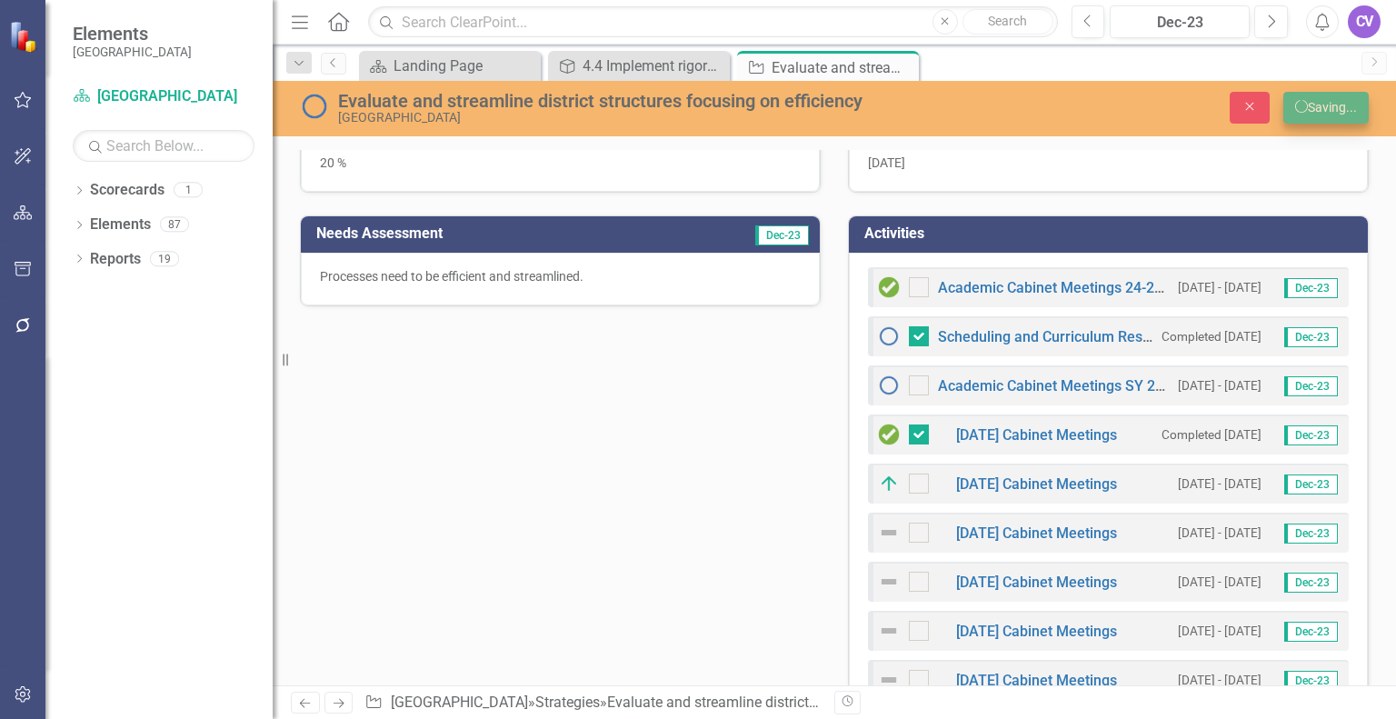
checkbox input "true"
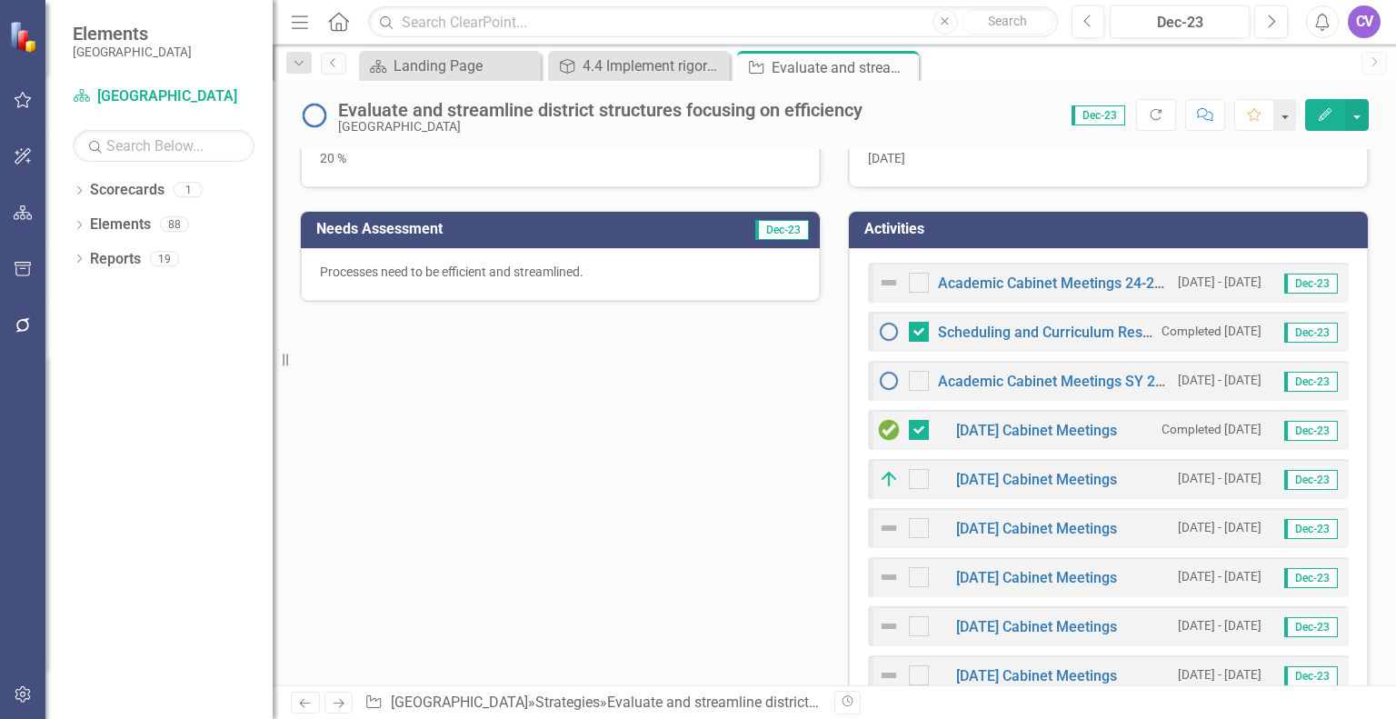
scroll to position [557, 0]
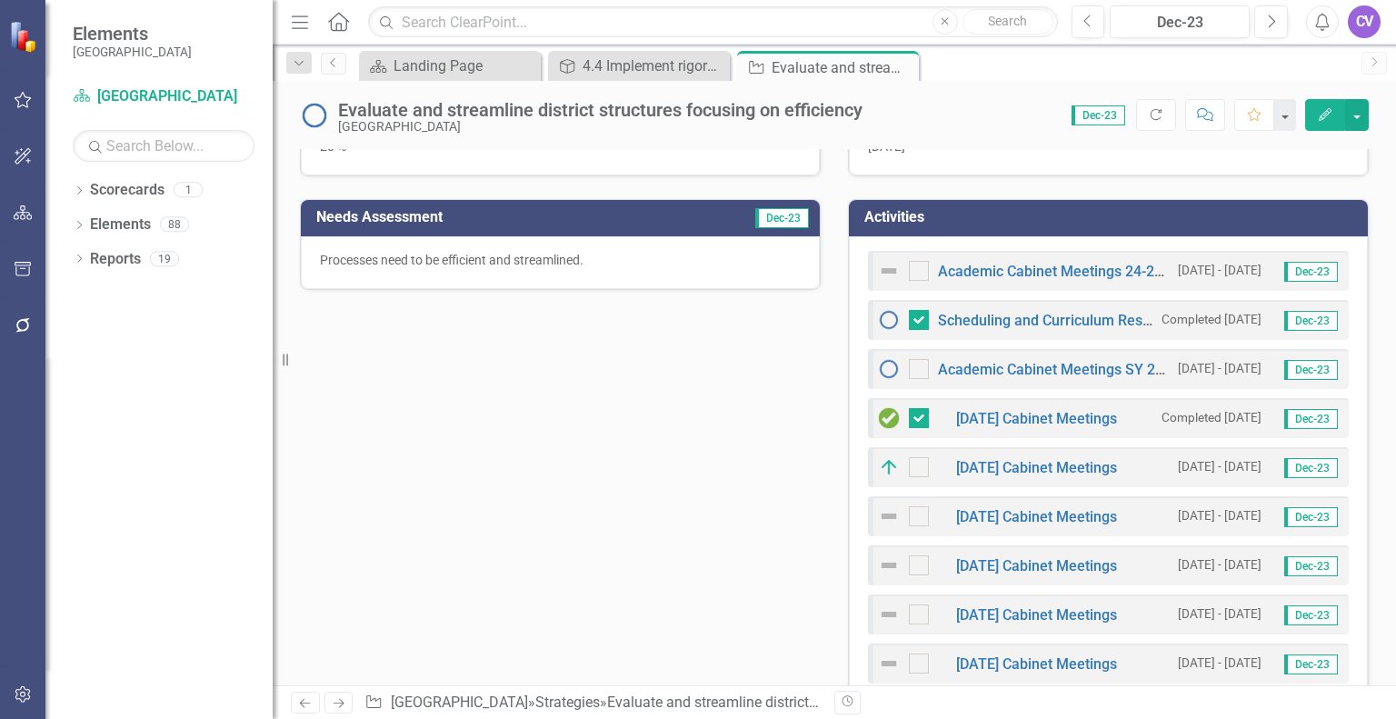
click at [1035, 205] on td "Activities" at bounding box center [1112, 220] width 495 height 30
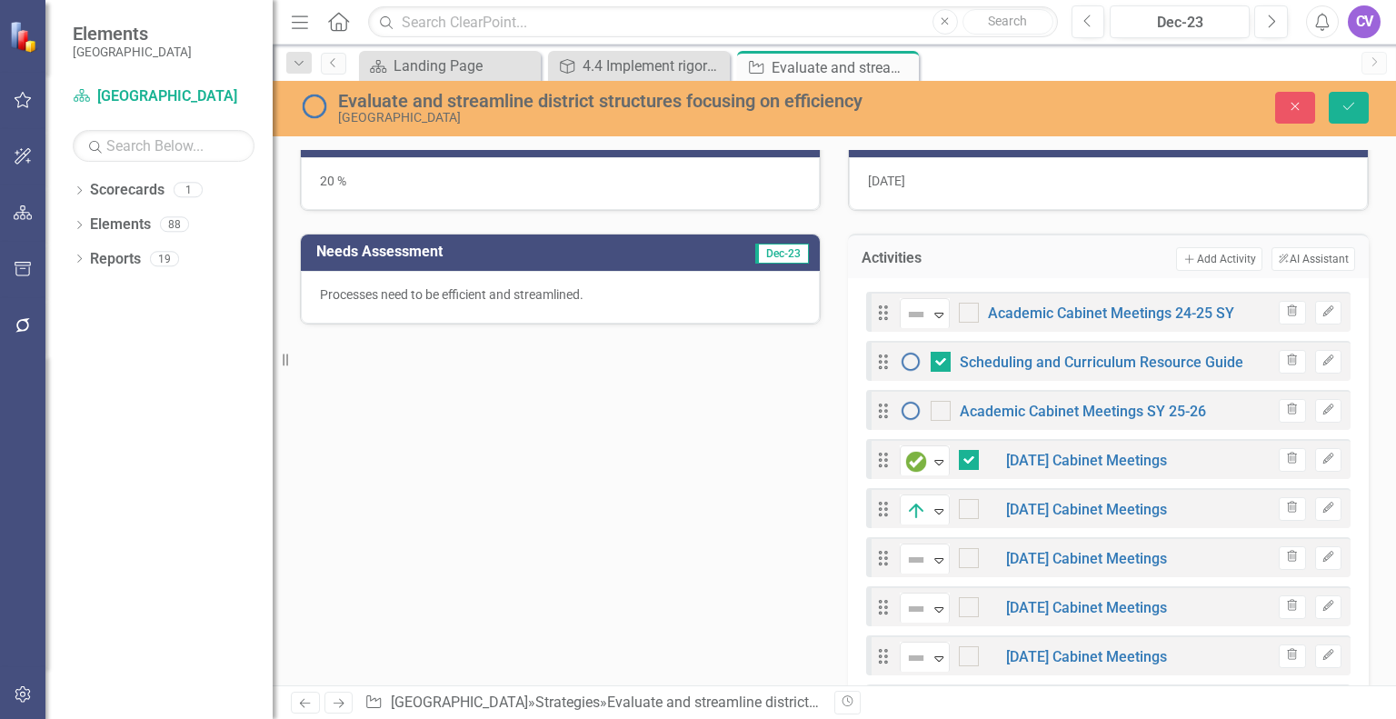
scroll to position [525, 0]
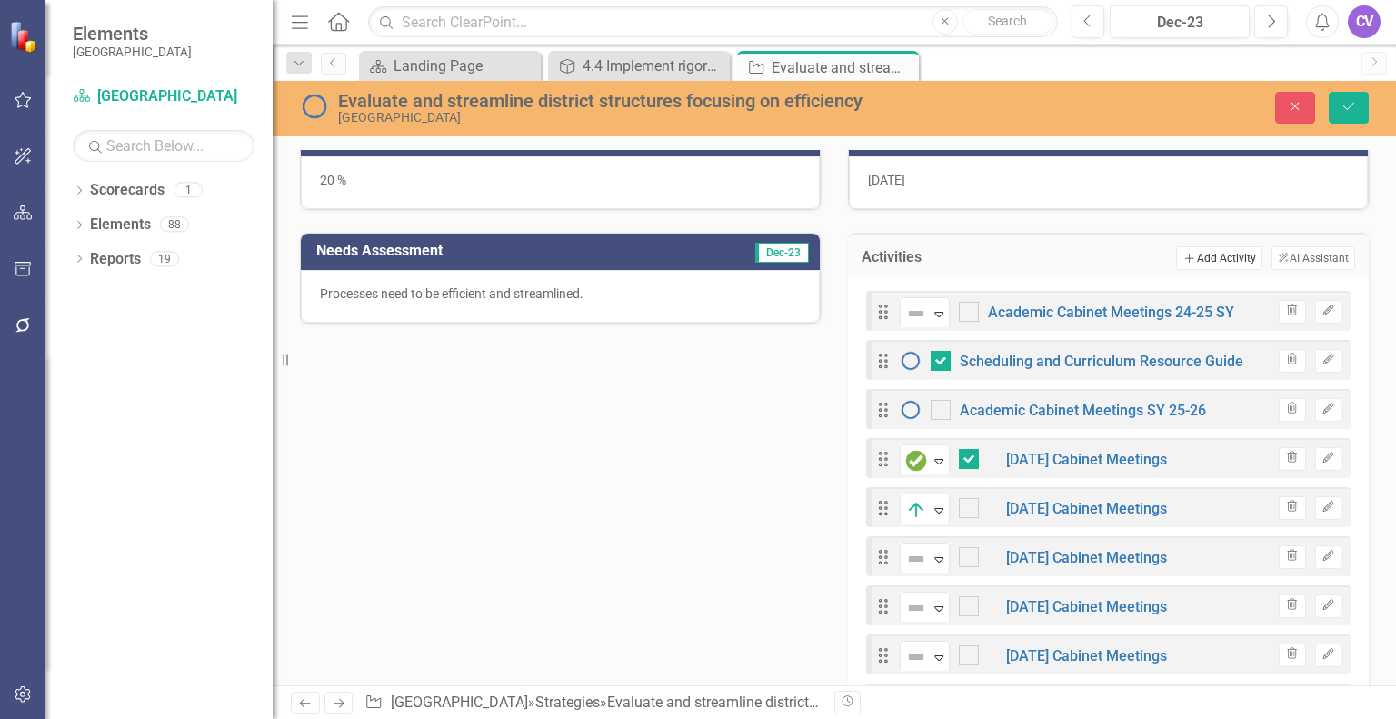
click at [1187, 251] on button "Add Add Activity" at bounding box center [1218, 258] width 85 height 24
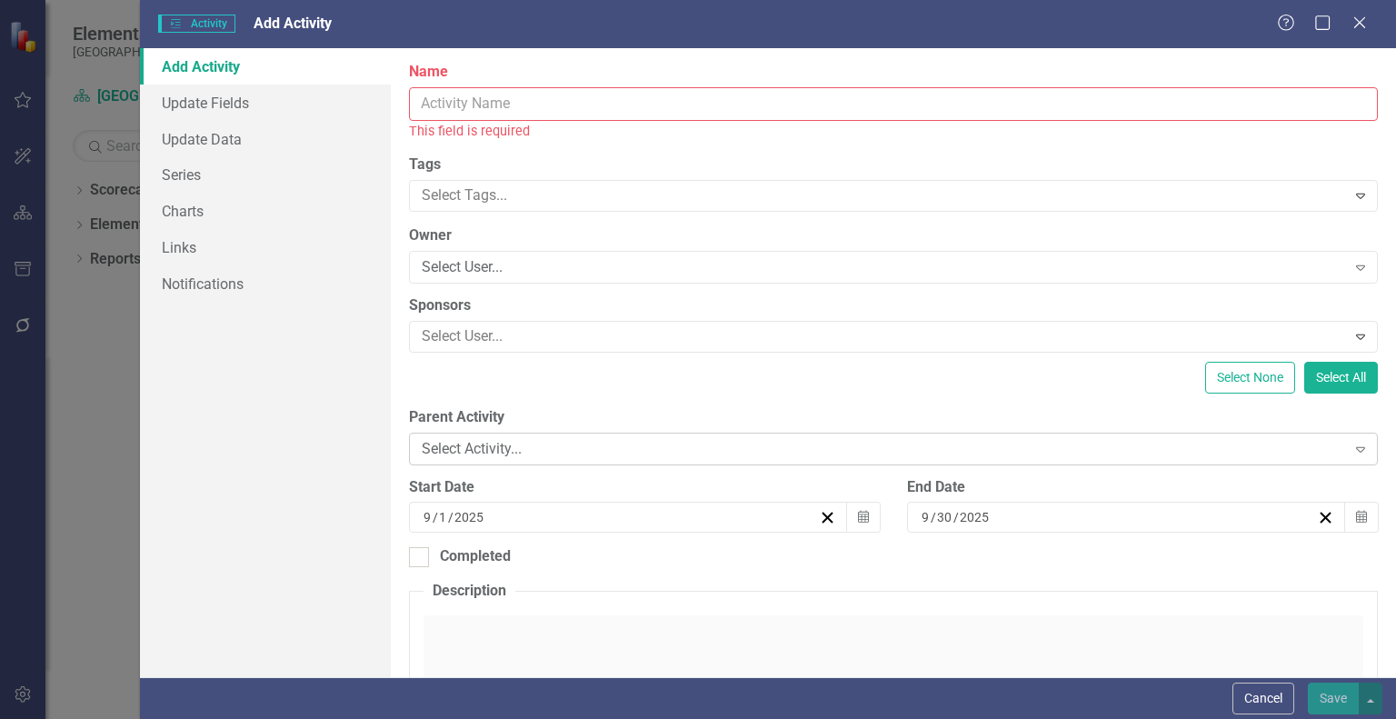
click at [546, 450] on div "Select Activity..." at bounding box center [884, 448] width 924 height 21
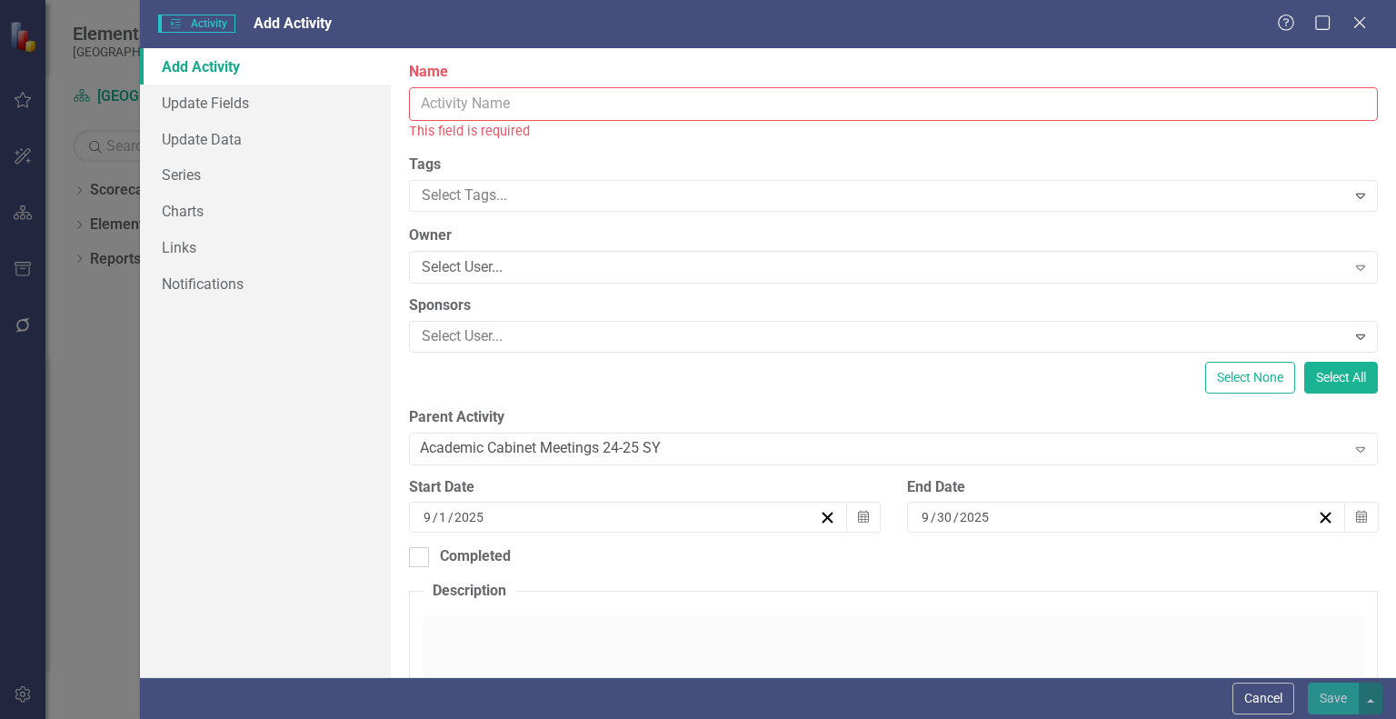
click at [556, 101] on input "Name" at bounding box center [893, 104] width 969 height 34
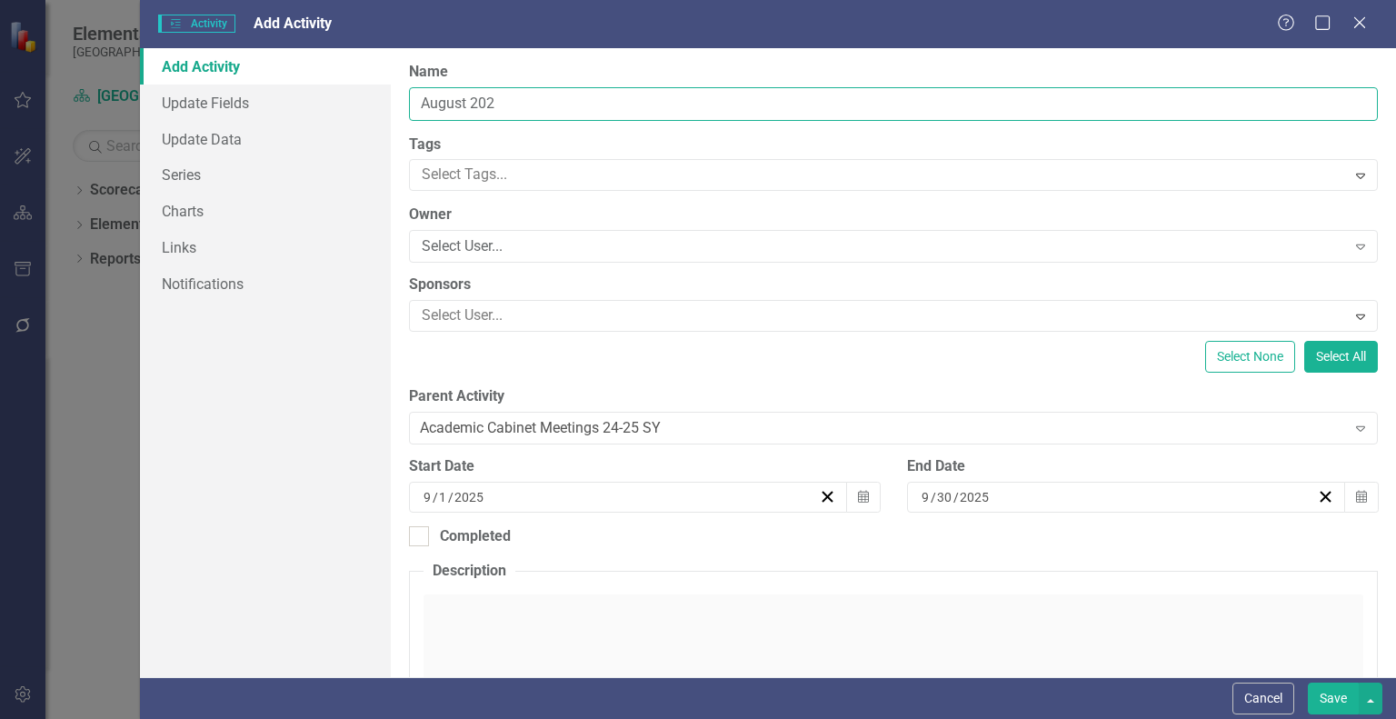
type input "[DATE]"
checkbox input "false"
checkbox input "true"
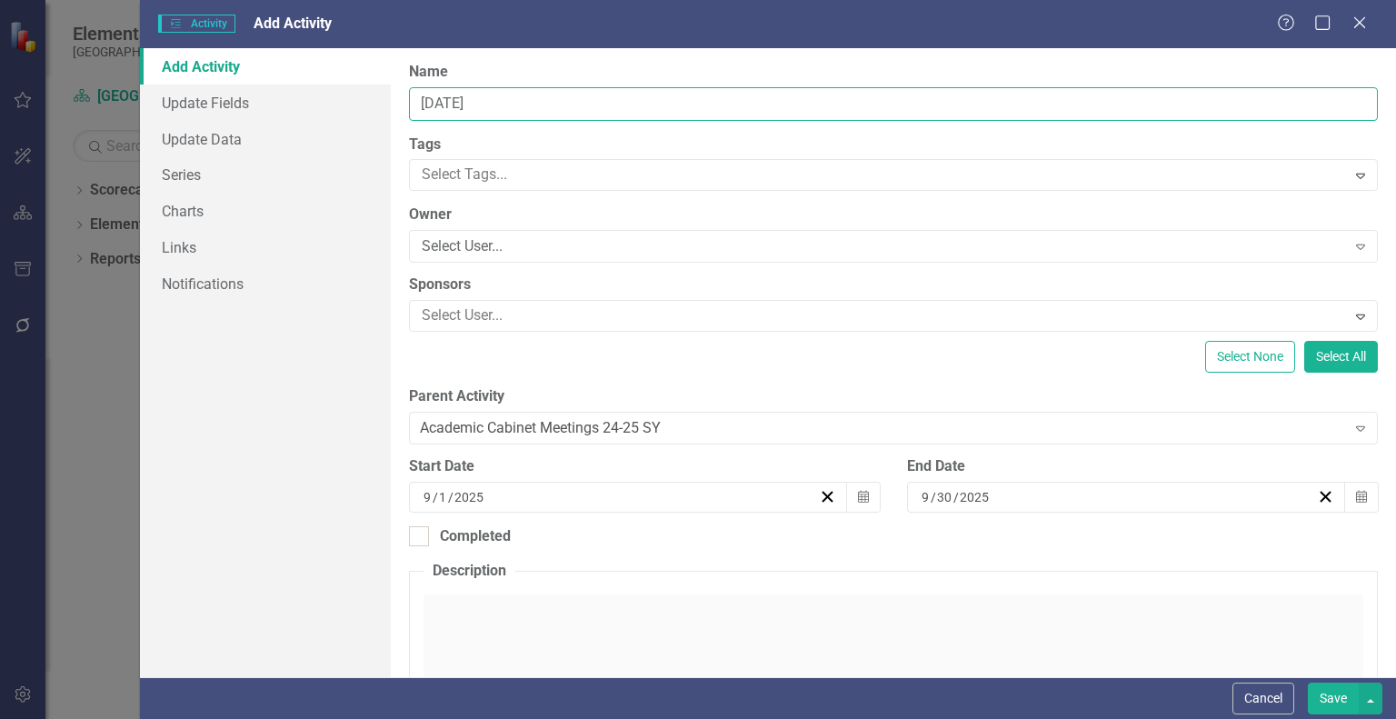
checkbox input "true"
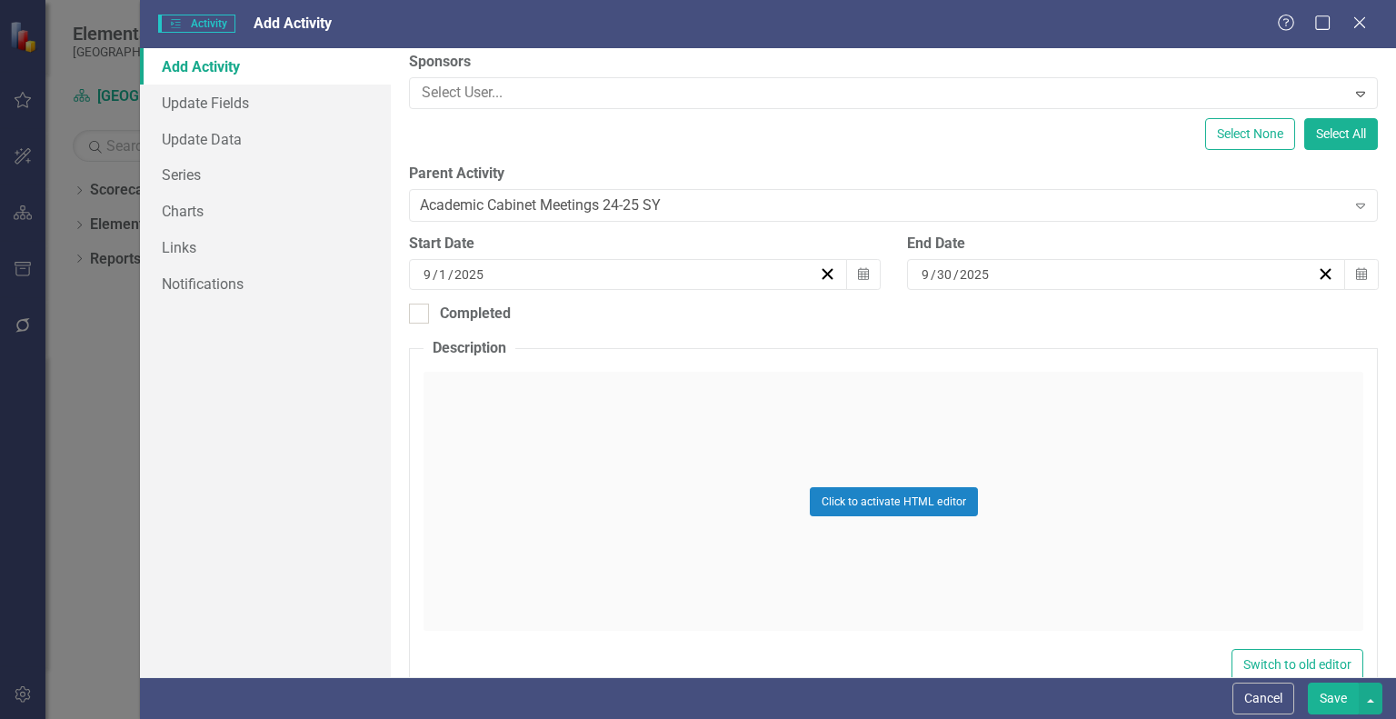
scroll to position [229, 0]
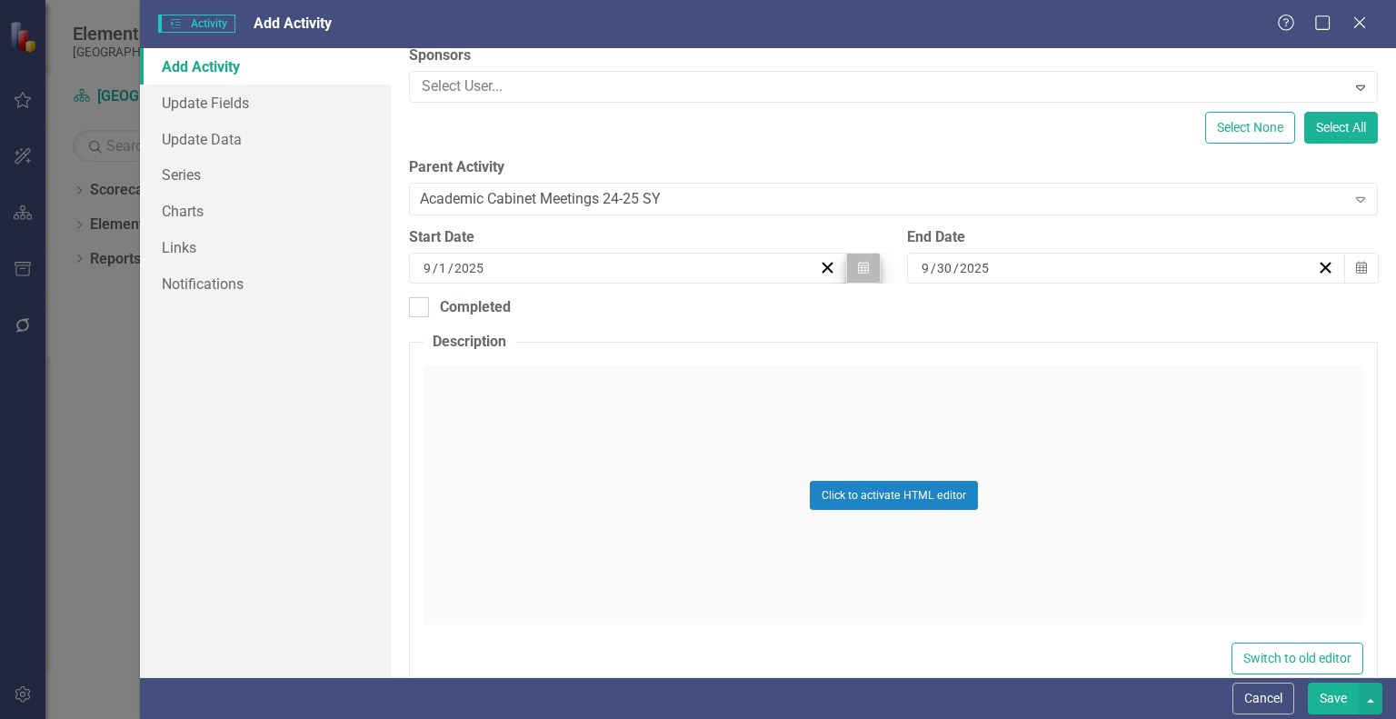
type input "[DATE]"
click at [863, 263] on button "Calendar" at bounding box center [863, 268] width 35 height 31
click at [491, 315] on button "‹" at bounding box center [471, 304] width 40 height 40
click at [573, 404] on abbr "6" at bounding box center [569, 396] width 7 height 15
click at [982, 259] on input "2025" at bounding box center [975, 268] width 32 height 18
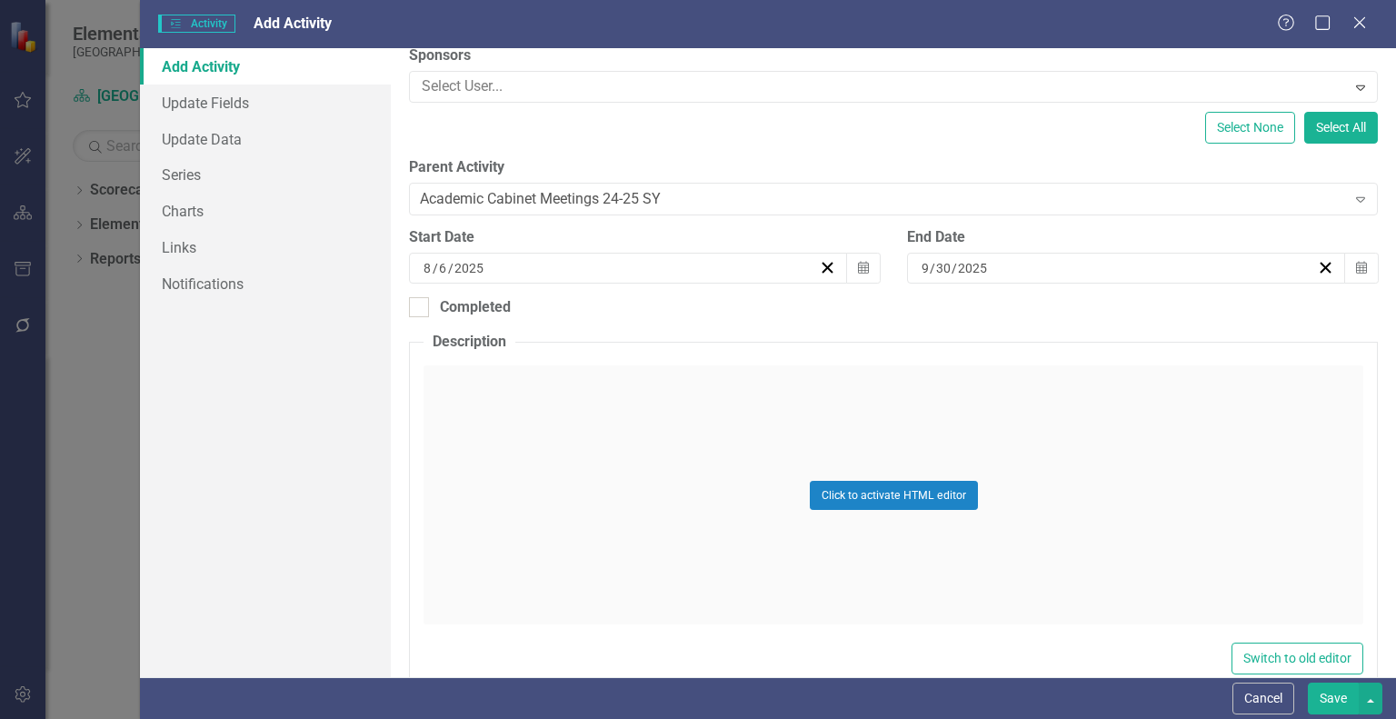
click at [989, 300] on button "‹" at bounding box center [969, 304] width 40 height 40
click at [1165, 498] on abbr "29" at bounding box center [1157, 494] width 15 height 15
click at [865, 273] on button "Calendar" at bounding box center [863, 268] width 35 height 31
click at [683, 377] on button "1" at bounding box center [659, 363] width 45 height 33
click at [1336, 705] on button "Save" at bounding box center [1333, 699] width 51 height 32
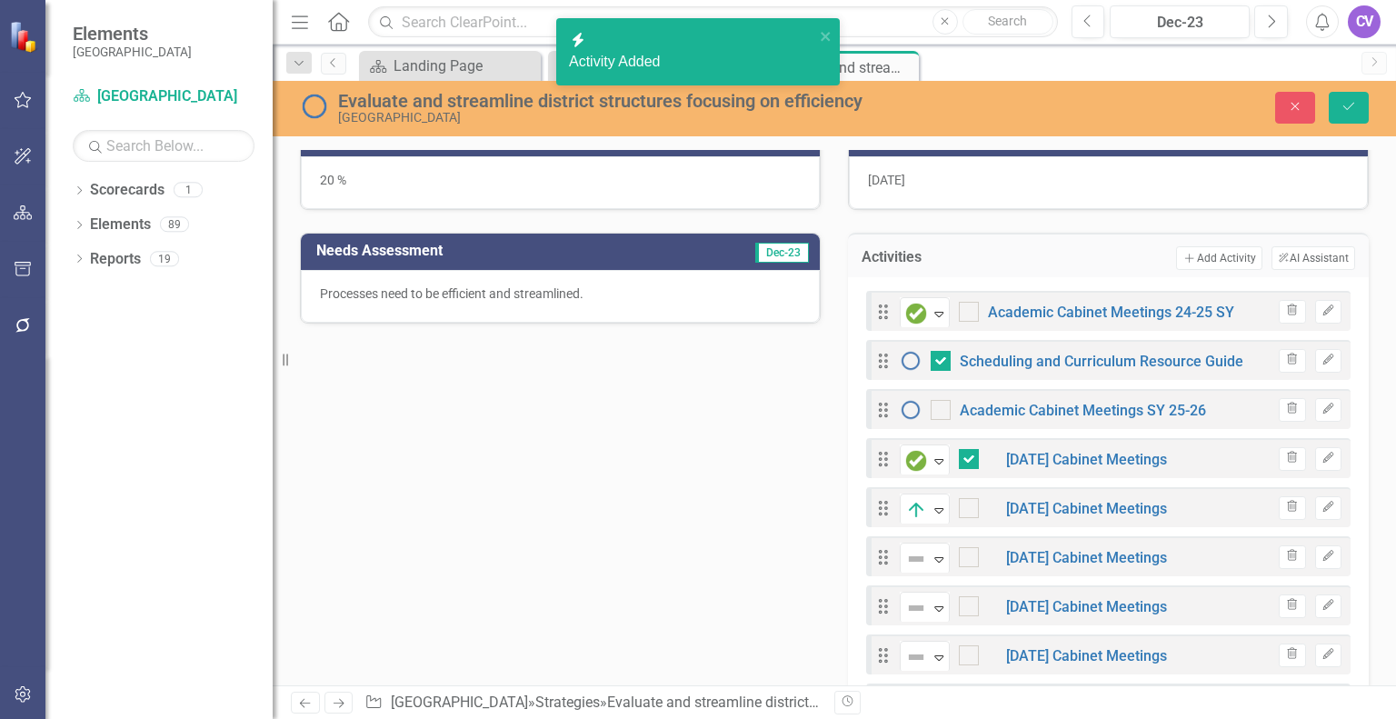
checkbox input "false"
checkbox input "true"
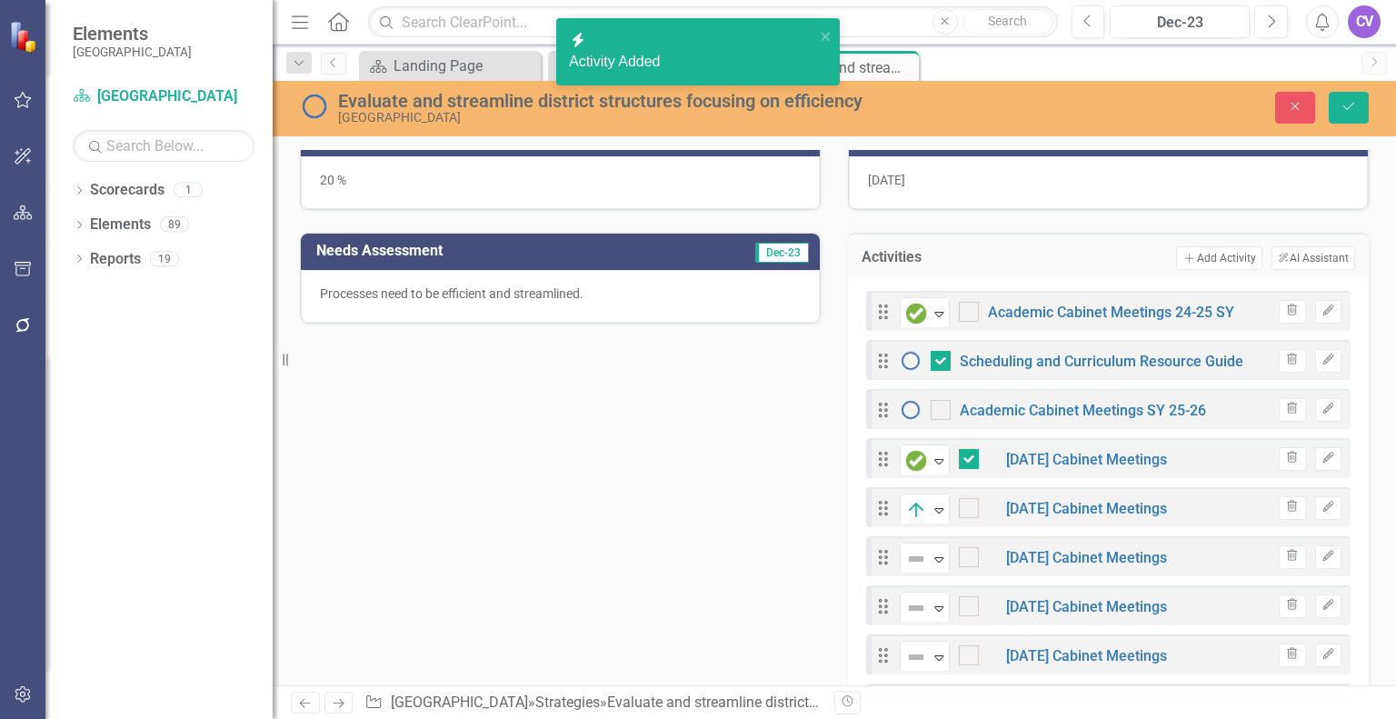
checkbox input "true"
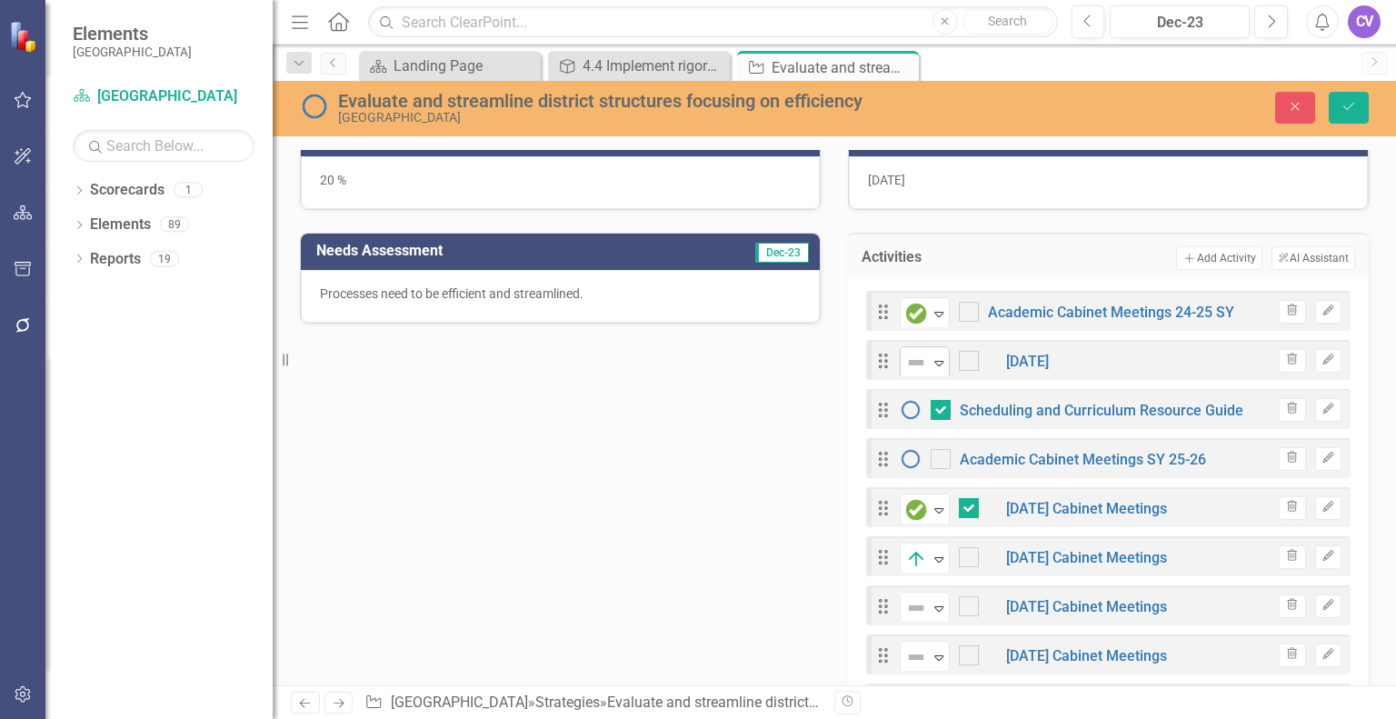
click at [936, 355] on icon "Expand" at bounding box center [939, 362] width 18 height 15
click at [970, 356] on div at bounding box center [969, 361] width 20 height 20
click at [970, 356] on input "checkbox" at bounding box center [965, 357] width 12 height 12
checkbox input "true"
click at [935, 361] on icon at bounding box center [939, 363] width 9 height 5
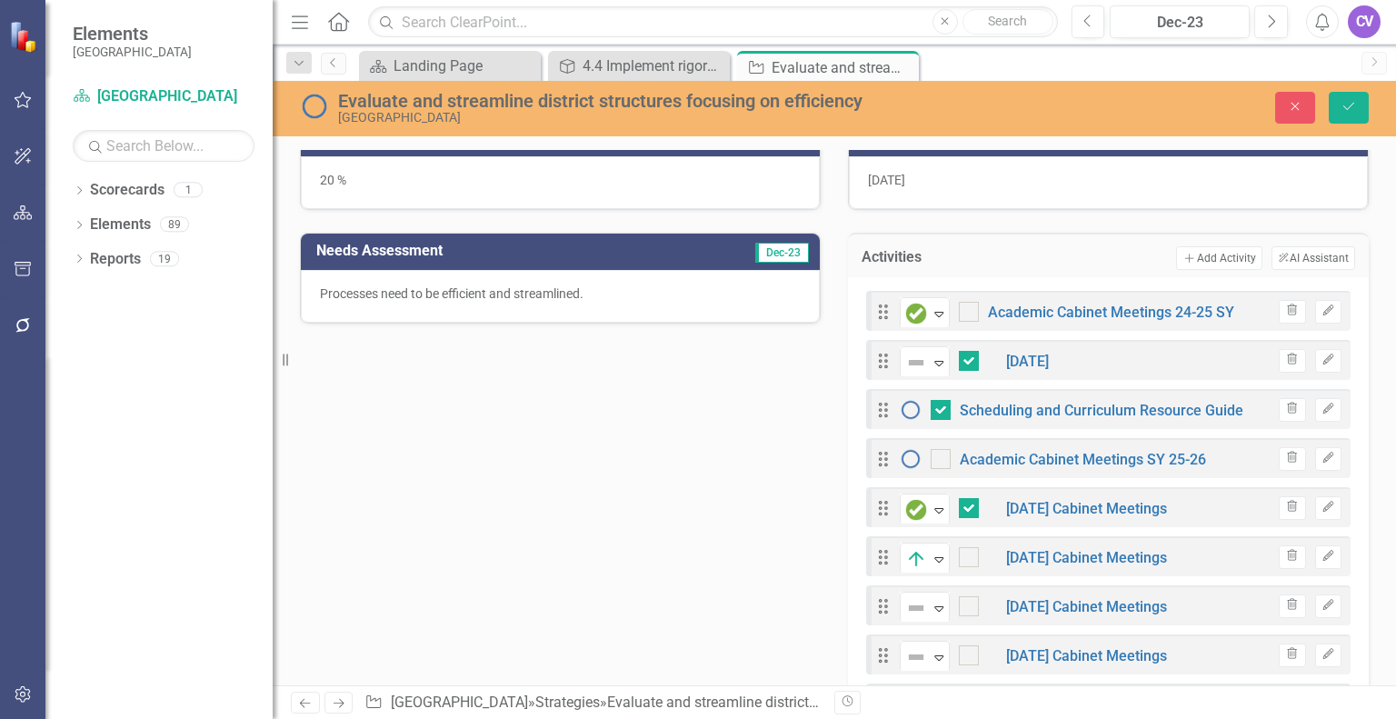
click at [959, 295] on div "Completed Expand Academic Cabinet Meetings 24-25 SY" at bounding box center [1067, 311] width 335 height 32
click at [960, 307] on input "checkbox" at bounding box center [965, 308] width 12 height 12
click at [1286, 355] on icon "Trash" at bounding box center [1293, 360] width 14 height 11
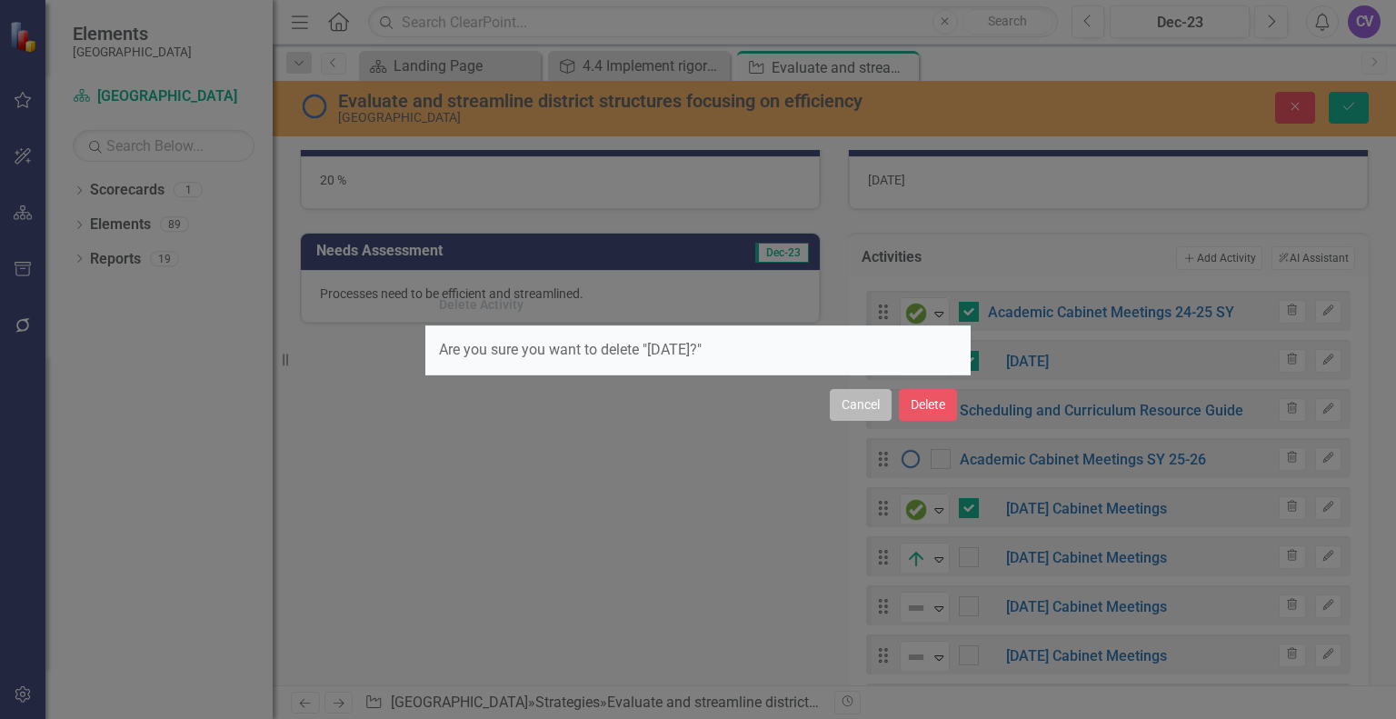
click at [858, 407] on button "Cancel" at bounding box center [861, 405] width 62 height 32
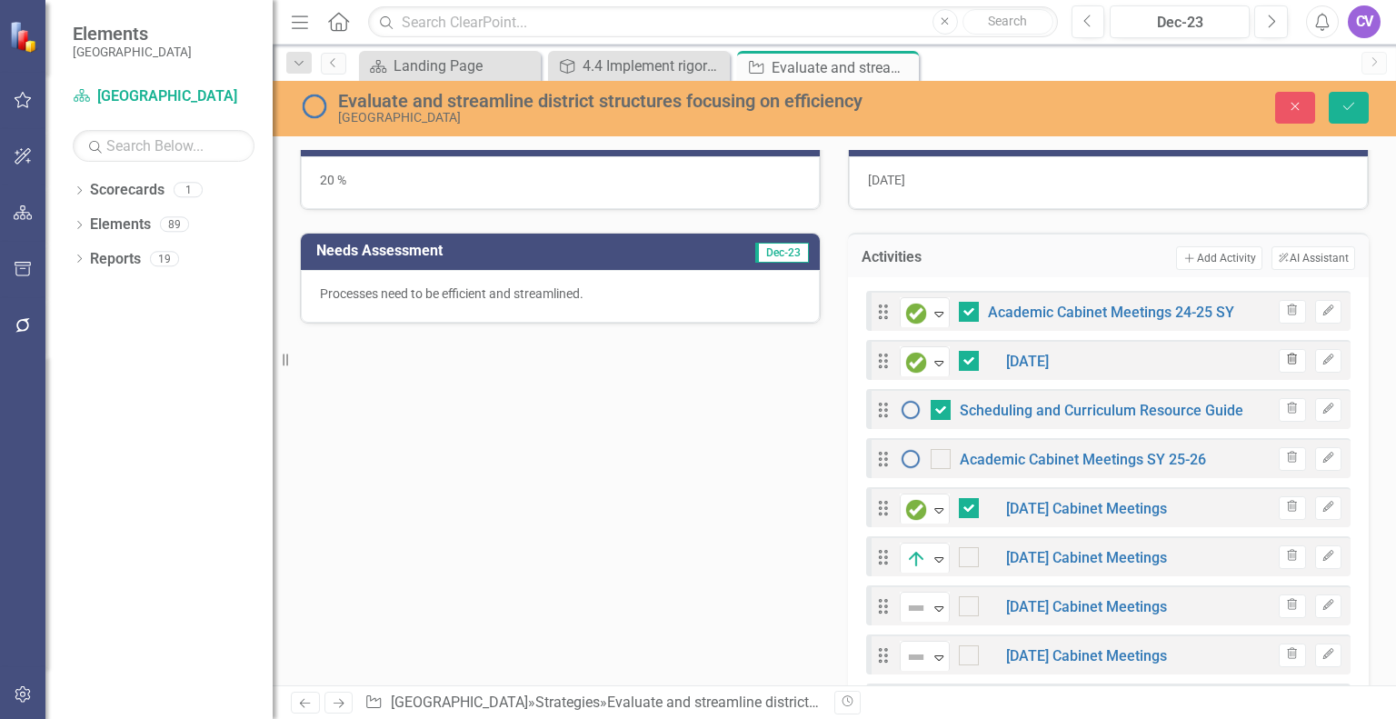
click at [1287, 353] on button "Trash" at bounding box center [1292, 361] width 26 height 24
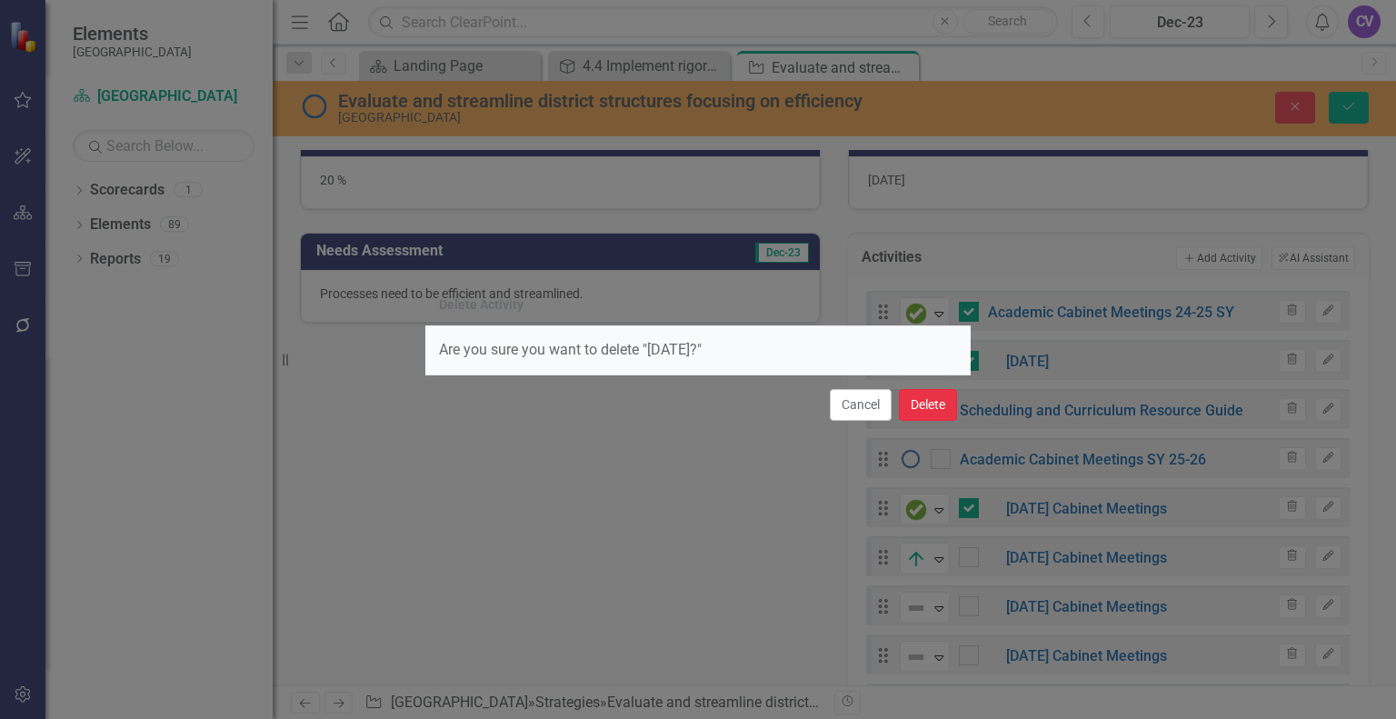
click at [927, 403] on button "Delete" at bounding box center [928, 405] width 58 height 32
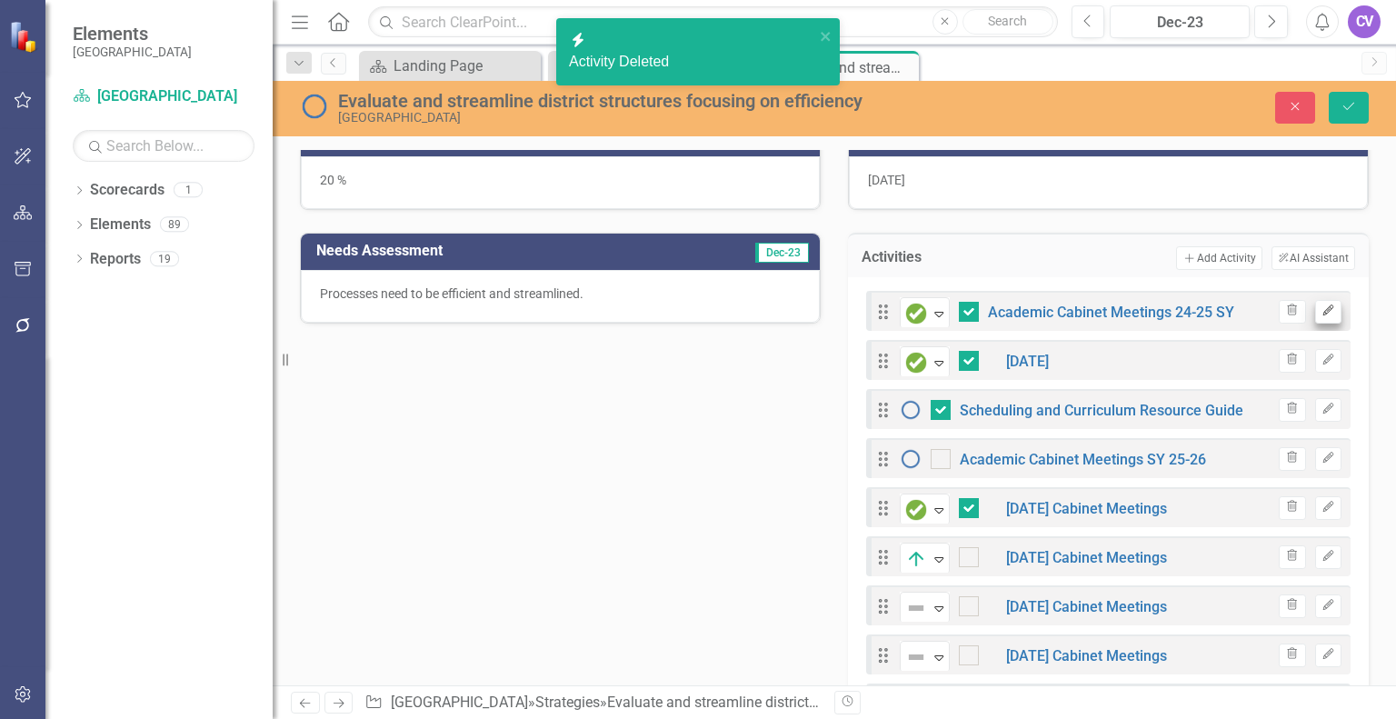
checkbox input "false"
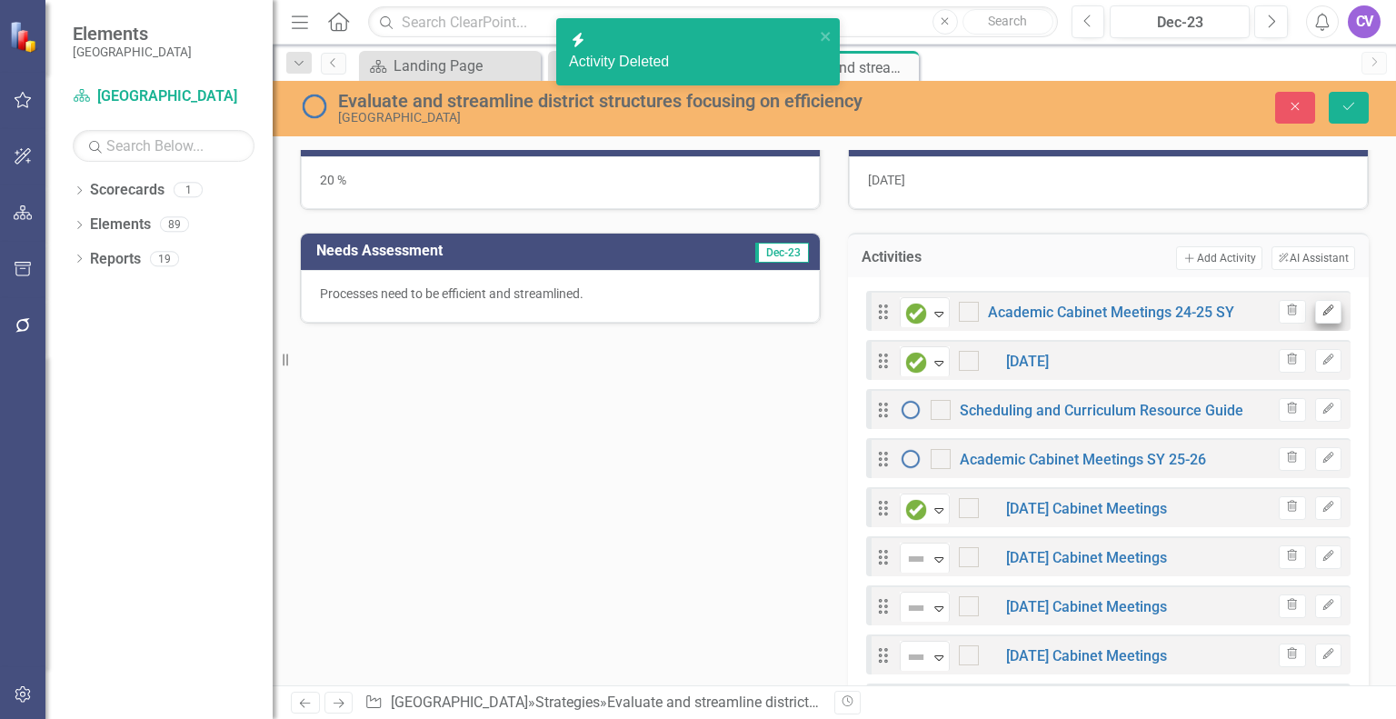
checkbox input "true"
click at [1324, 309] on button "Edit" at bounding box center [1329, 312] width 26 height 24
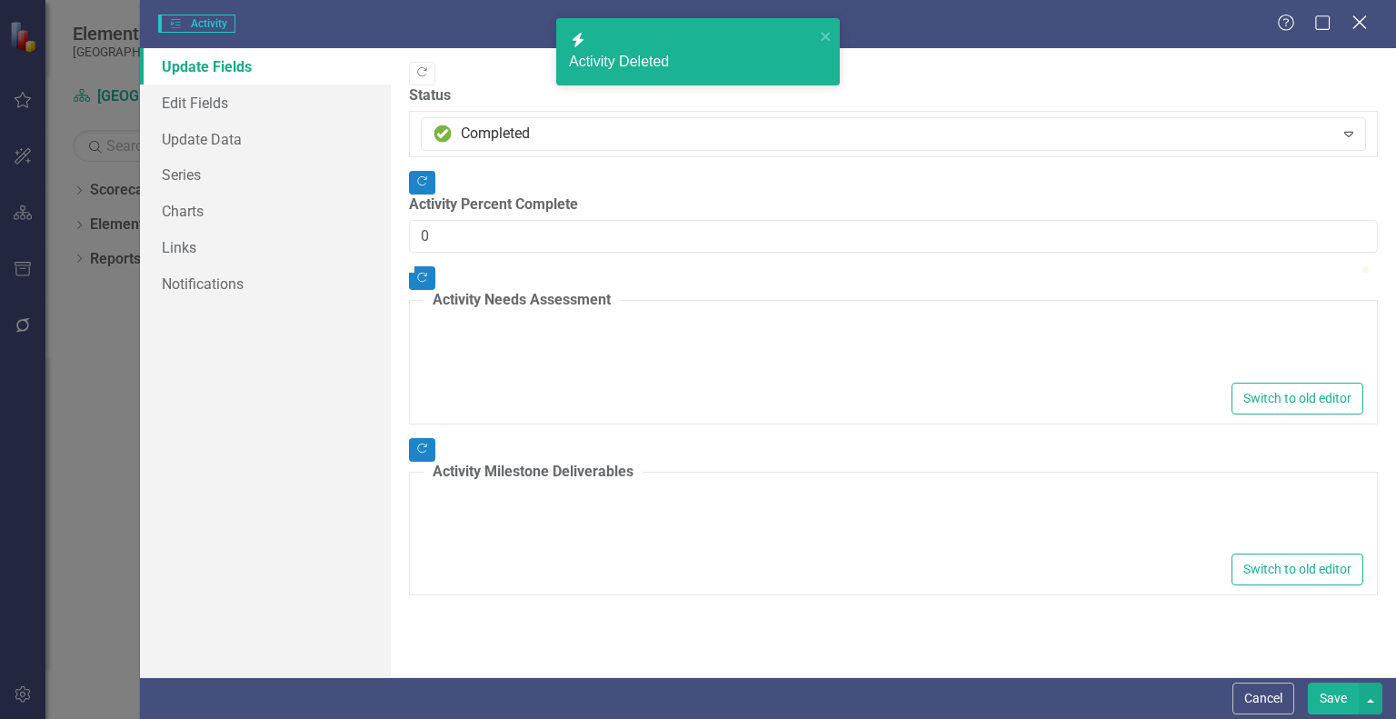
click at [1362, 17] on icon "Close" at bounding box center [1359, 22] width 23 height 17
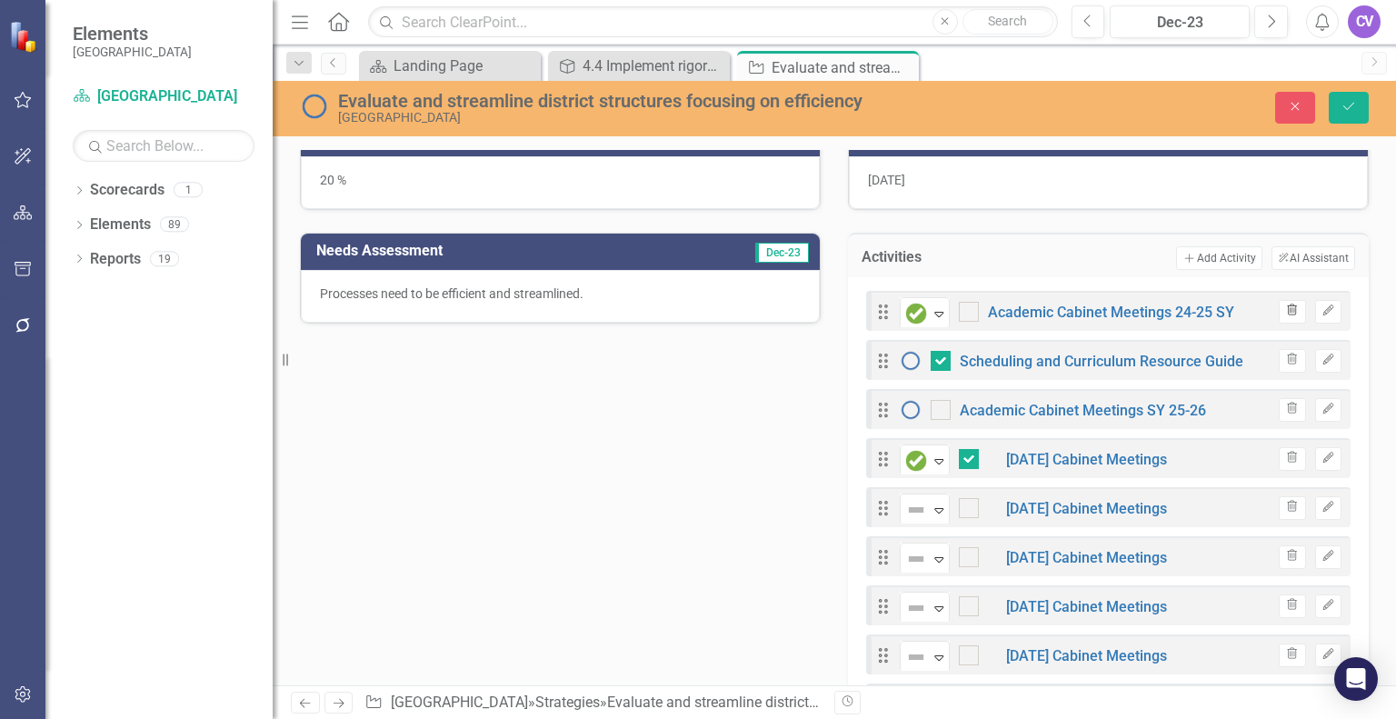
click at [1286, 305] on icon "Trash" at bounding box center [1293, 310] width 14 height 11
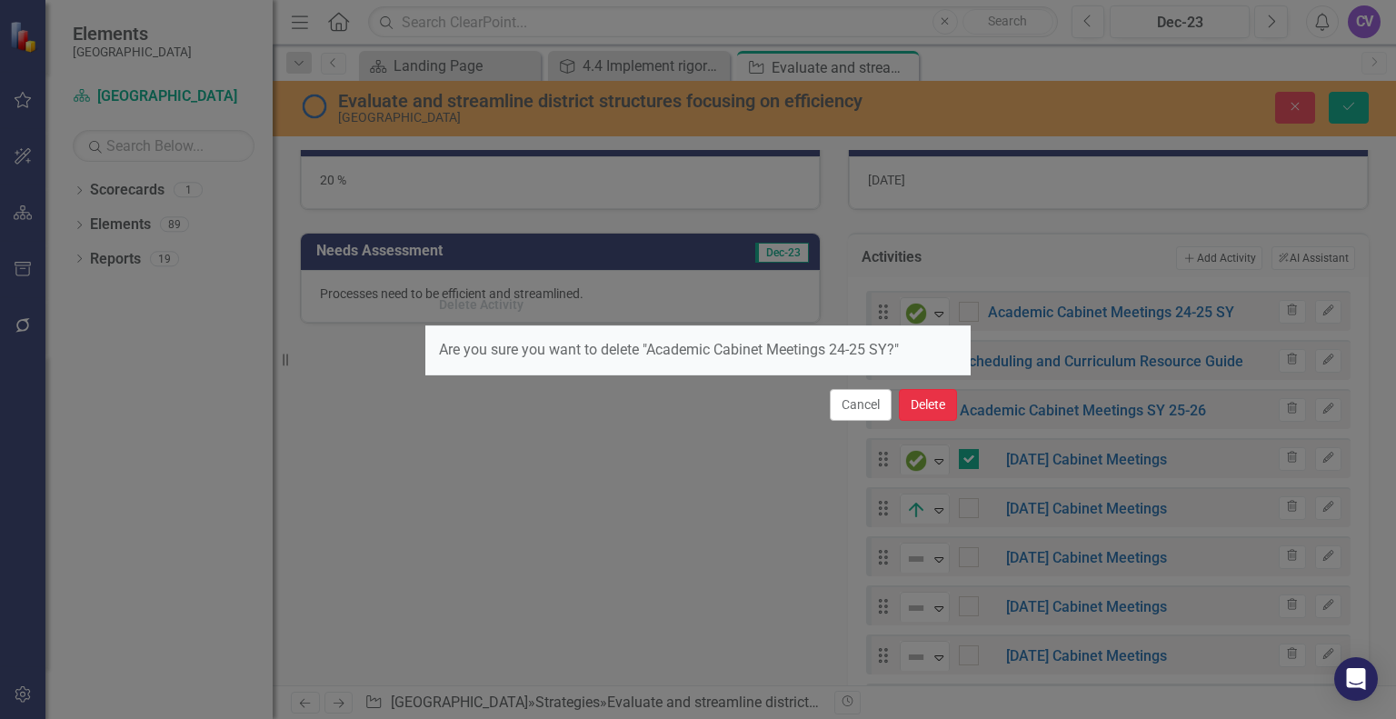
click at [934, 406] on button "Delete" at bounding box center [928, 405] width 58 height 32
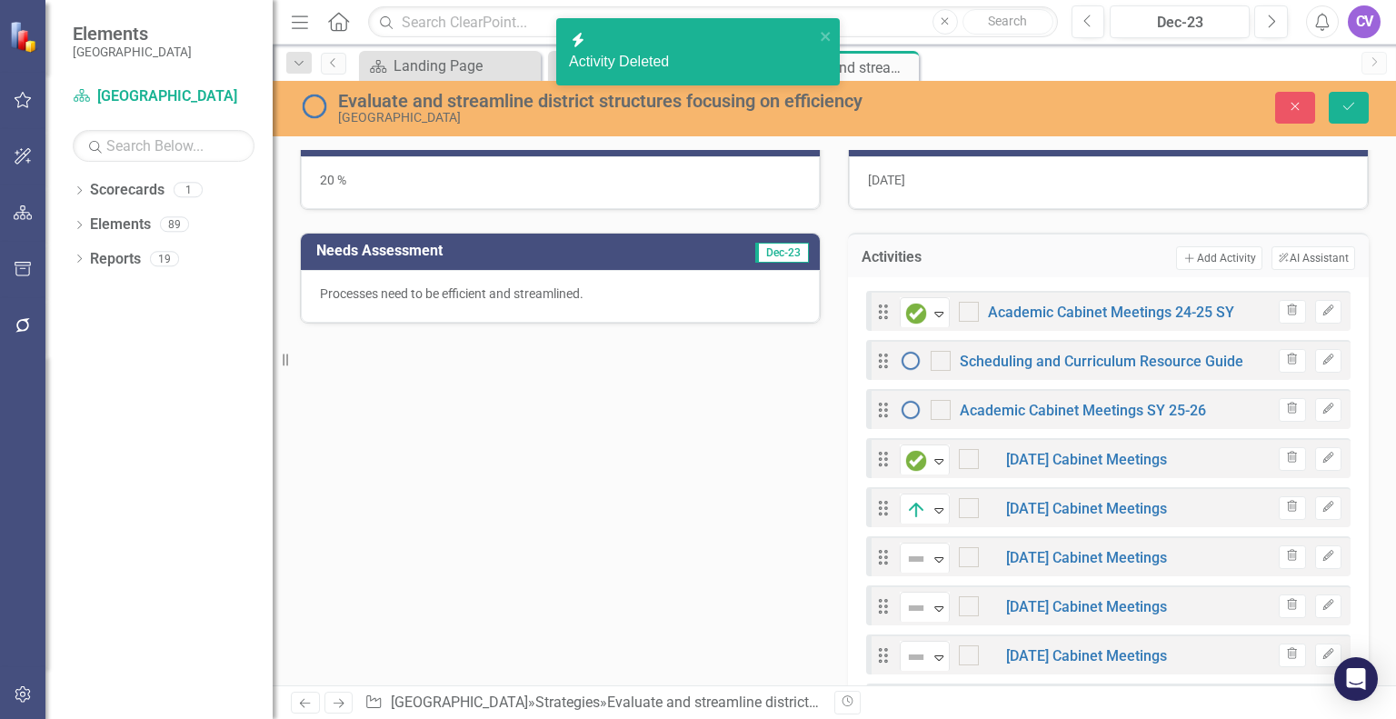
checkbox input "false"
checkbox input "true"
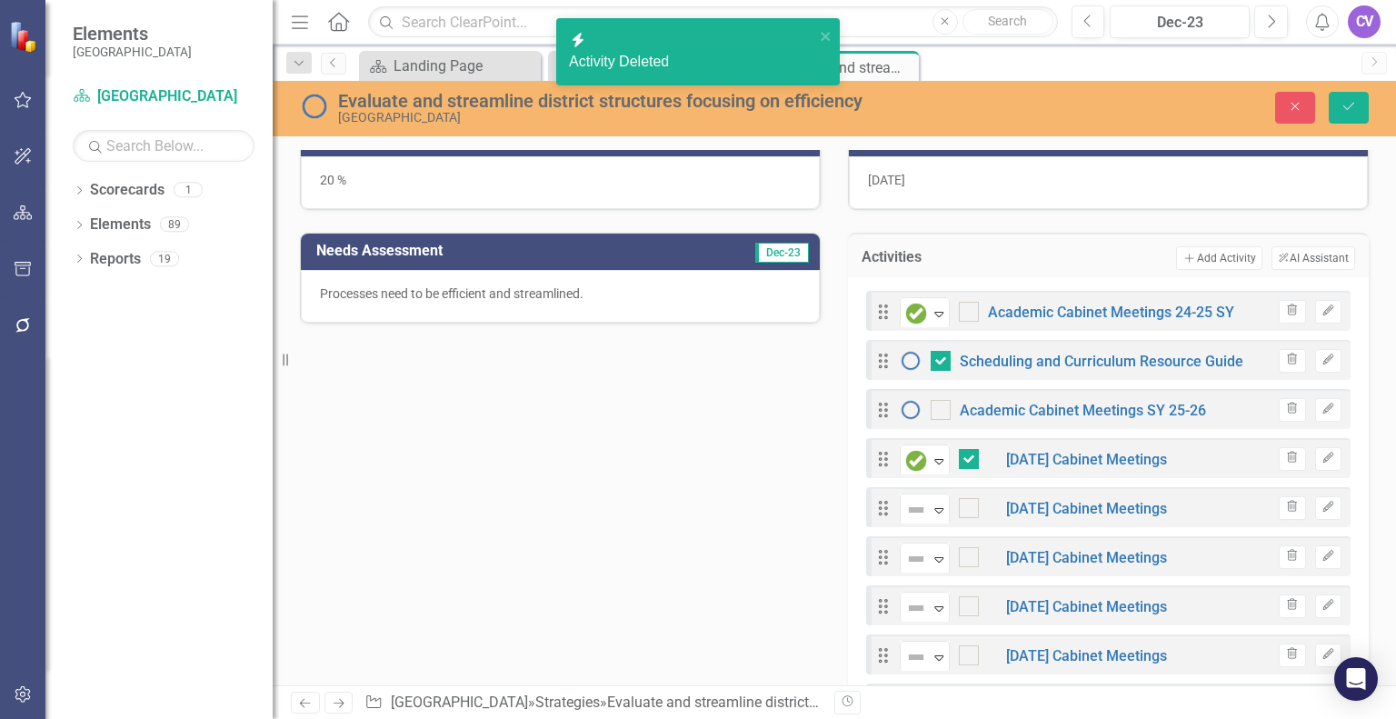
checkbox input "true"
checkbox input "false"
checkbox input "true"
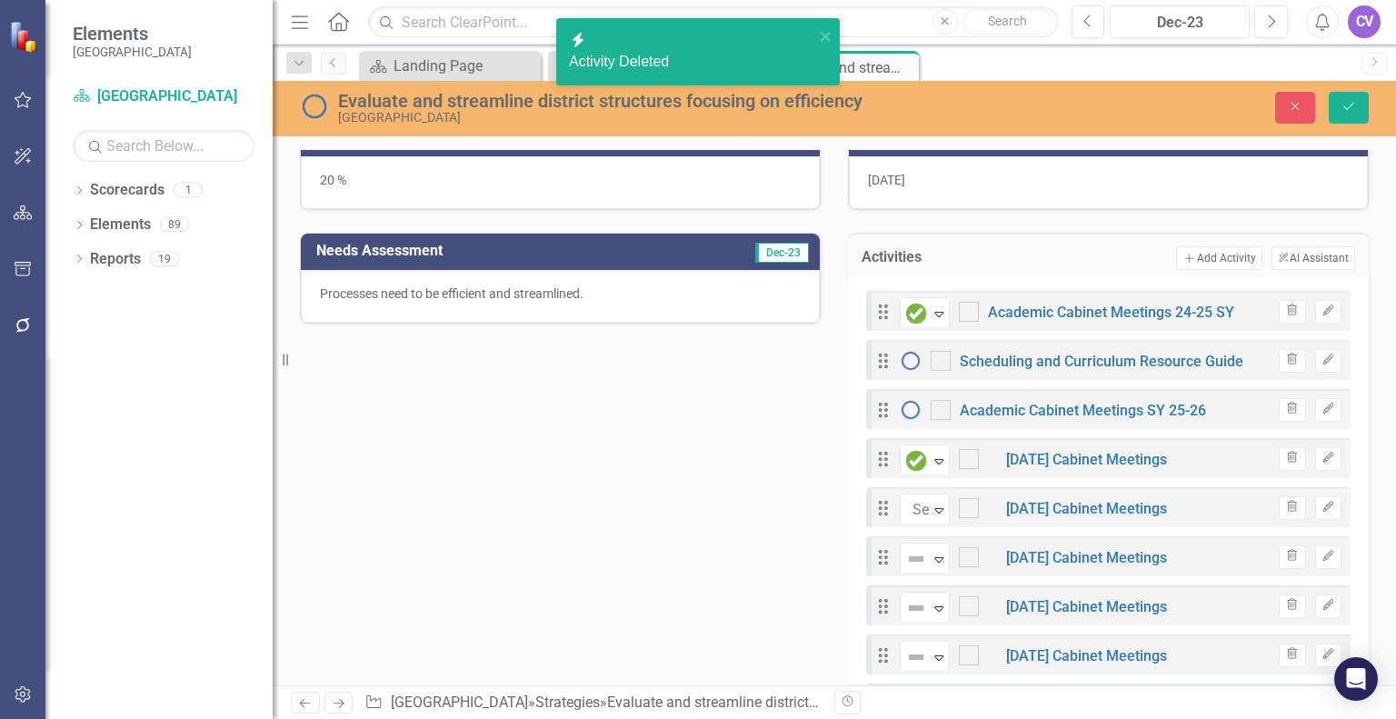
checkbox input "true"
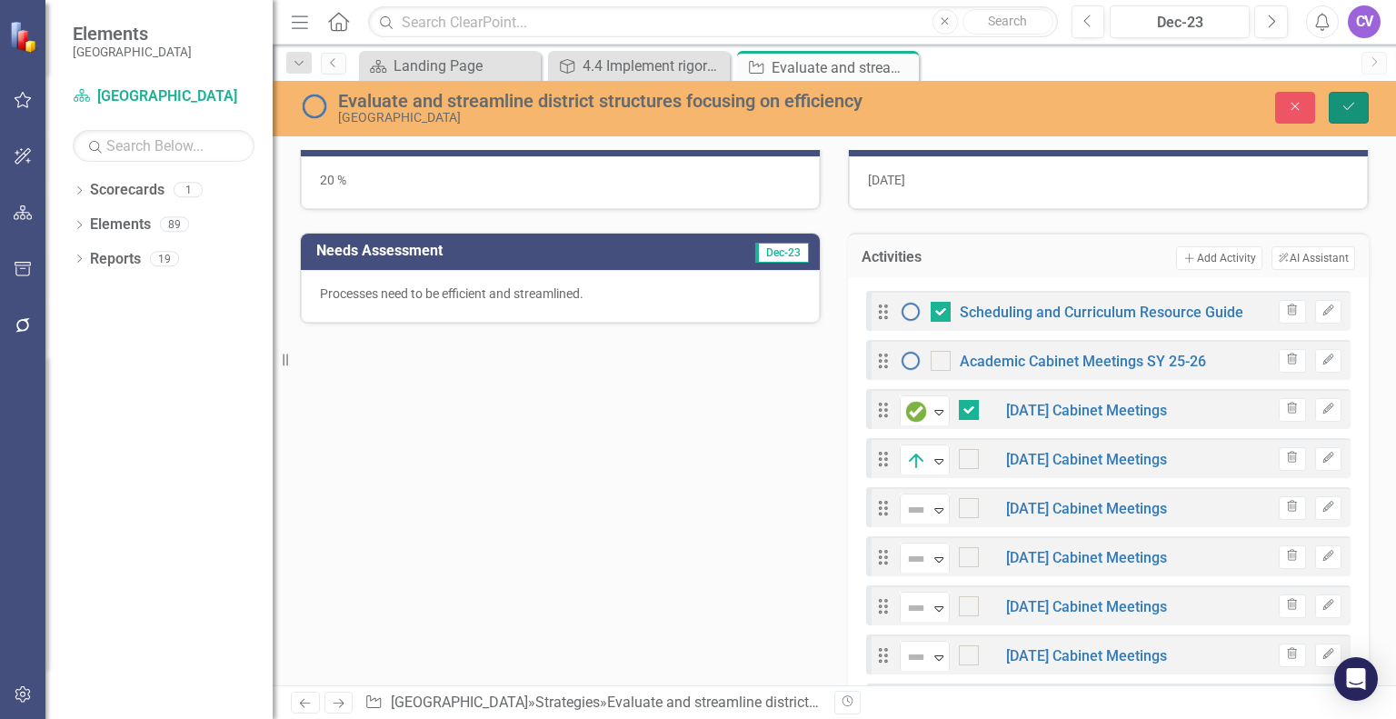
click at [1354, 115] on button "Save" at bounding box center [1349, 108] width 40 height 32
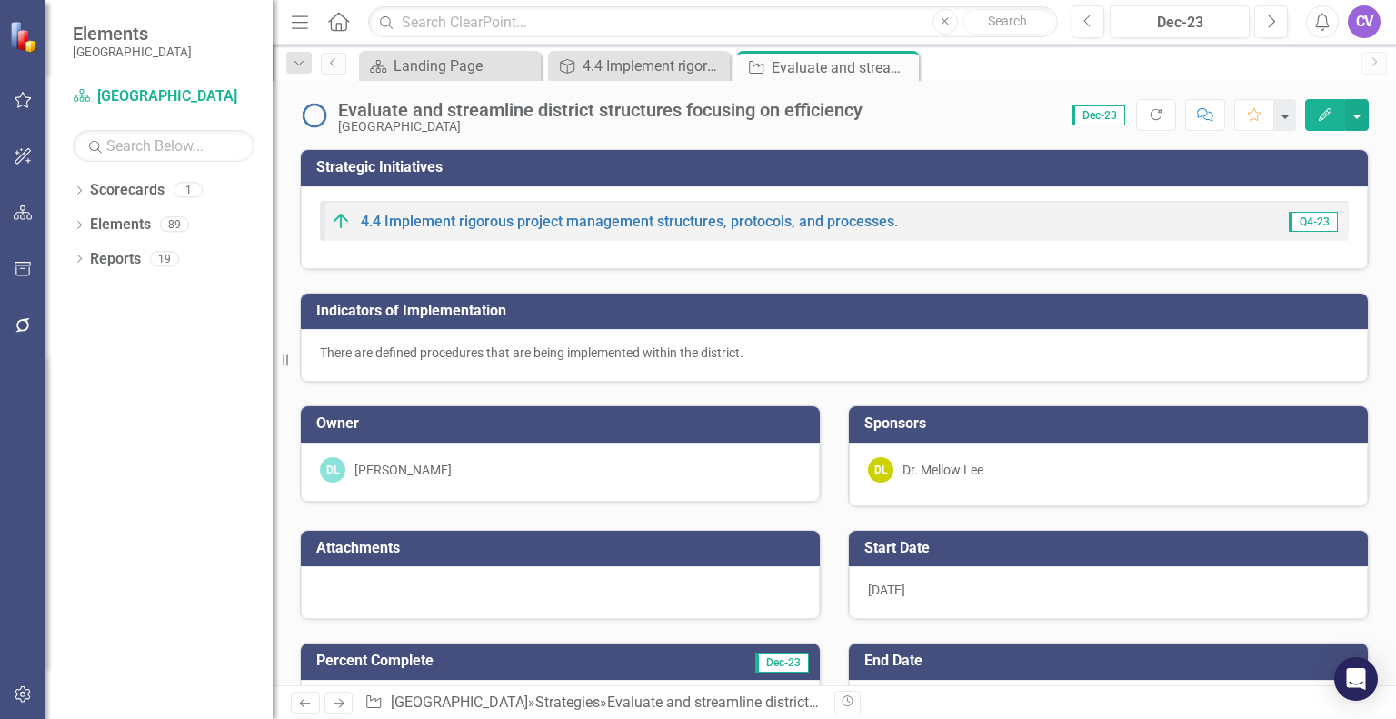
checkbox input "false"
checkbox input "true"
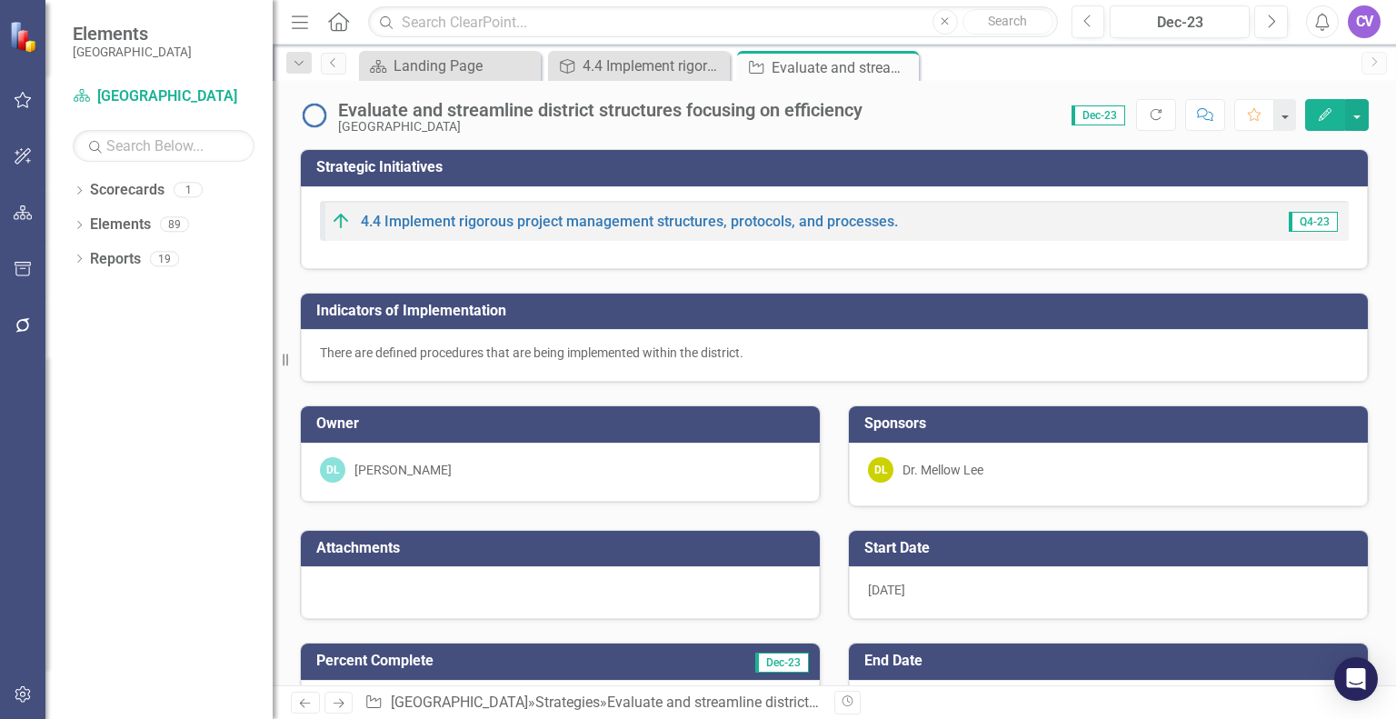
checkbox input "true"
click at [450, 65] on div "Landing Page" at bounding box center [454, 66] width 120 height 23
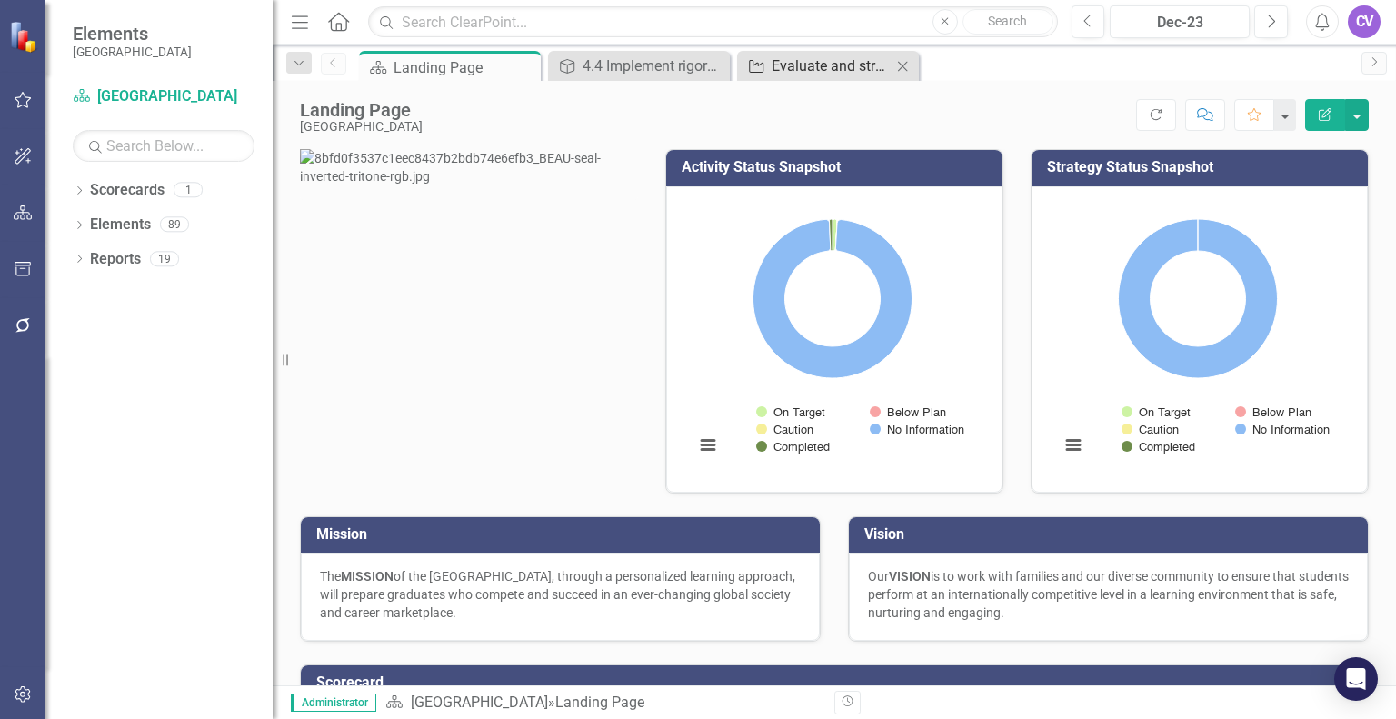
click at [833, 65] on div "Evaluate and streamline district structures focusing on efficiency" at bounding box center [832, 66] width 120 height 23
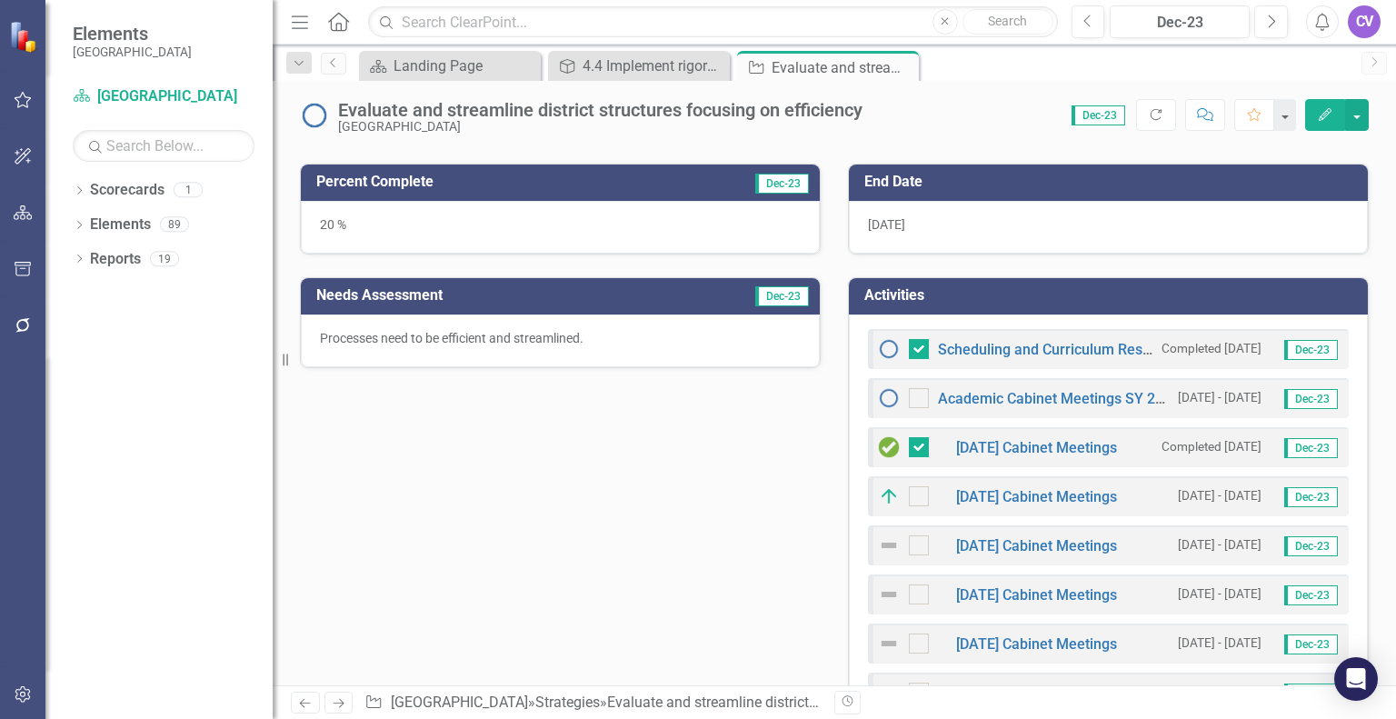
scroll to position [481, 0]
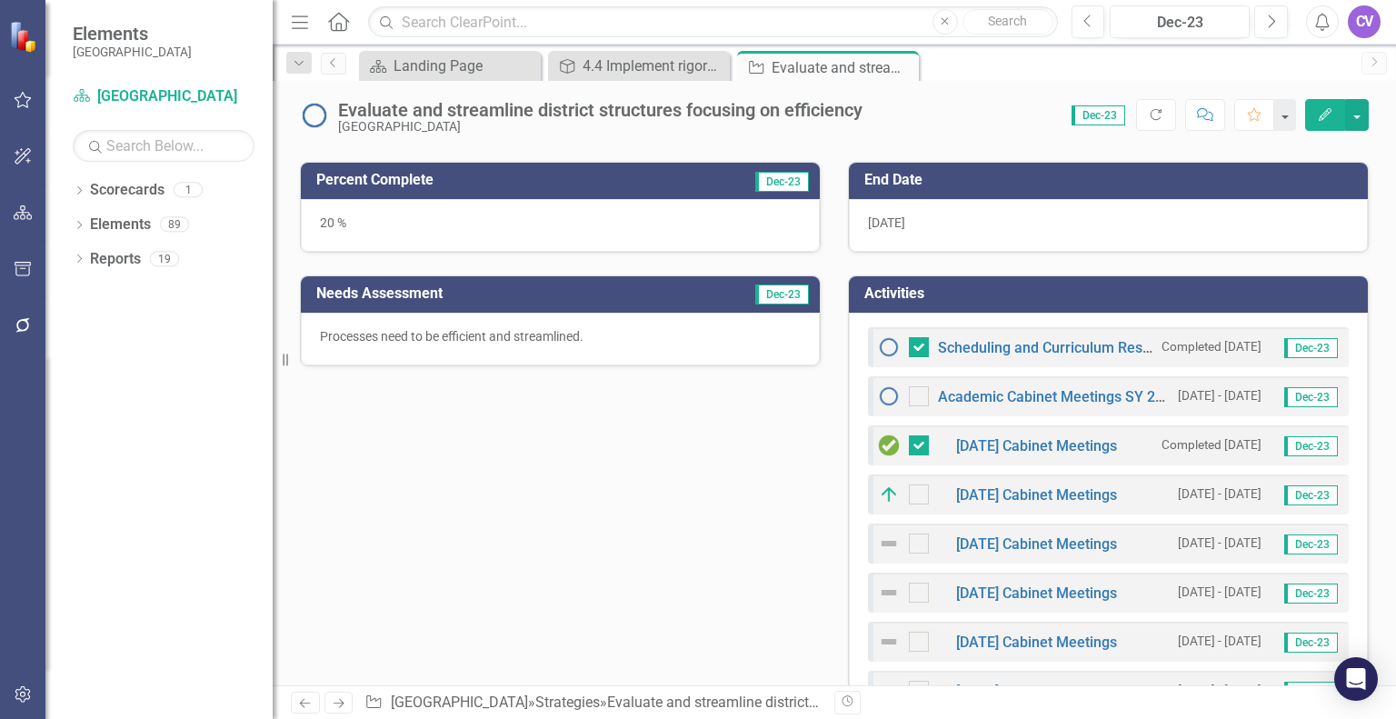
checkbox input "false"
checkbox input "true"
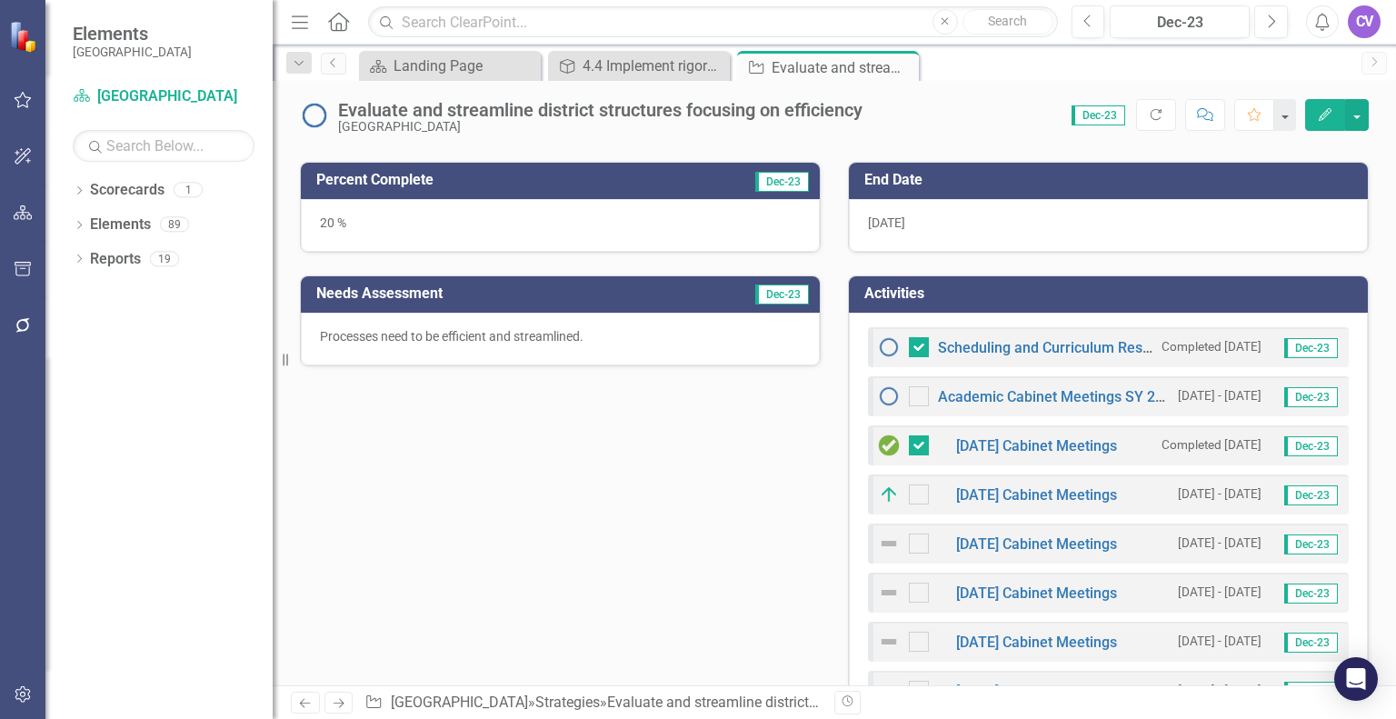
checkbox input "true"
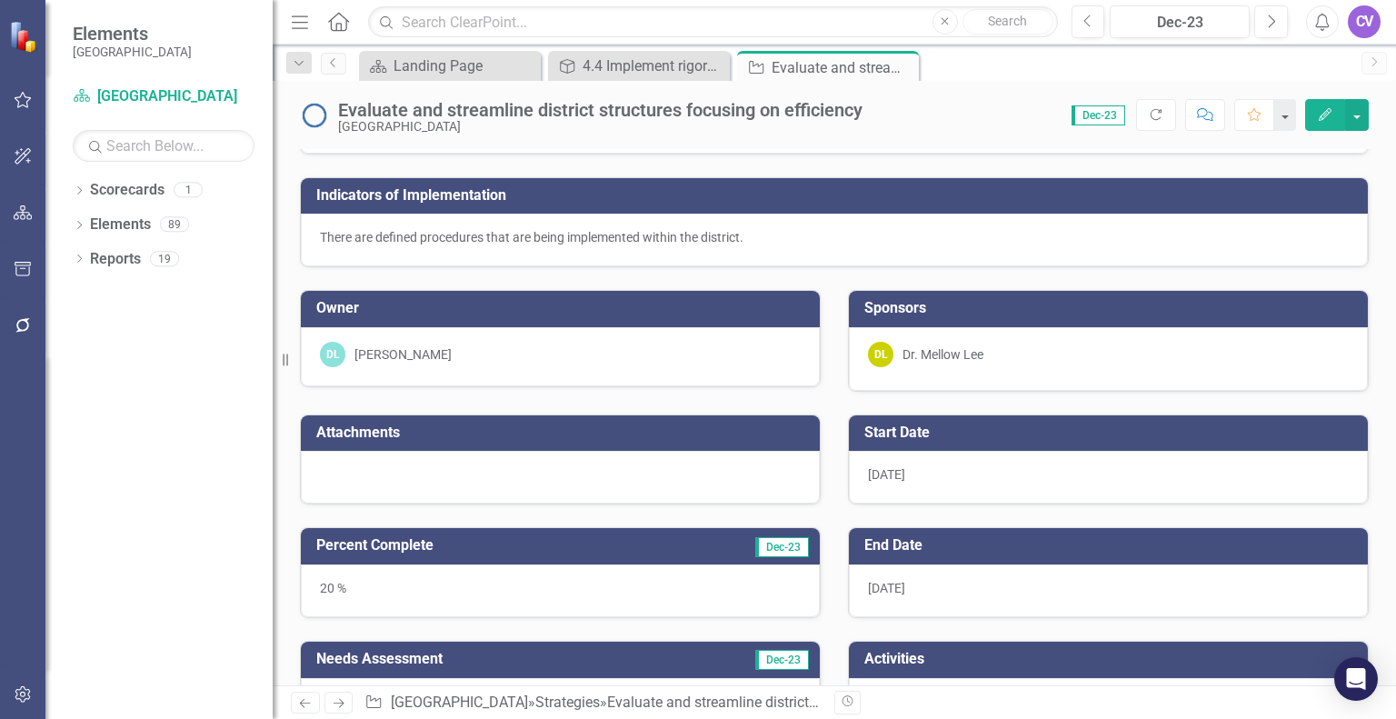
scroll to position [120, 0]
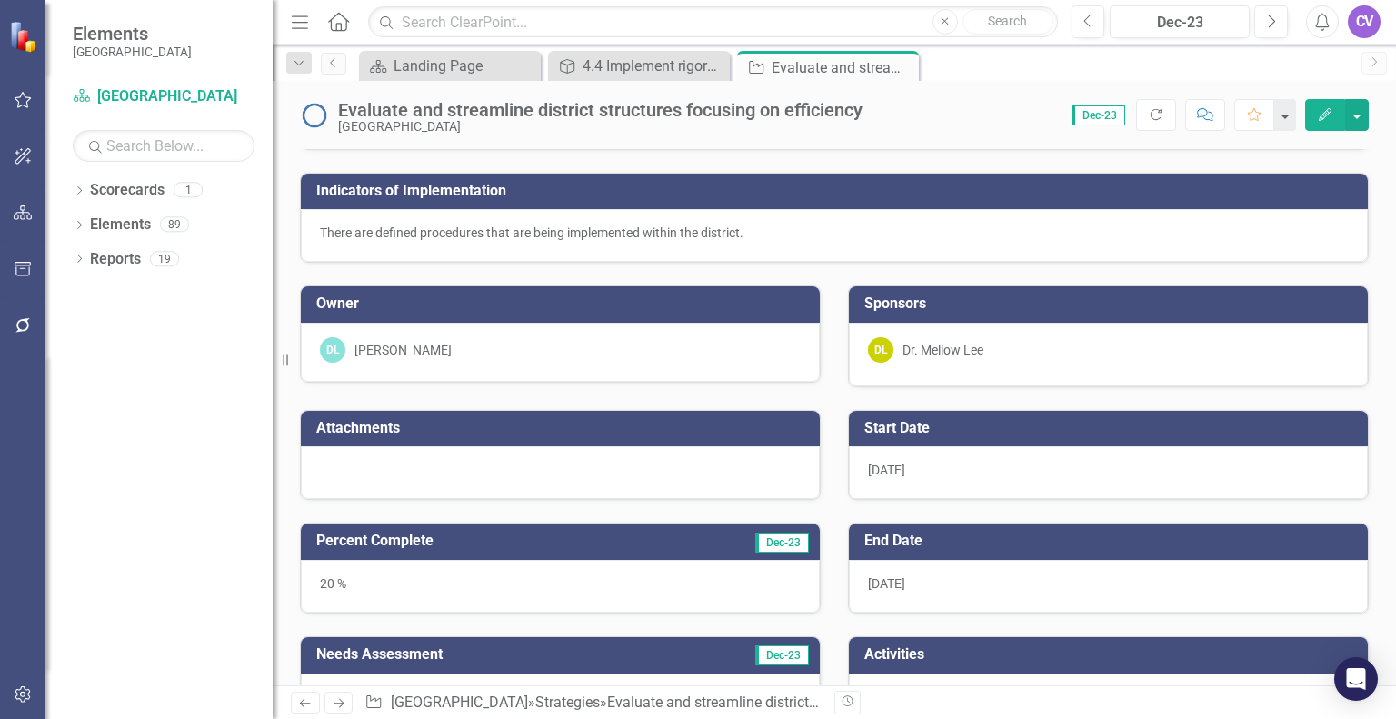
checkbox input "false"
checkbox input "true"
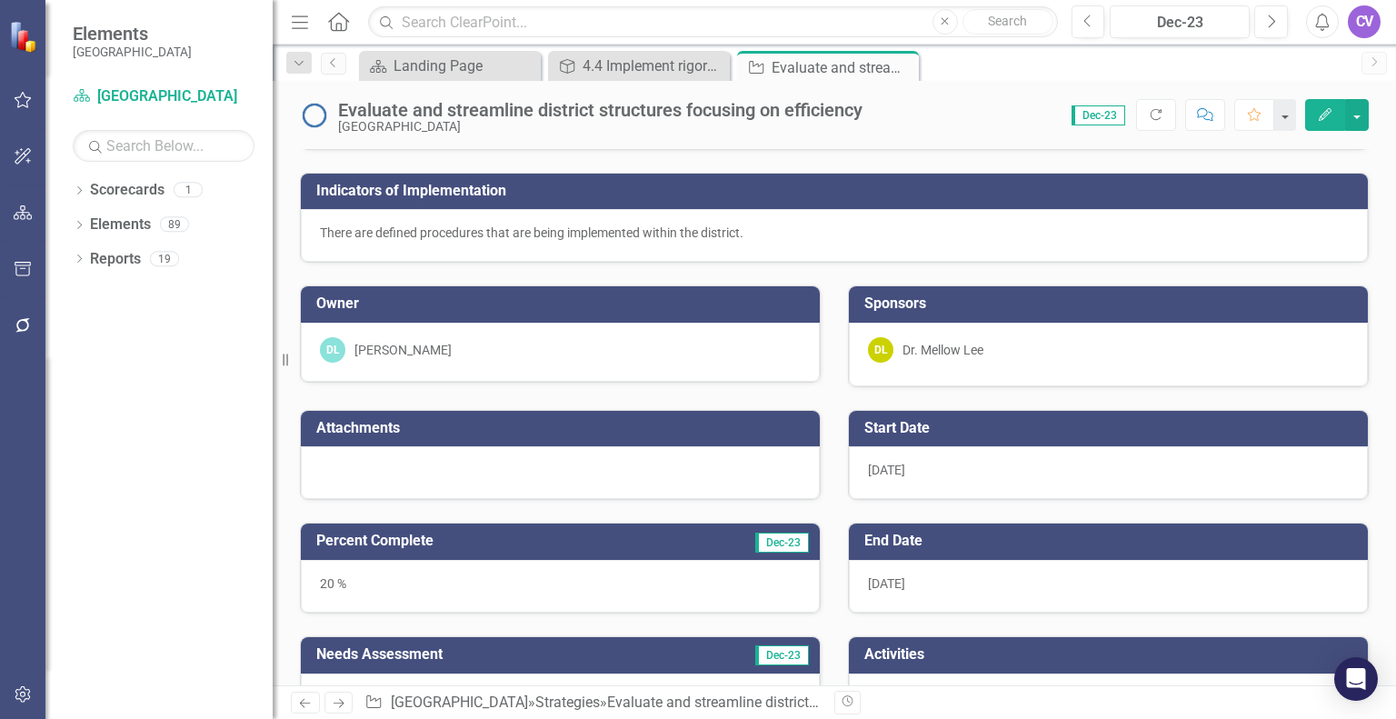
checkbox input "true"
checkbox input "false"
checkbox input "true"
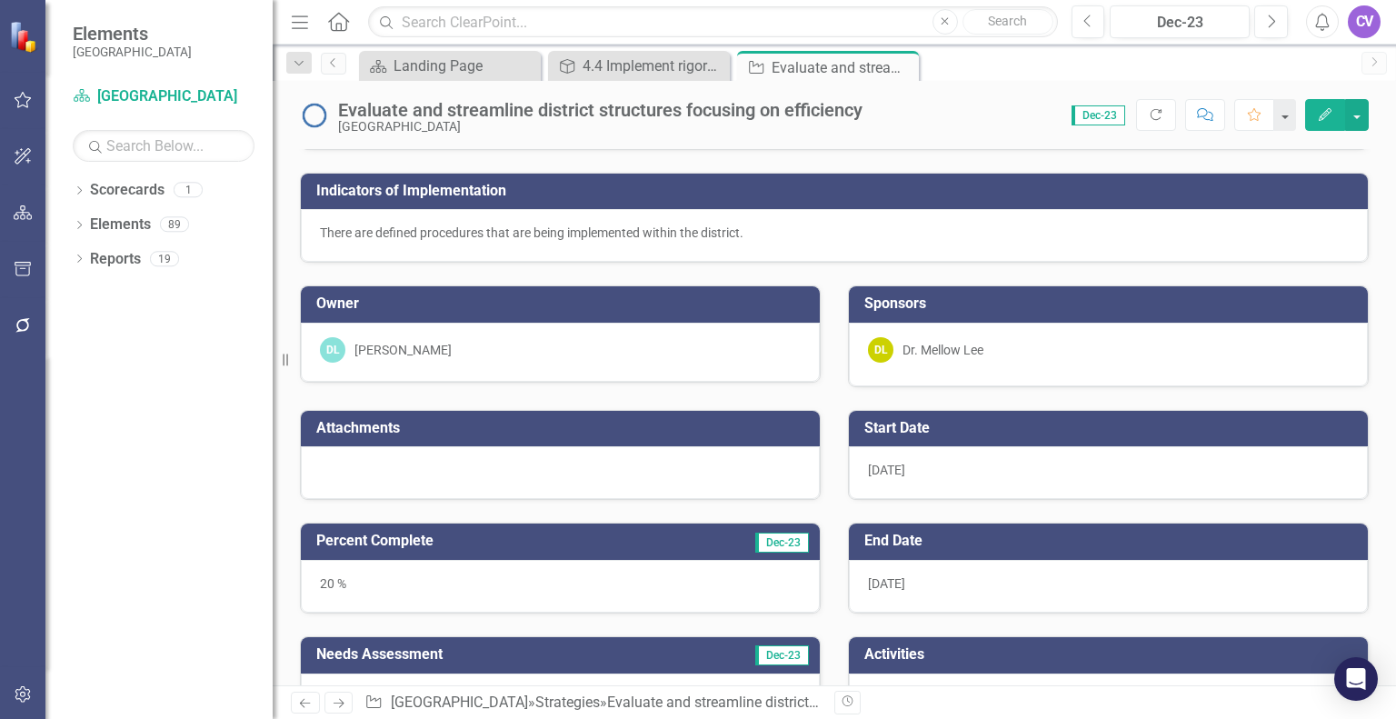
checkbox input "true"
checkbox input "false"
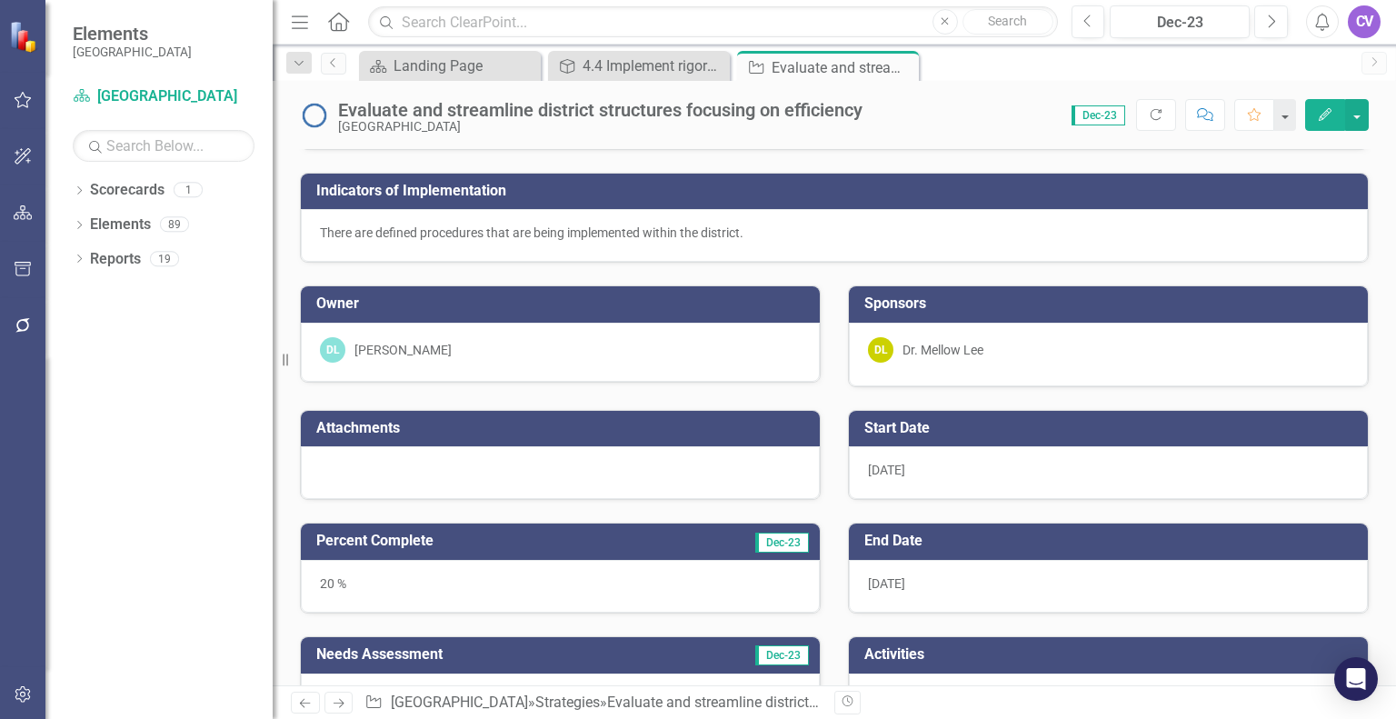
checkbox input "true"
checkbox input "false"
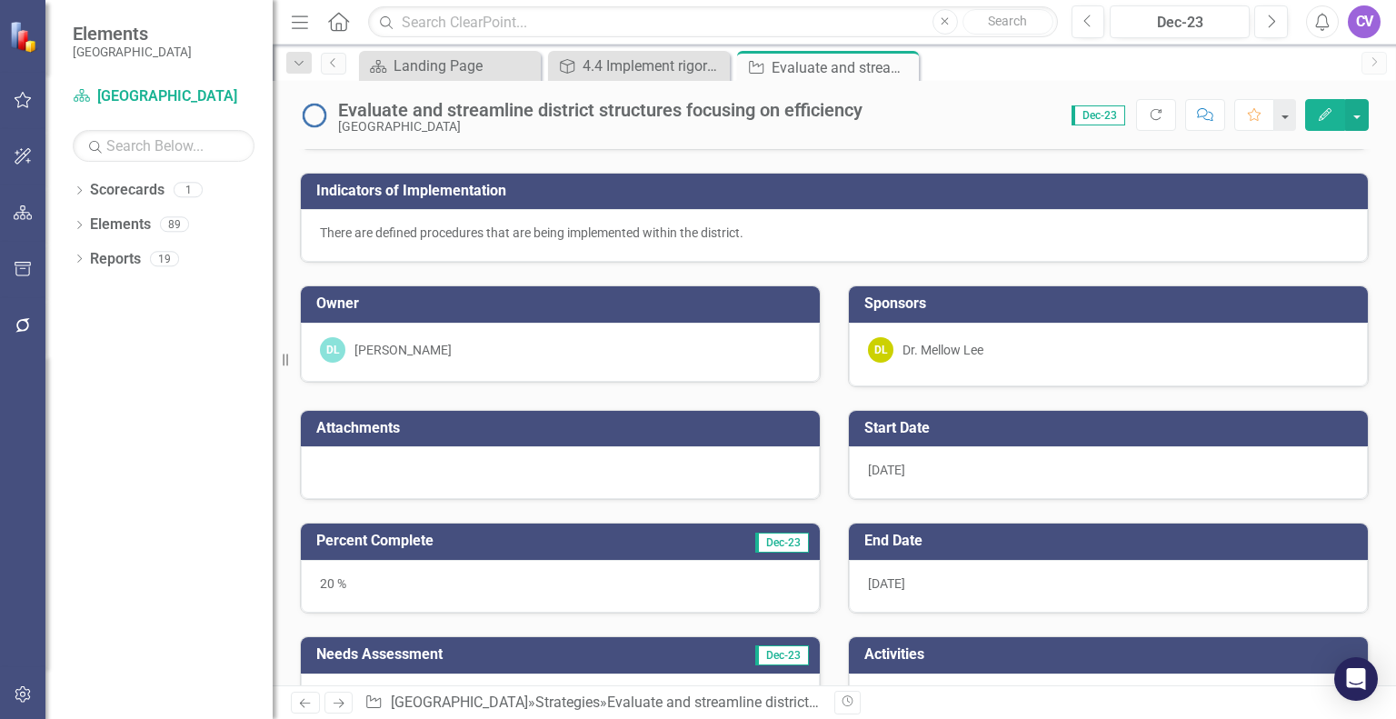
checkbox input "false"
checkbox input "true"
checkbox input "false"
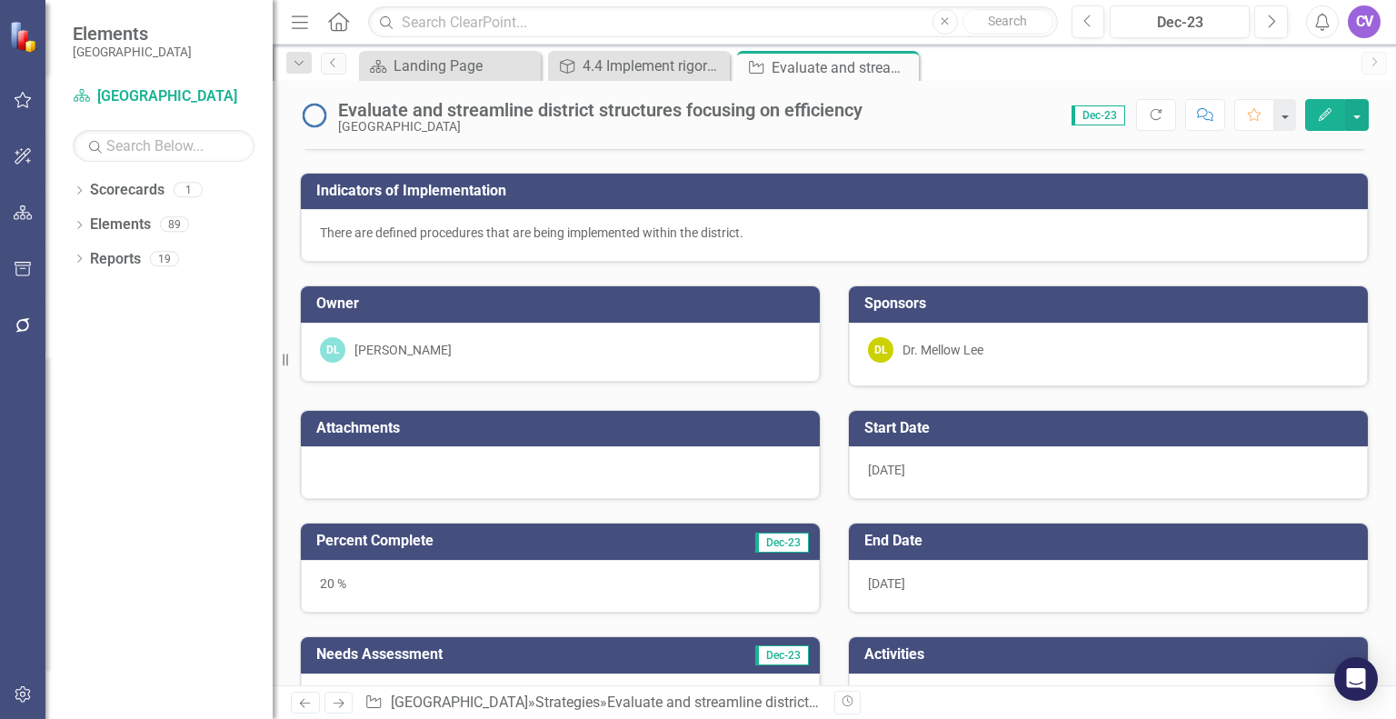
checkbox input "false"
checkbox input "true"
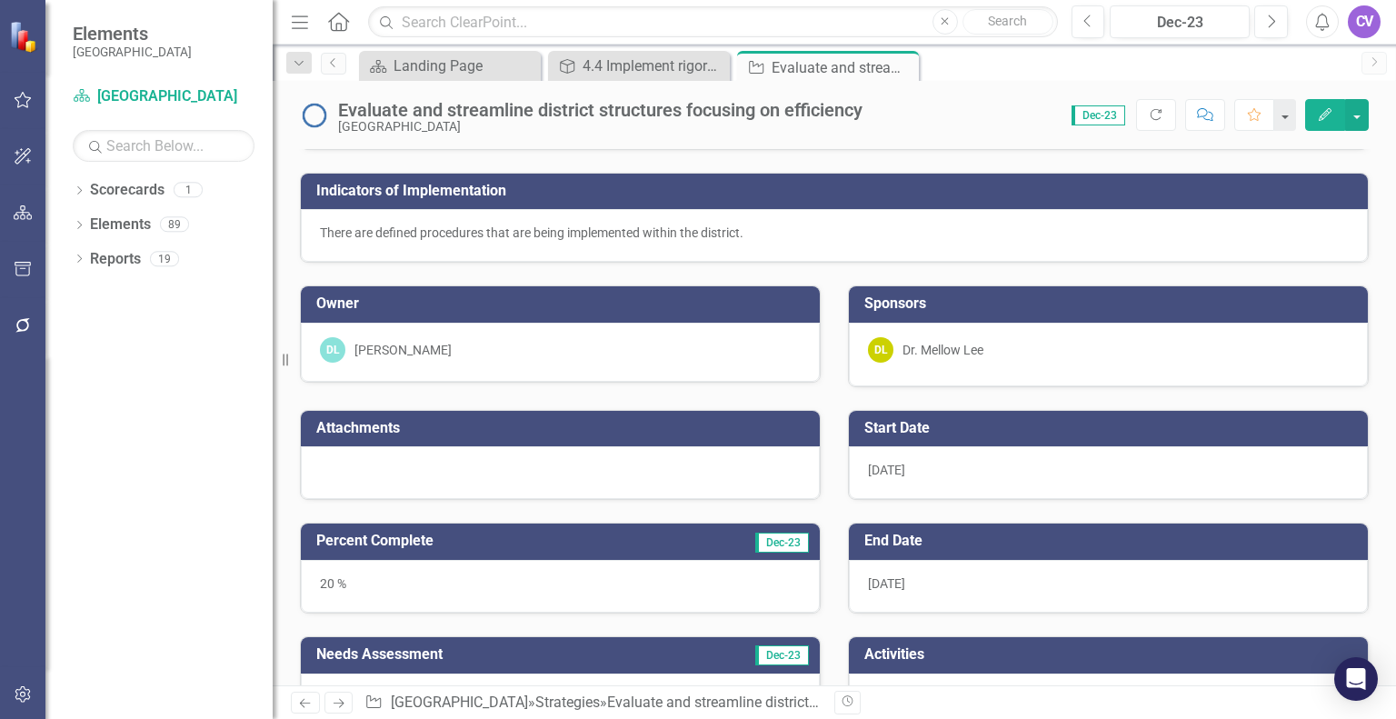
checkbox input "false"
checkbox input "true"
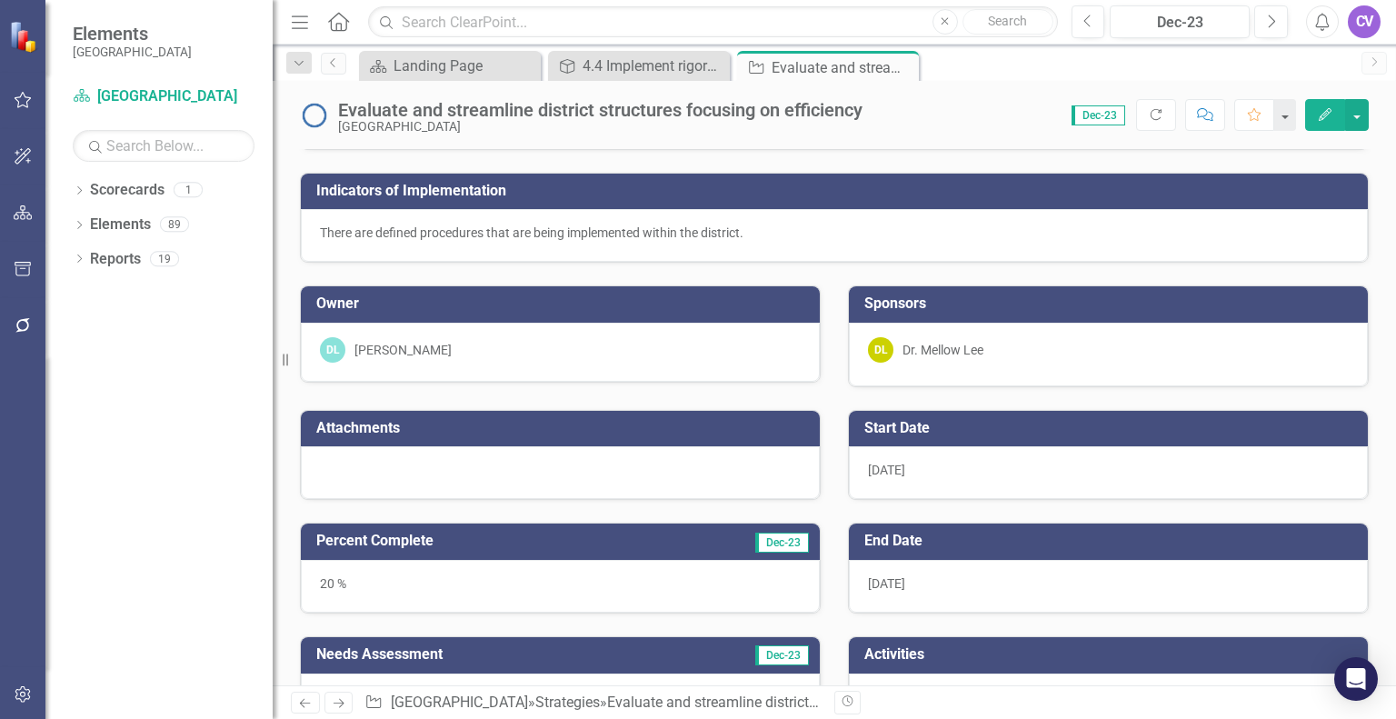
checkbox input "true"
checkbox input "false"
checkbox input "true"
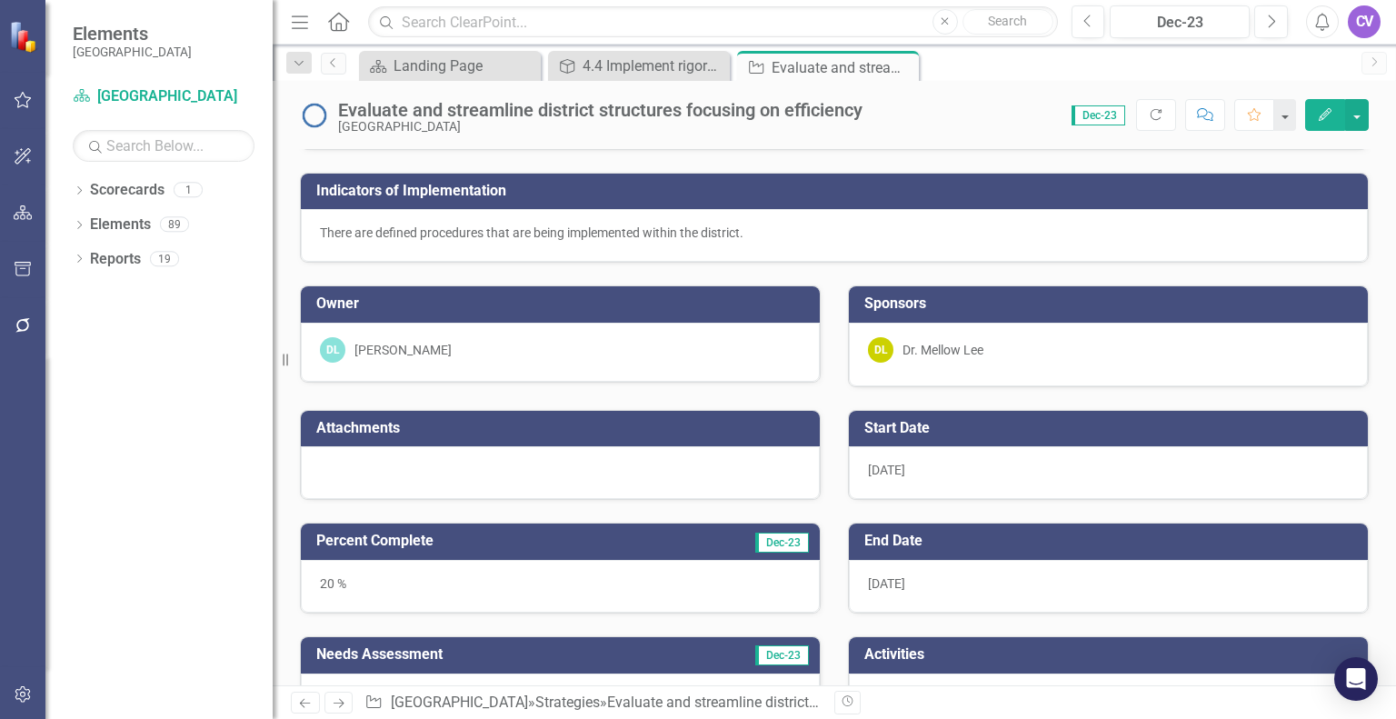
checkbox input "true"
checkbox input "false"
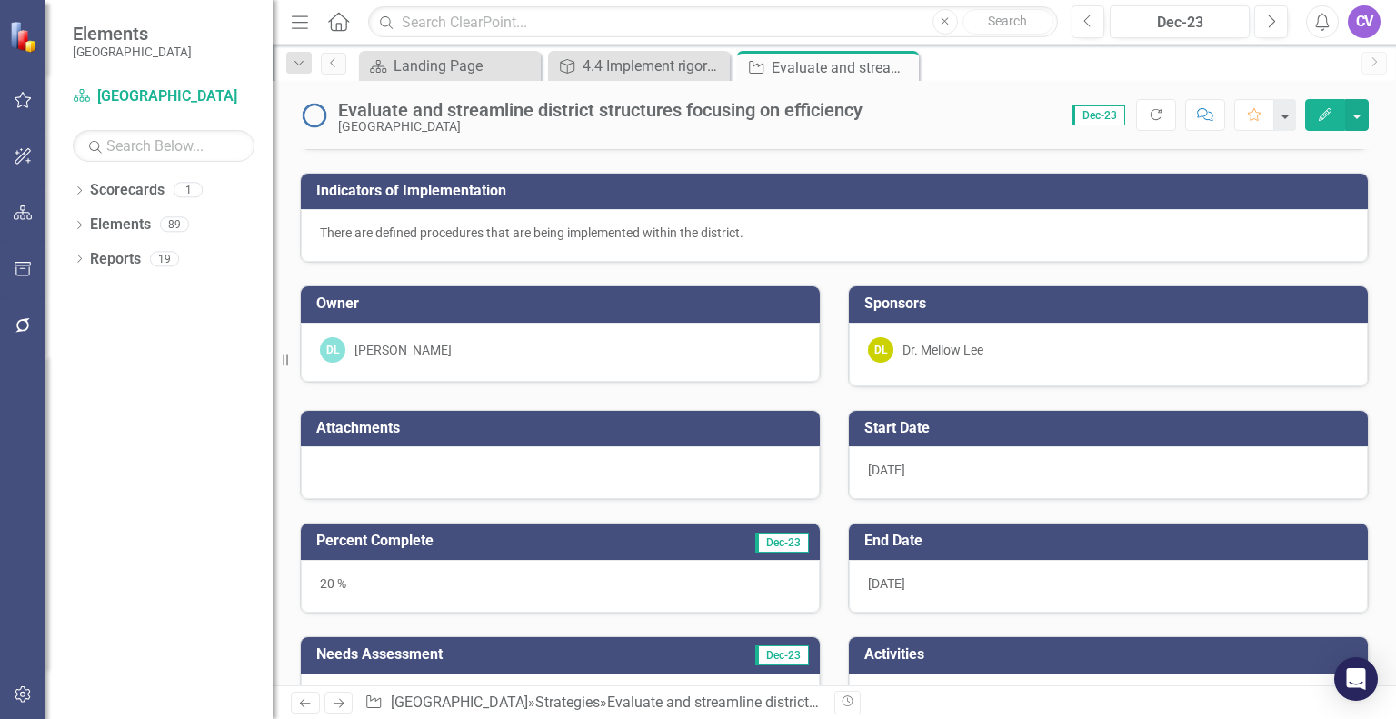
checkbox input "true"
checkbox input "false"
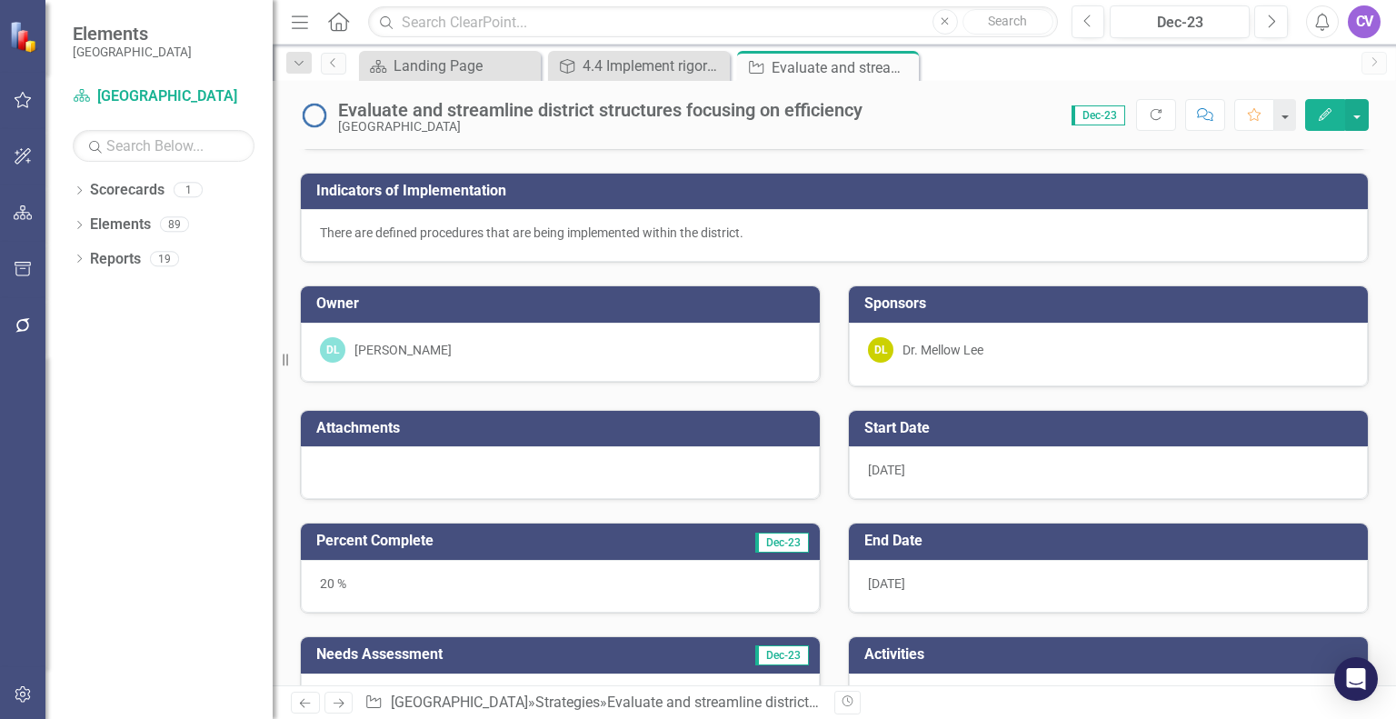
checkbox input "false"
checkbox input "true"
checkbox input "false"
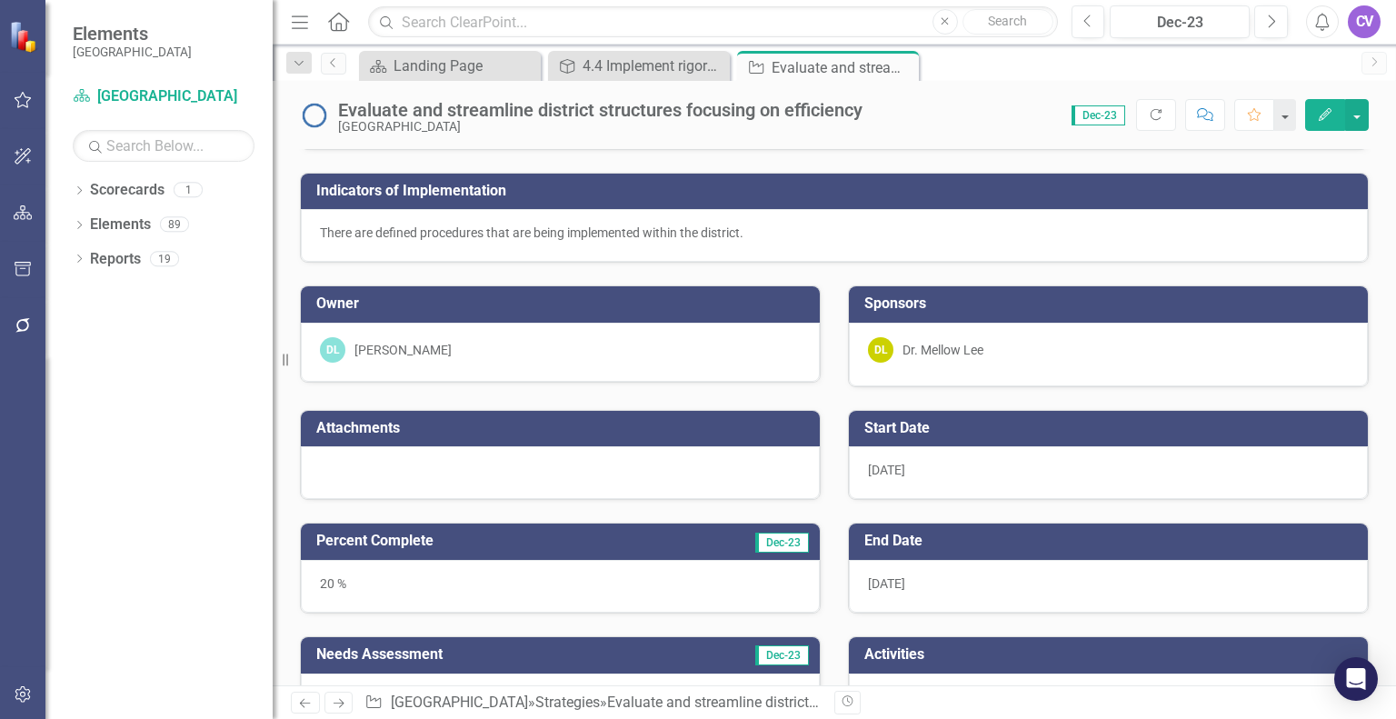
checkbox input "false"
checkbox input "true"
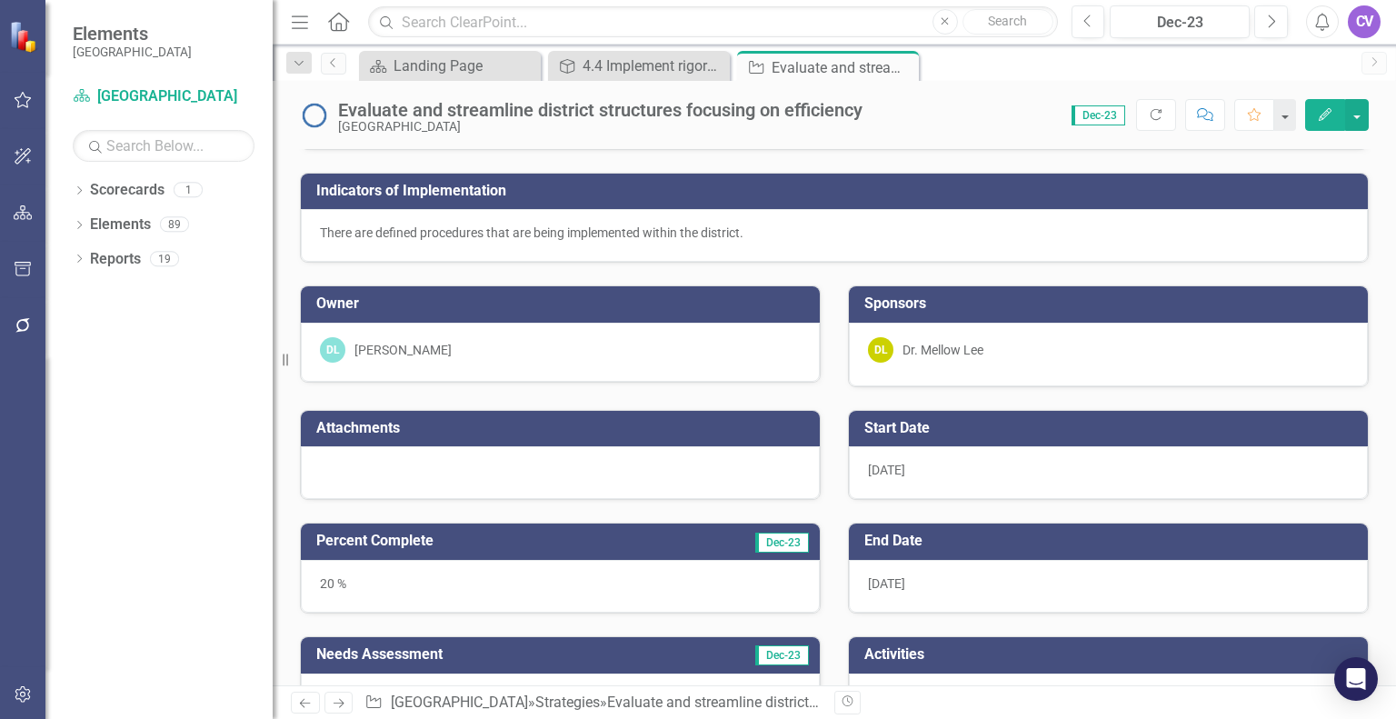
checkbox input "false"
checkbox input "true"
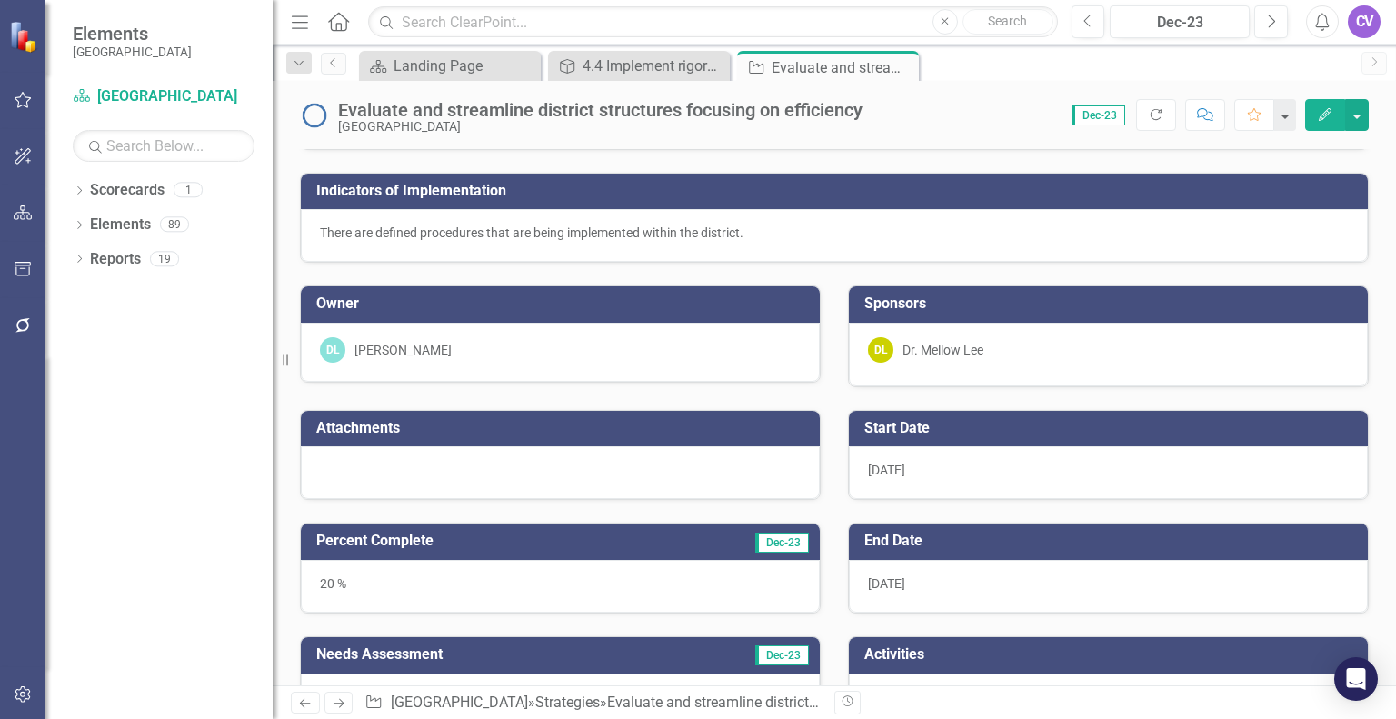
checkbox input "true"
checkbox input "false"
checkbox input "true"
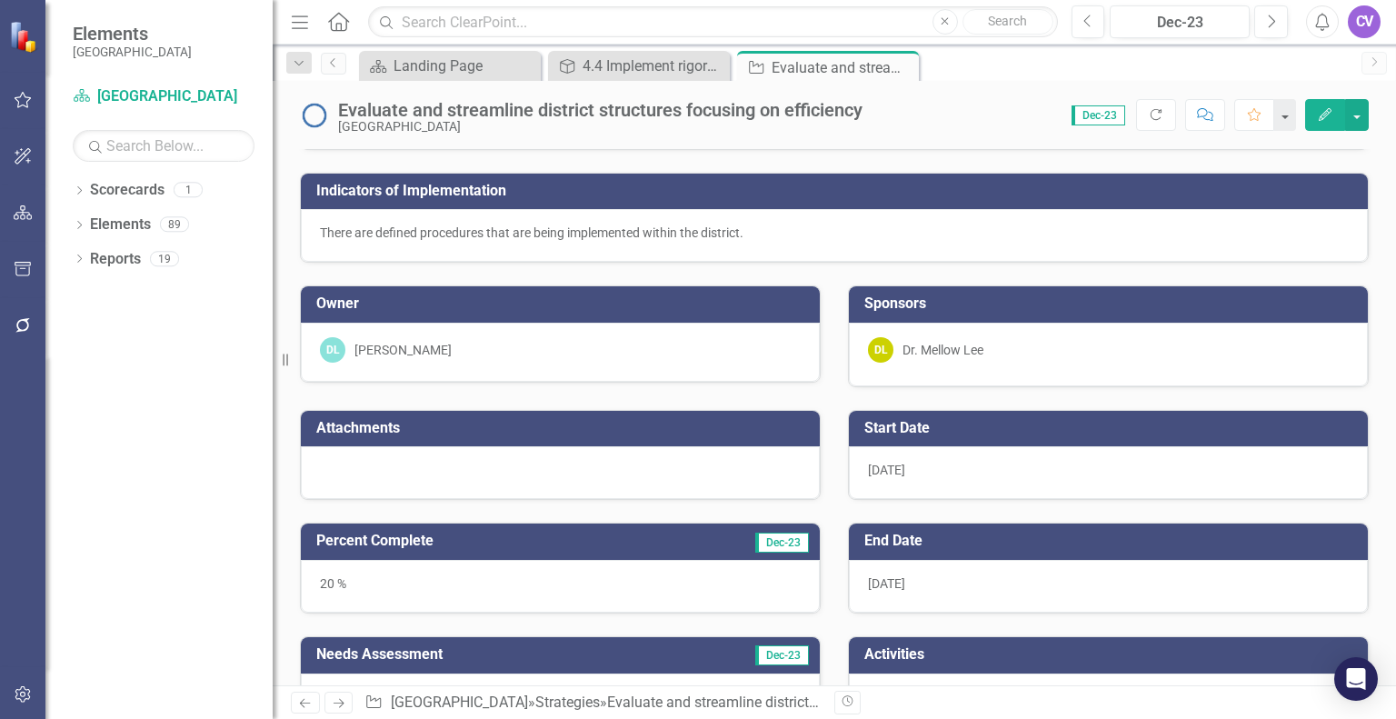
checkbox input "true"
checkbox input "false"
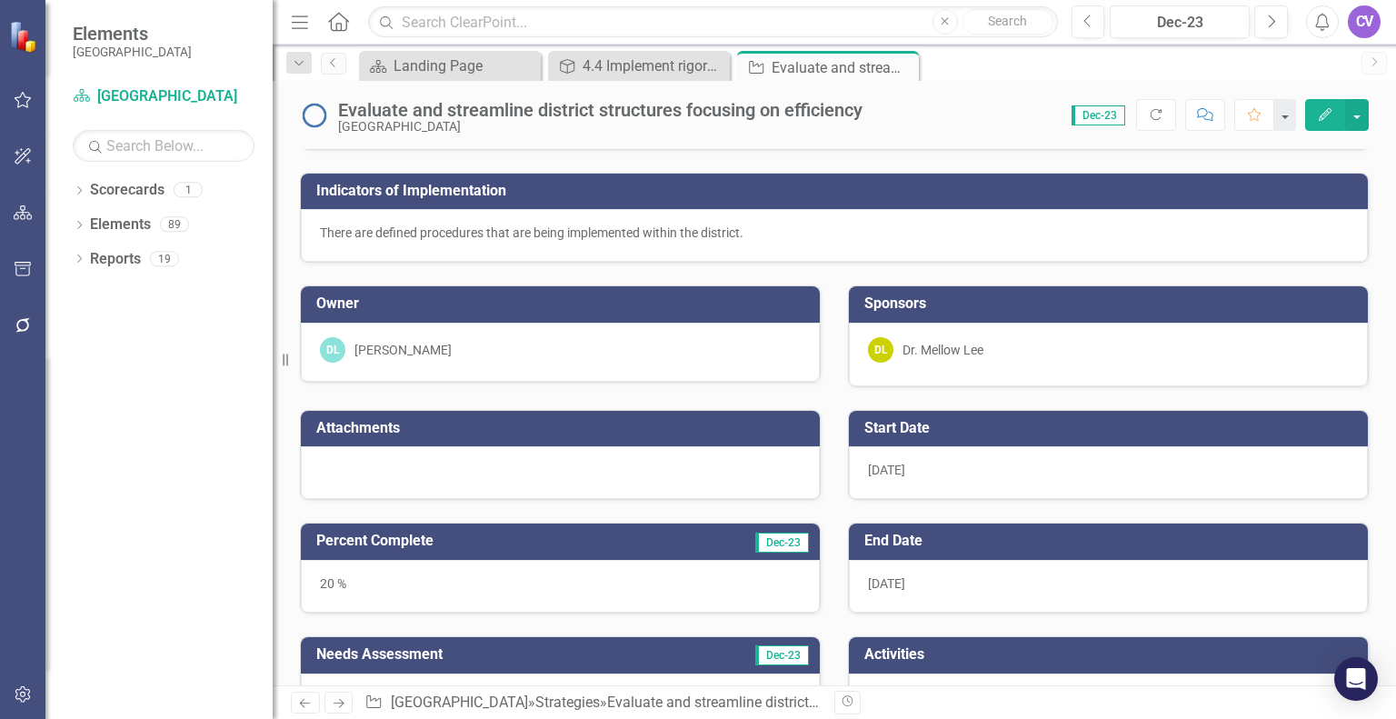
checkbox input "true"
checkbox input "false"
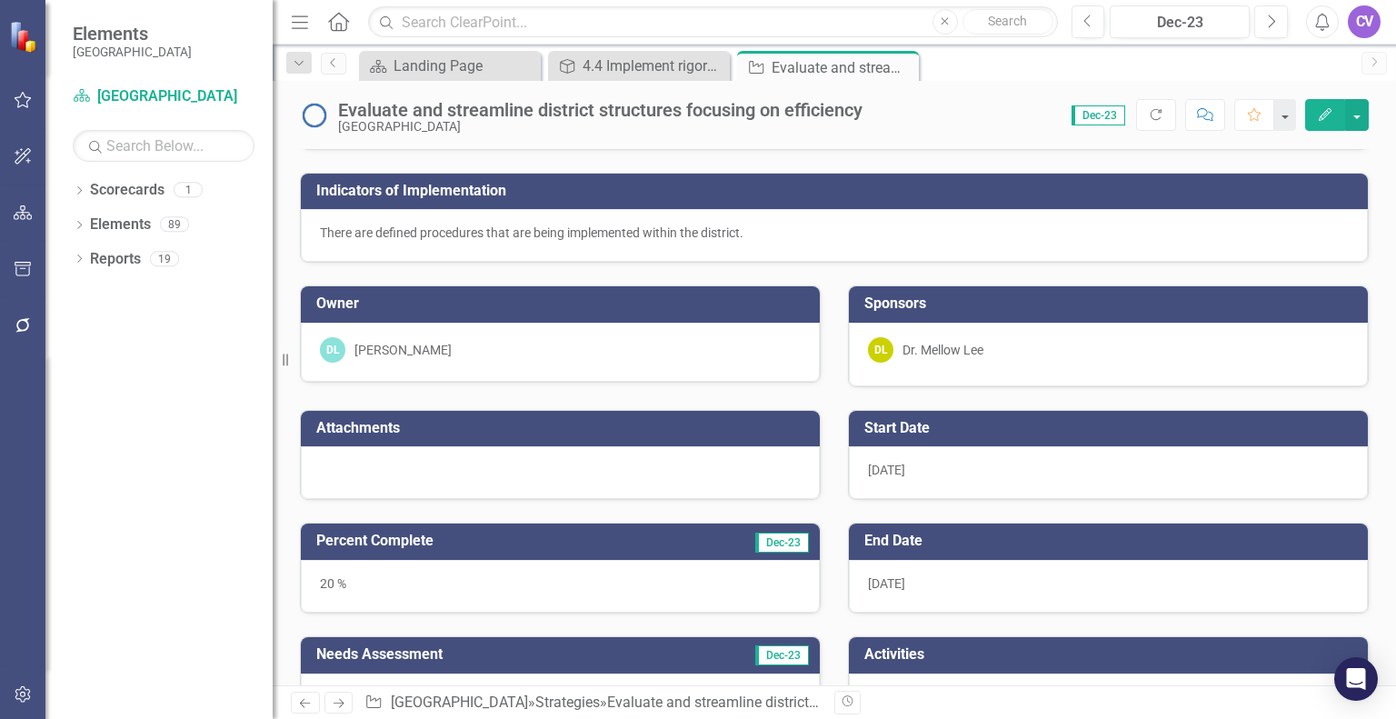
checkbox input "false"
checkbox input "true"
checkbox input "false"
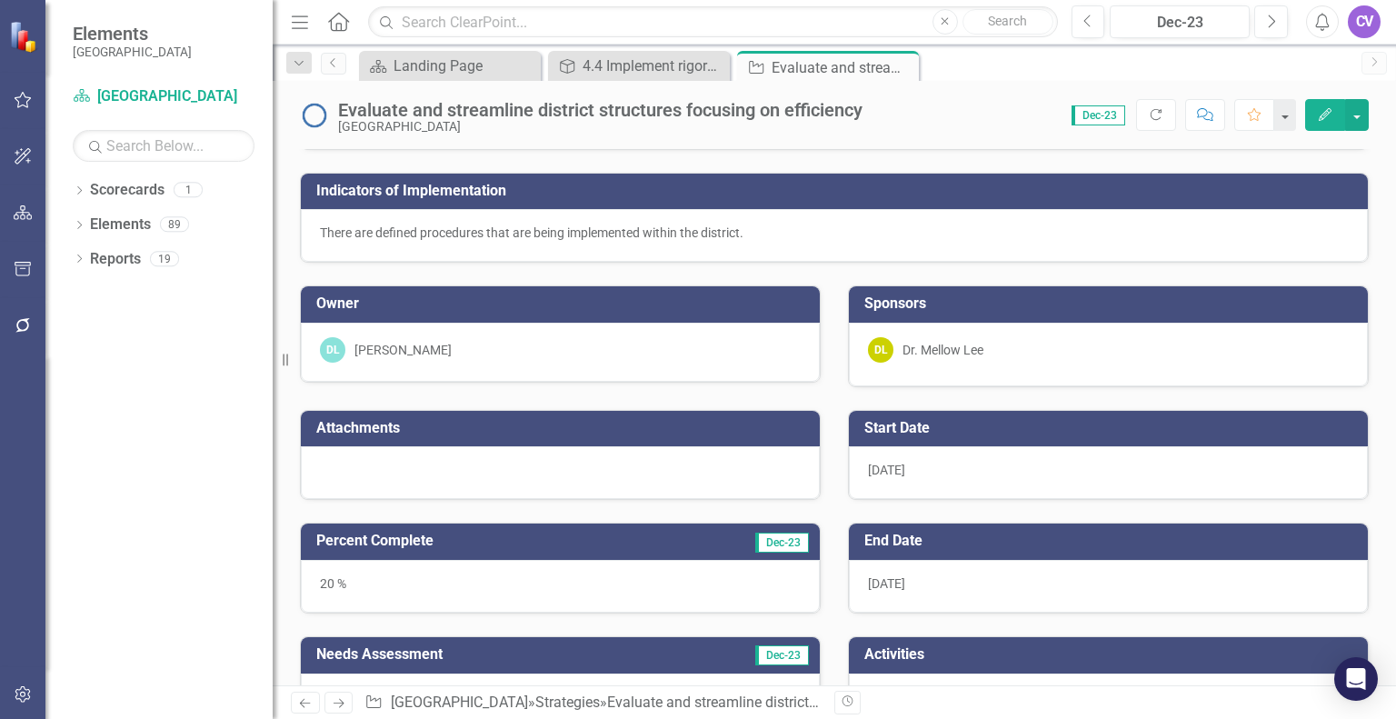
checkbox input "false"
checkbox input "true"
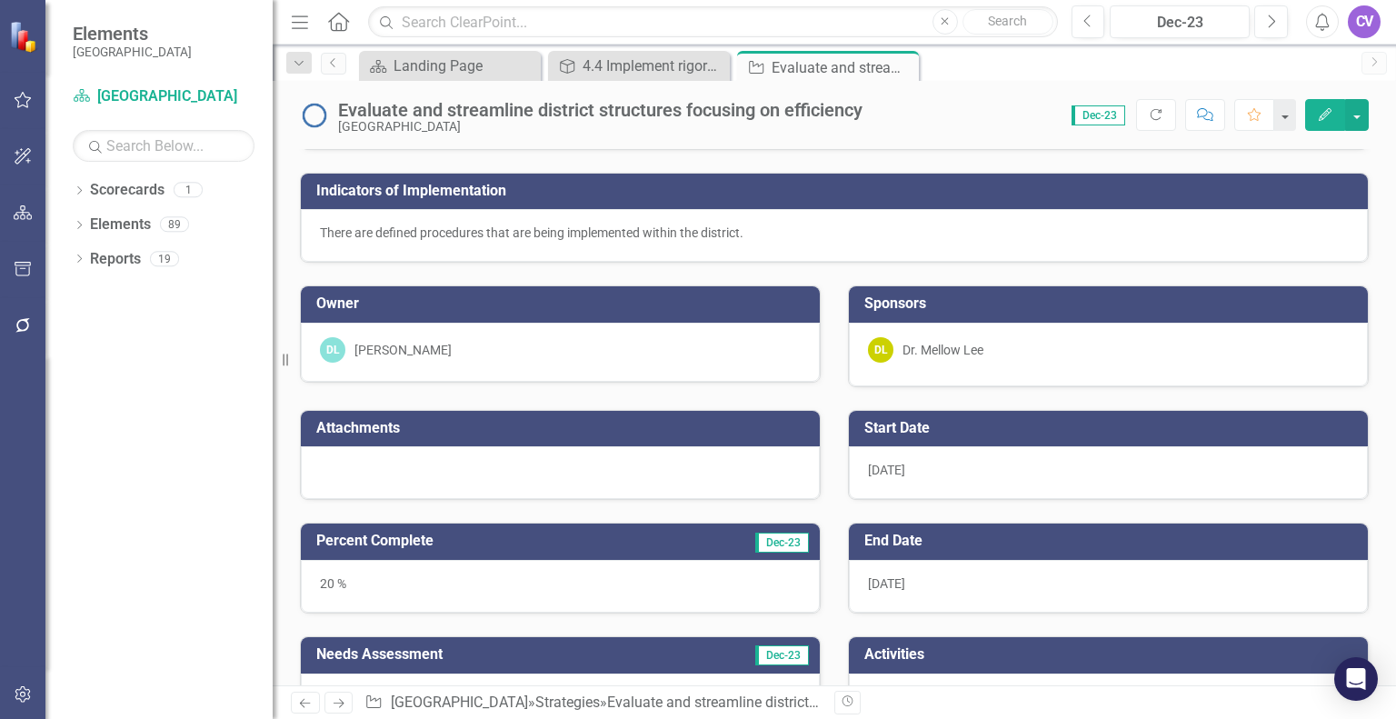
checkbox input "false"
checkbox input "true"
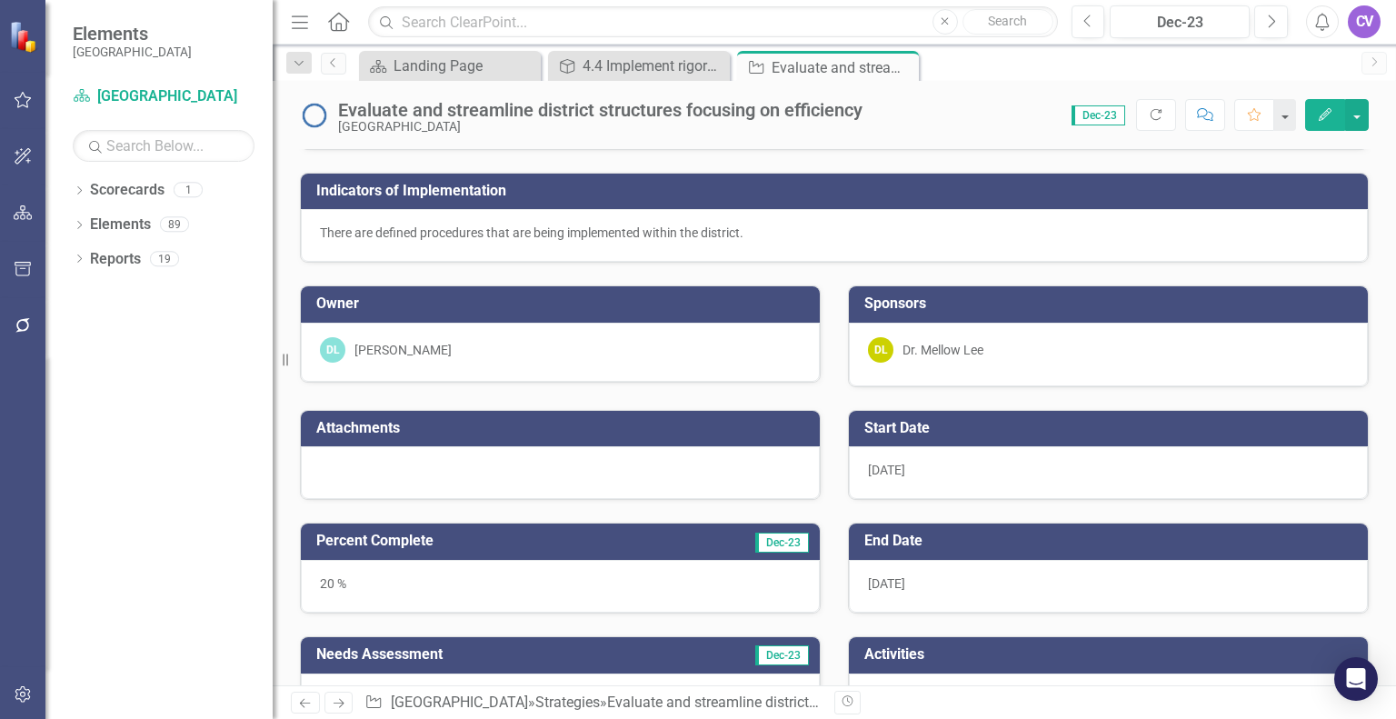
checkbox input "true"
checkbox input "false"
checkbox input "true"
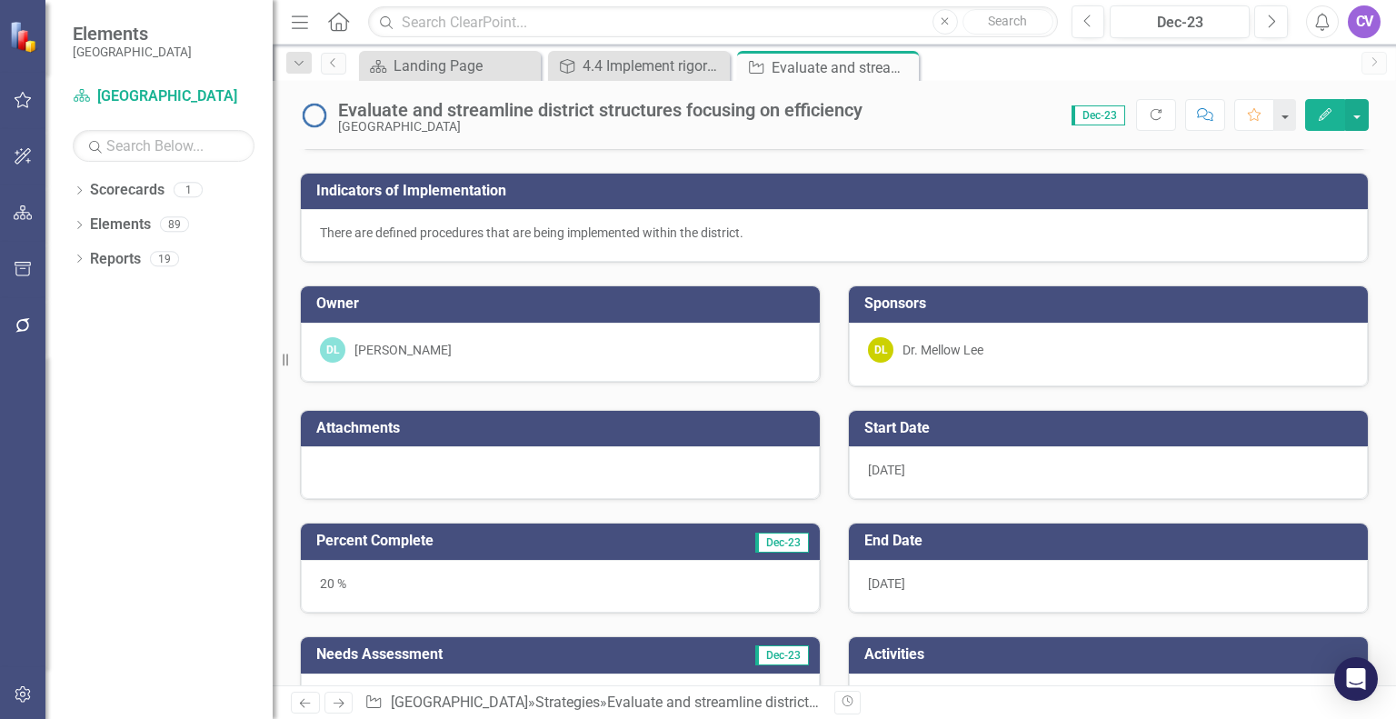
checkbox input "true"
checkbox input "false"
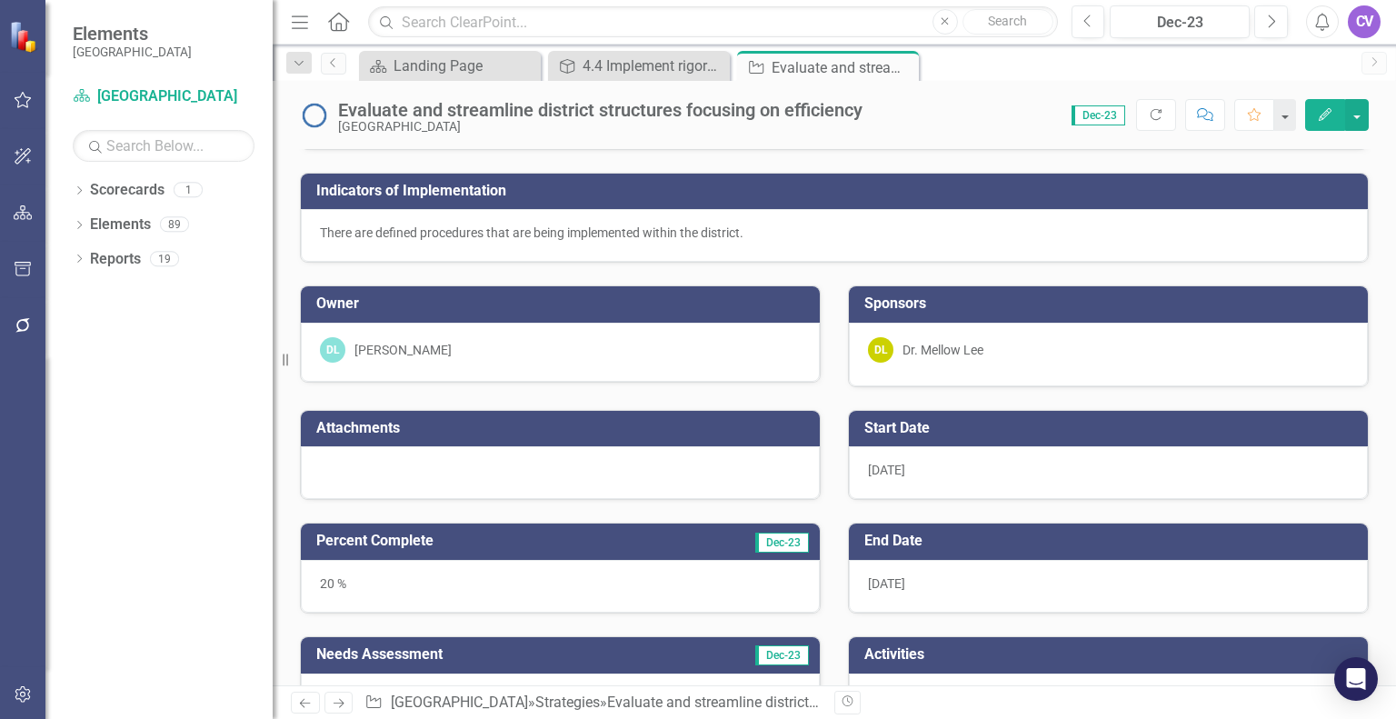
checkbox input "true"
